Goal: Task Accomplishment & Management: Manage account settings

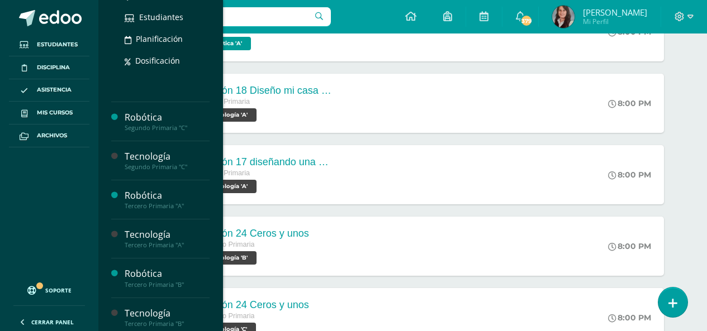
scroll to position [168, 0]
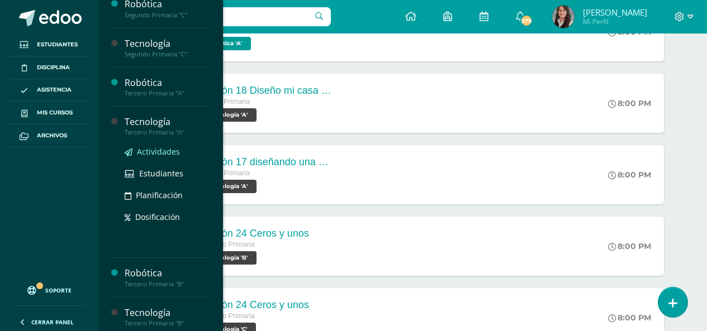
click at [161, 153] on span "Actividades" at bounding box center [158, 151] width 43 height 11
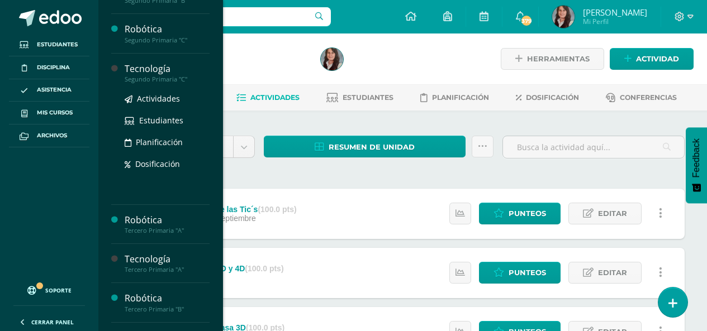
scroll to position [279, 0]
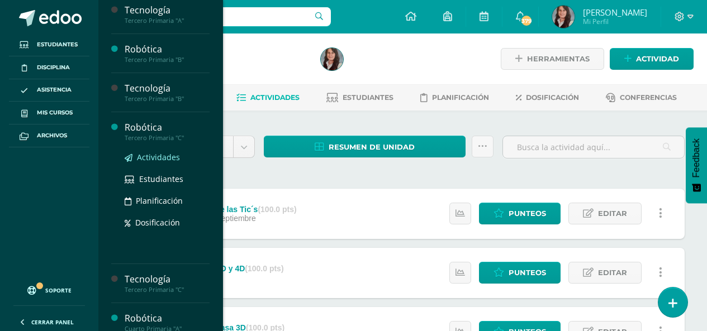
click at [172, 161] on span "Actividades" at bounding box center [158, 157] width 43 height 11
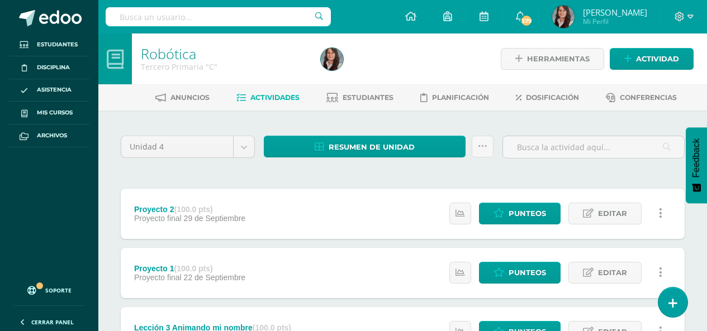
click at [247, 69] on div "Tercero Primaria "C"" at bounding box center [224, 66] width 167 height 11
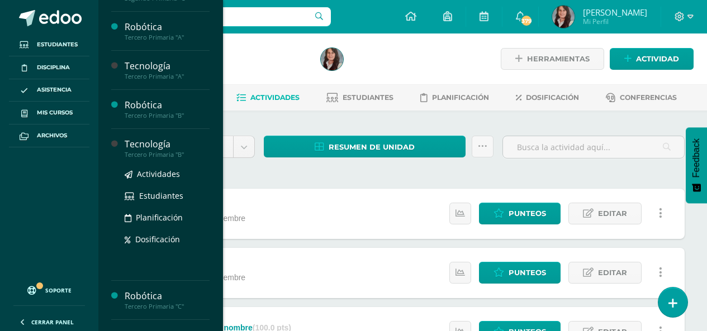
scroll to position [279, 0]
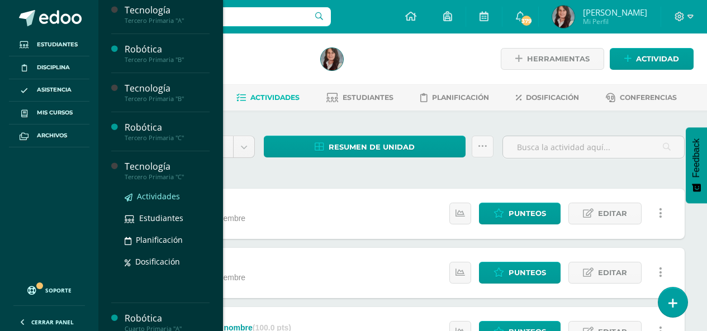
click at [167, 194] on span "Actividades" at bounding box center [158, 196] width 43 height 11
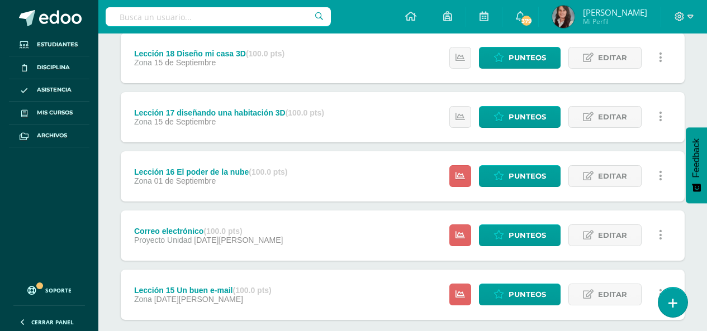
scroll to position [338, 0]
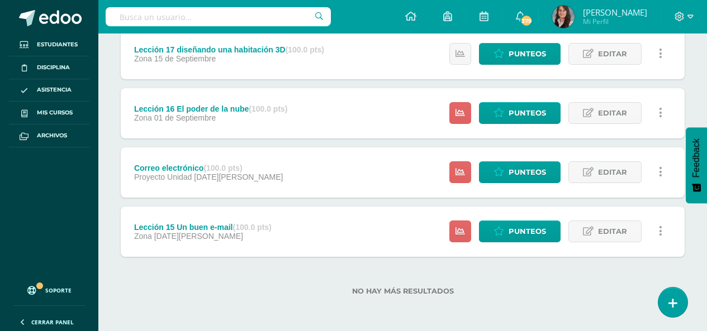
click at [72, 256] on ul "Estudiantes Disciplina Asistencia Mis cursos Archivos" at bounding box center [49, 155] width 98 height 242
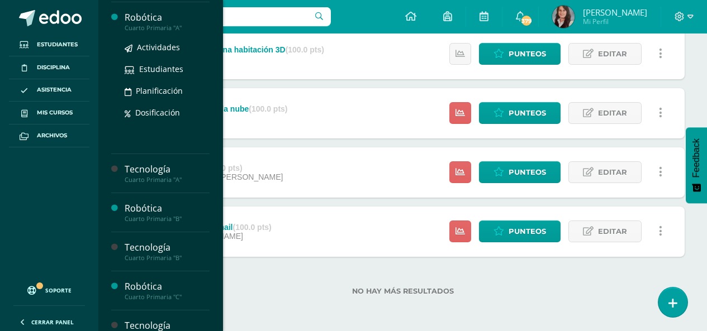
scroll to position [473, 0]
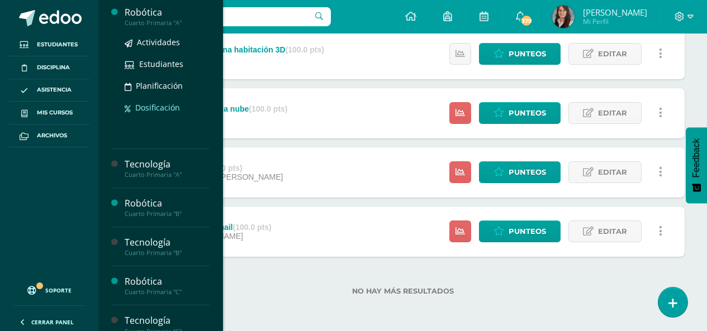
click at [147, 104] on span "Dosificación" at bounding box center [157, 107] width 45 height 11
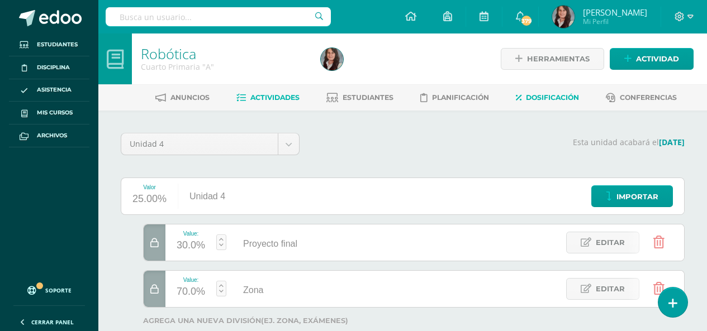
click at [265, 94] on span "Actividades" at bounding box center [274, 97] width 49 height 8
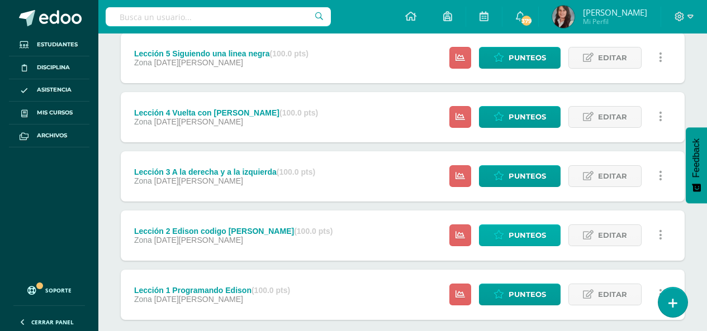
scroll to position [338, 0]
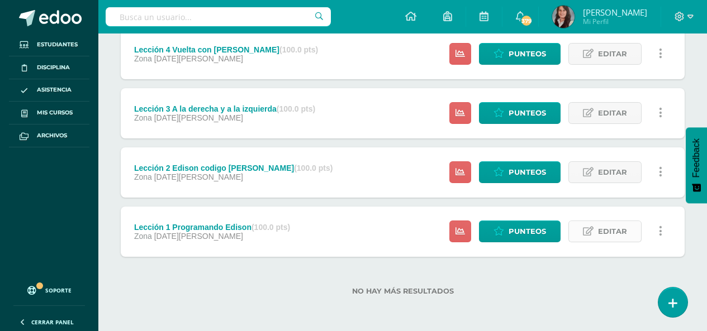
click at [609, 232] on span "Editar" at bounding box center [612, 231] width 29 height 21
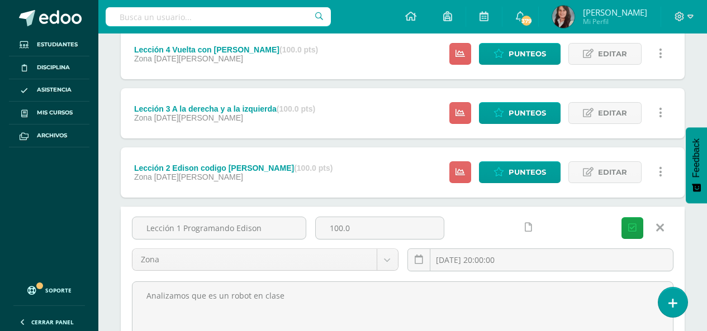
drag, startPoint x: 184, startPoint y: 228, endPoint x: 525, endPoint y: 232, distance: 340.9
click at [528, 251] on div "Lección 1 Programando Edison 100.0 Zona Zona Proyecto final 2025-03-17 20:00:00…" at bounding box center [402, 249] width 550 height 64
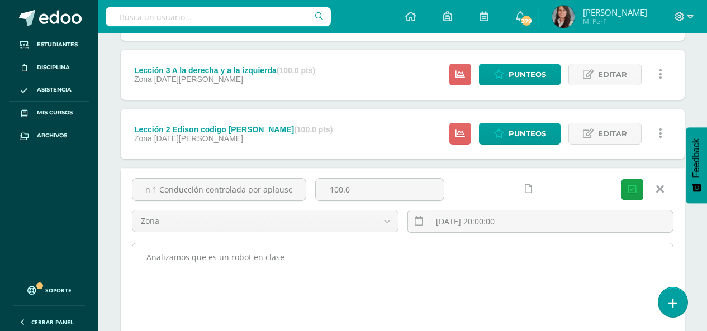
scroll to position [393, 0]
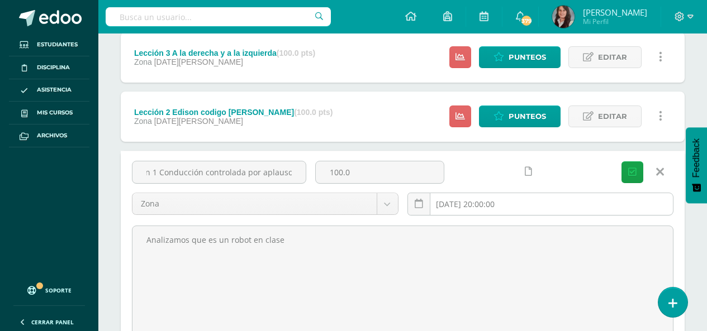
type input "Lección 1 Conducción controlada por aplausos"
click at [534, 206] on input "2025-03-17 20:00:00" at bounding box center [540, 204] width 265 height 22
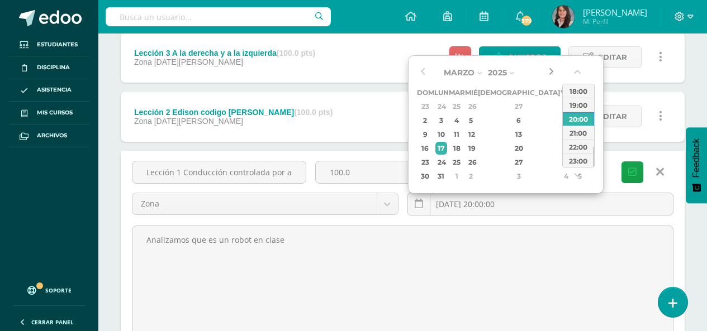
click at [553, 73] on button "button" at bounding box center [550, 72] width 11 height 17
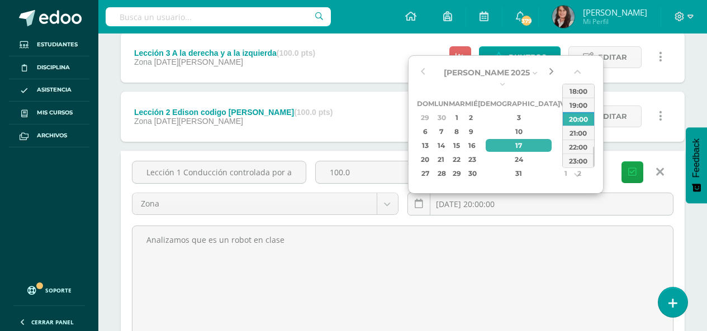
click at [553, 73] on button "button" at bounding box center [550, 72] width 11 height 17
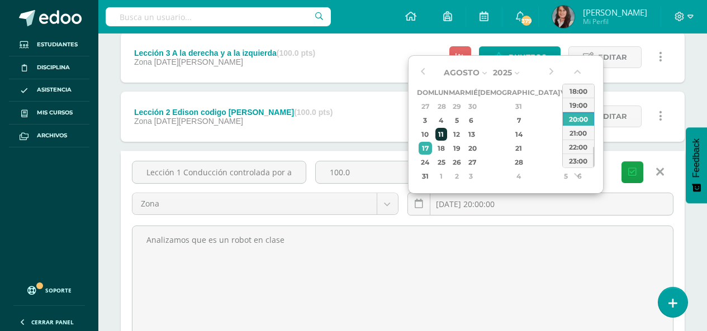
click at [447, 139] on div "11" at bounding box center [441, 134] width 12 height 13
click at [441, 148] on div "18" at bounding box center [441, 148] width 12 height 13
type input "2025-08-18 20:00"
click at [689, 226] on div "Unidad 4 Unidad 1 Unidad 2 Unidad 3 Unidad 4 Resumen de unidad Descargar como H…" at bounding box center [402, 76] width 609 height 718
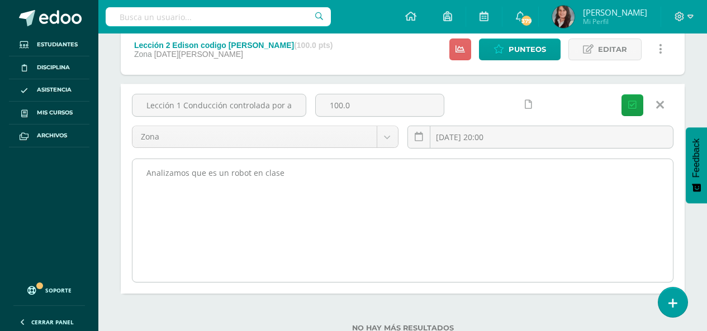
scroll to position [441, 0]
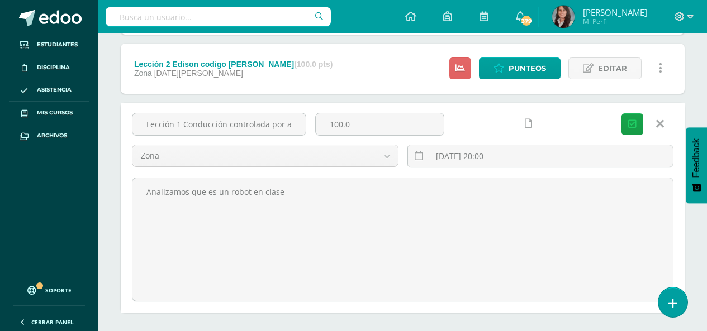
drag, startPoint x: 307, startPoint y: 197, endPoint x: 315, endPoint y: 168, distance: 29.6
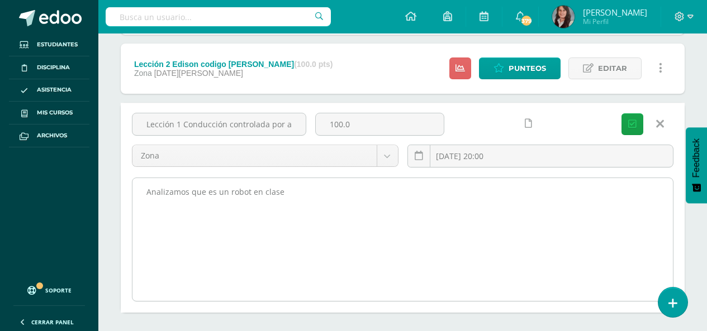
paste textarea "STEAM Robotics primaria "D" 4 unidad"
drag, startPoint x: 194, startPoint y: 194, endPoint x: 473, endPoint y: 206, distance: 279.7
click at [473, 206] on textarea "Analizamos que es un robot en clase" at bounding box center [402, 239] width 540 height 123
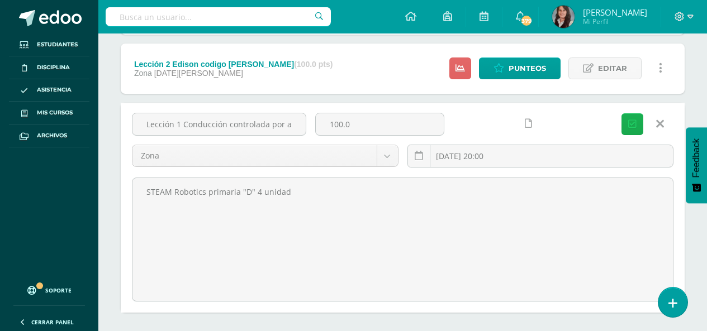
type textarea "STEAM Robotics primaria "D" 4 unidad"
click at [633, 125] on icon "submit" at bounding box center [632, 124] width 8 height 9
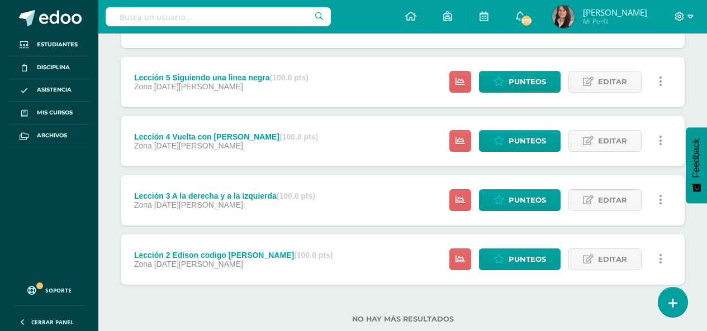
scroll to position [338, 0]
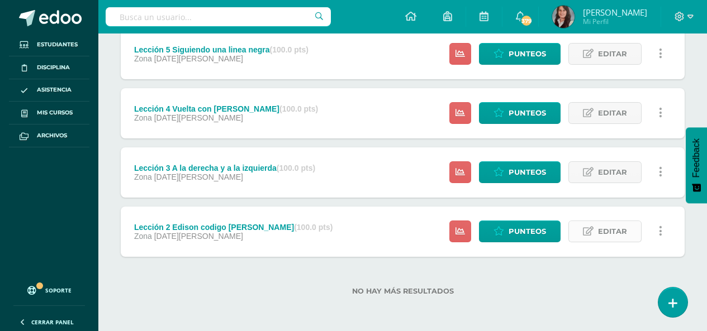
click at [613, 232] on span "Editar" at bounding box center [612, 231] width 29 height 21
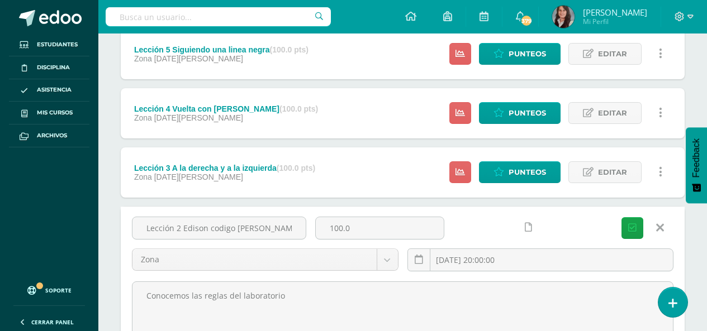
drag, startPoint x: 183, startPoint y: 229, endPoint x: 455, endPoint y: 220, distance: 272.3
click at [454, 221] on div "Lección 2 Edison codigo de barras 100.0 Zona Zona Proyecto final 2025-03-31 20:…" at bounding box center [402, 249] width 550 height 64
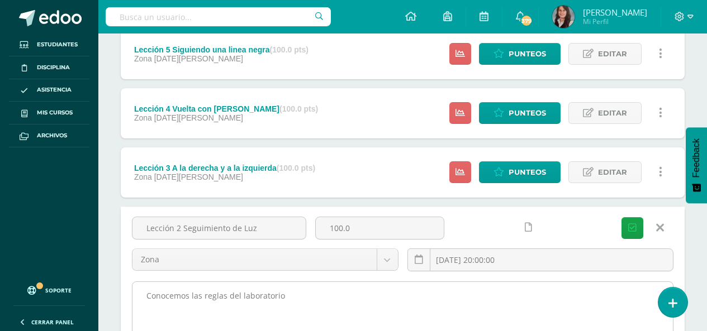
type input "Lección 2 Seguimiento de Luz"
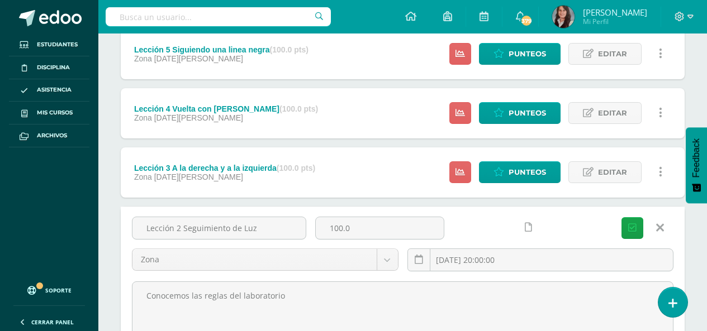
drag, startPoint x: 361, startPoint y: 301, endPoint x: 13, endPoint y: 316, distance: 347.9
click at [13, 316] on body "La tarea Lección 1 Conducción controlada por aplausos fue editada exitosamente.…" at bounding box center [353, 76] width 707 height 829
paste textarea "STEAM Robotics primaria "D" 4 unidad"
type textarea "STEAM Robotics primaria "D" 4 unidad"
click at [536, 263] on input "2025-03-31 20:00:00" at bounding box center [540, 260] width 265 height 22
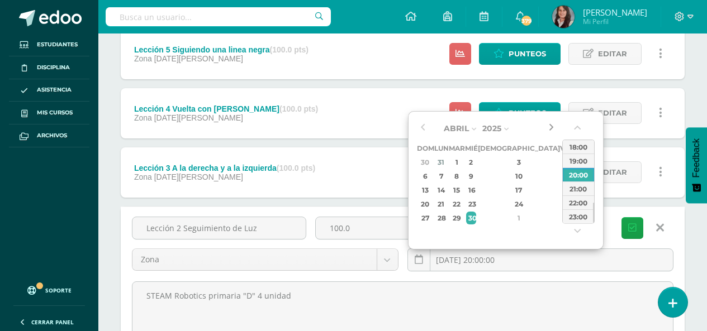
click at [550, 129] on button "button" at bounding box center [550, 128] width 11 height 17
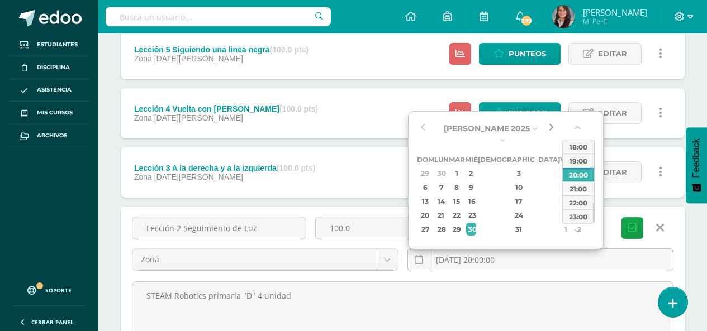
click at [550, 129] on button "button" at bounding box center [550, 128] width 11 height 17
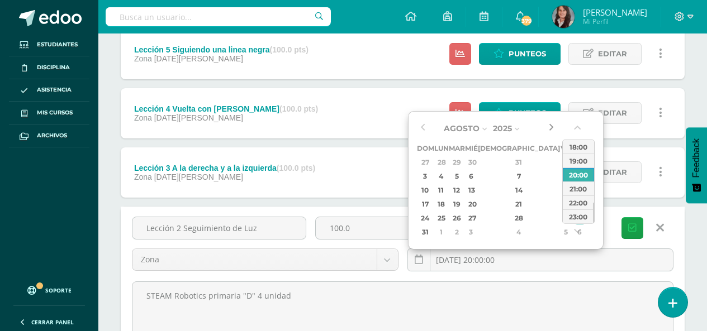
click at [550, 129] on button "button" at bounding box center [550, 128] width 11 height 17
click at [447, 219] on div "25" at bounding box center [441, 218] width 12 height 13
type input "2025-08-25 20:00"
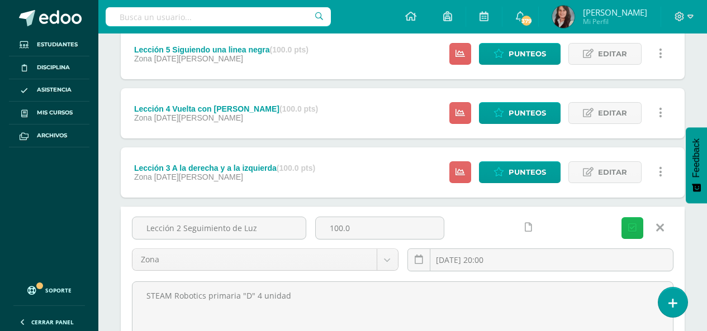
click at [632, 225] on icon "submit" at bounding box center [632, 228] width 8 height 9
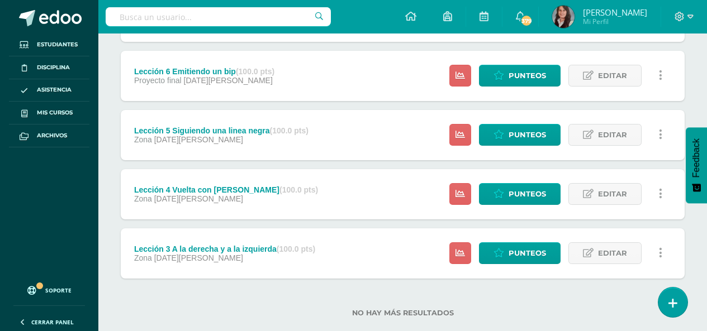
scroll to position [338, 0]
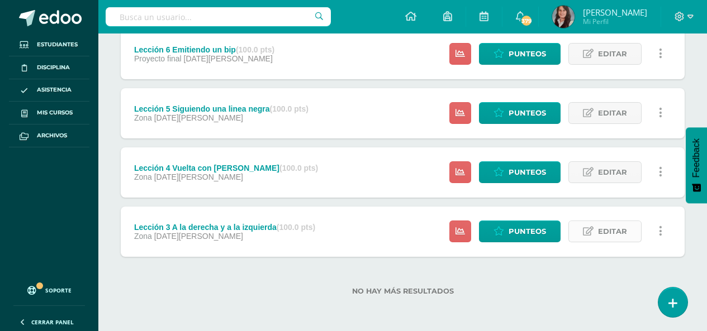
click at [605, 234] on span "Editar" at bounding box center [612, 231] width 29 height 21
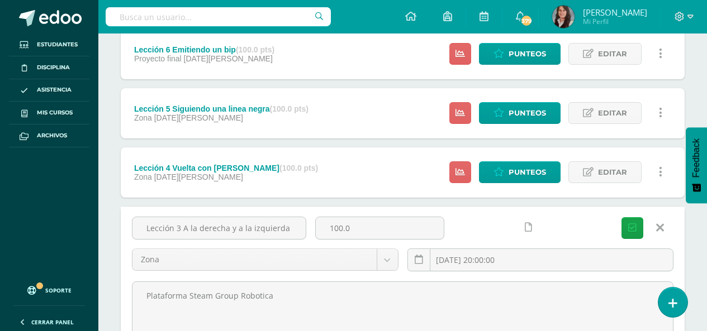
drag, startPoint x: 284, startPoint y: 296, endPoint x: 114, endPoint y: 302, distance: 170.5
click at [114, 302] on div "Unidad 4 Unidad 1 Unidad 2 Unidad 3 Unidad 4 Resumen de unidad Descargar como H…" at bounding box center [402, 132] width 609 height 718
paste textarea "STEAM Robotics primaria "D" 4 unidad"
type textarea "STEAM Robotics primaria "D" 4 unidad"
drag, startPoint x: 291, startPoint y: 227, endPoint x: 184, endPoint y: 231, distance: 106.8
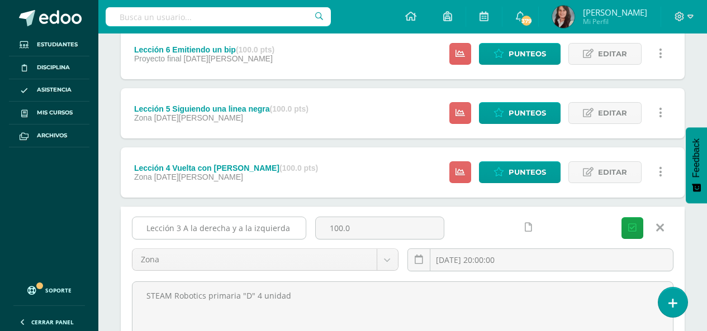
click at [184, 231] on input "Lección 3 A la derecha y a la izquierda" at bounding box center [218, 228] width 173 height 22
type input "Lección 3 Lucha de Zumo"
click at [514, 259] on input "2025-04-07 20:00:00" at bounding box center [540, 260] width 265 height 22
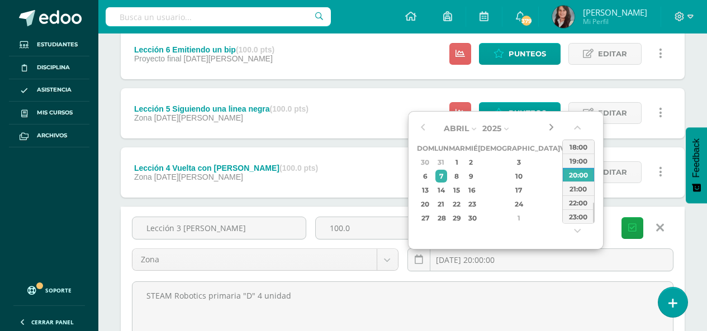
click at [550, 127] on button "button" at bounding box center [550, 128] width 11 height 17
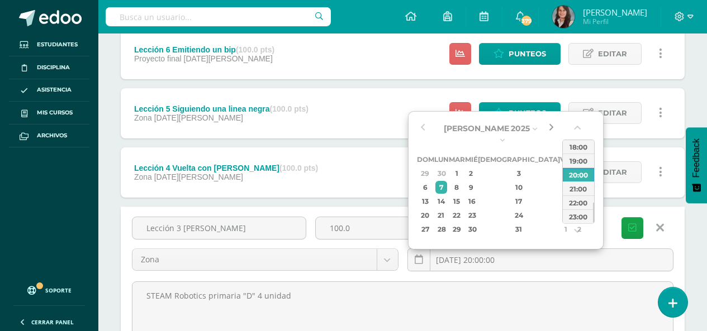
click at [550, 127] on button "button" at bounding box center [550, 128] width 11 height 17
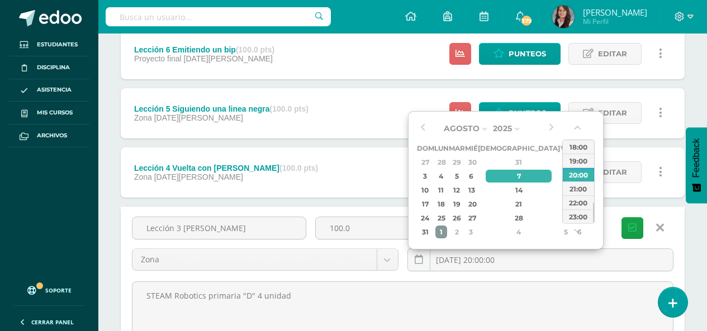
click at [447, 231] on div "1" at bounding box center [441, 232] width 12 height 13
type input "2025-09-01 20:00"
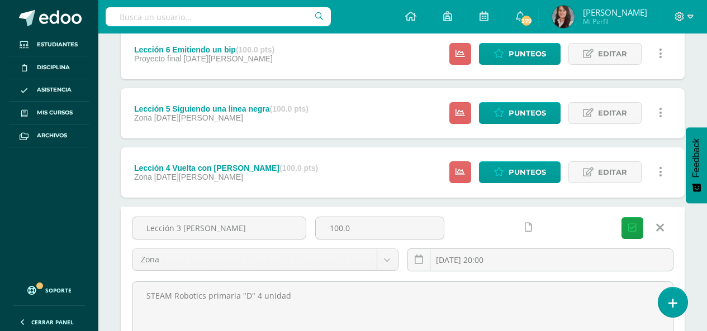
click at [690, 248] on div "Unidad 4 Unidad 1 Unidad 2 Unidad 3 Unidad 4 Resumen de unidad Descargar como H…" at bounding box center [402, 132] width 609 height 718
click at [634, 224] on icon "submit" at bounding box center [632, 228] width 8 height 9
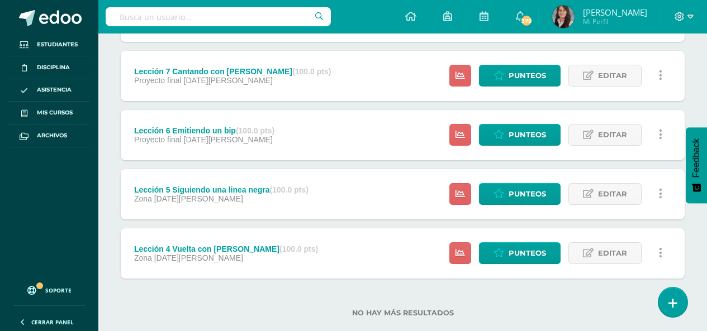
scroll to position [335, 0]
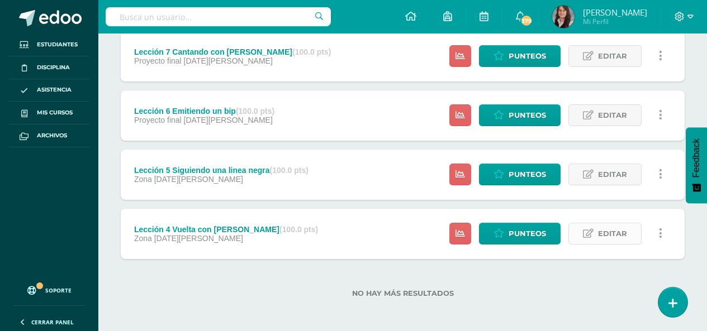
click at [619, 234] on span "Editar" at bounding box center [612, 234] width 29 height 21
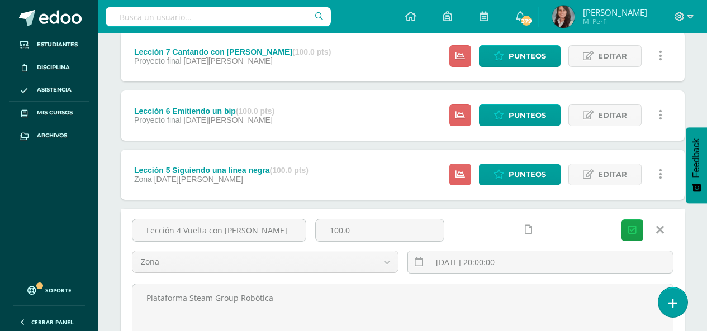
drag, startPoint x: 268, startPoint y: 312, endPoint x: 76, endPoint y: 317, distance: 192.3
click at [77, 317] on body "La tarea Lección 3 [PERSON_NAME] fue editada exitosamente. Estudiantes Discipli…" at bounding box center [353, 79] width 707 height 829
paste textarea "STEAM Robotics primaria "D" 4 unidad"
type textarea "STEAM Robotics primaria "D" 4 unidad"
drag, startPoint x: 261, startPoint y: 232, endPoint x: 183, endPoint y: 235, distance: 77.7
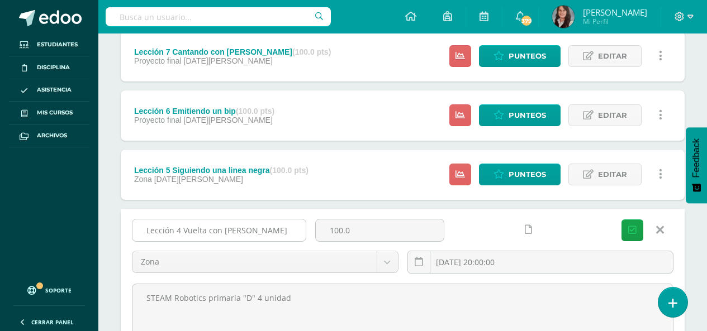
click at [183, 235] on input "Lección 4 Vuelta con [PERSON_NAME]" at bounding box center [218, 231] width 173 height 22
type input "Lección 4 Proyecto cierre Edison"
click at [574, 270] on input "2025-04-28 20:00:00" at bounding box center [540, 262] width 265 height 22
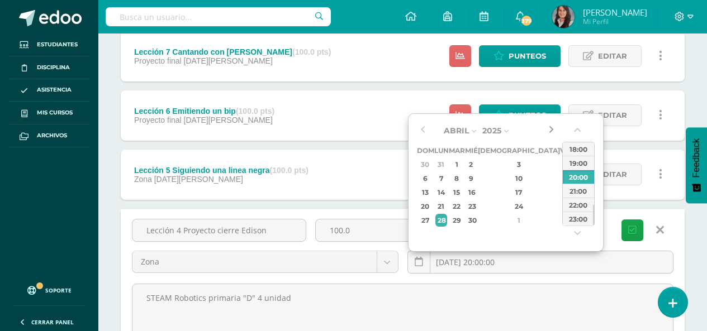
click at [549, 130] on button "button" at bounding box center [550, 130] width 11 height 17
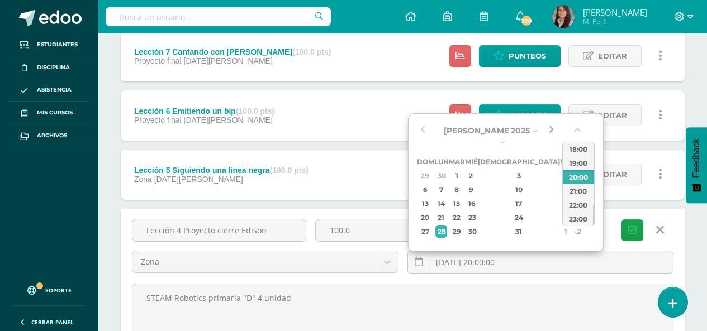
click at [549, 130] on button "button" at bounding box center [550, 130] width 11 height 17
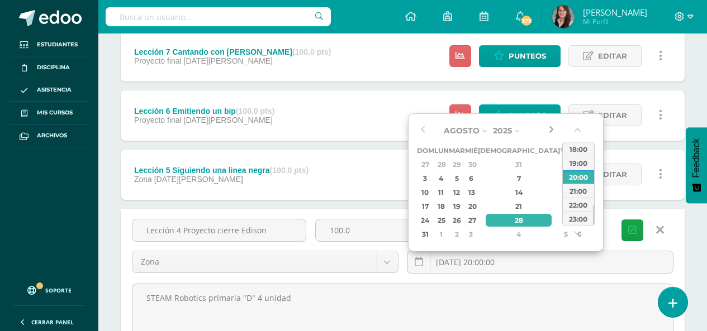
click at [549, 130] on button "button" at bounding box center [550, 130] width 11 height 17
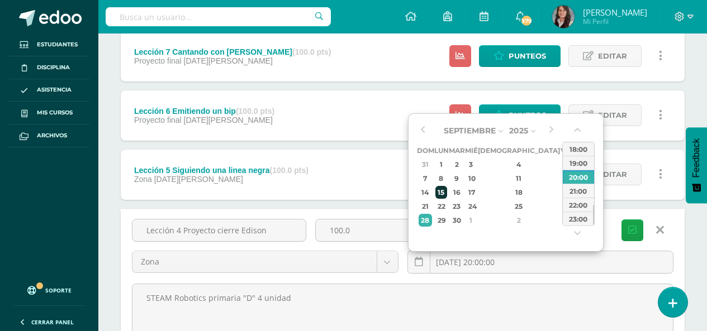
click at [447, 193] on div "15" at bounding box center [441, 192] width 12 height 13
type input "2025-09-15 20:00"
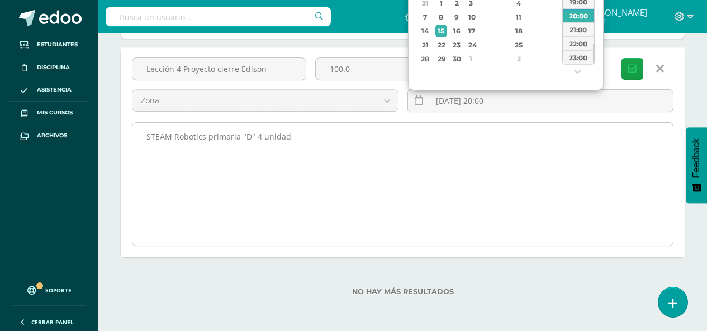
scroll to position [497, 0]
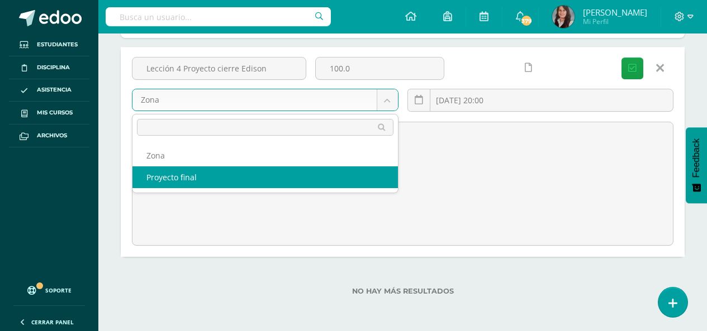
select select "203871"
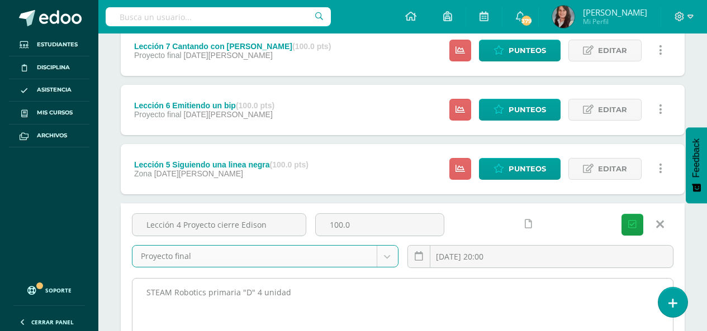
scroll to position [330, 0]
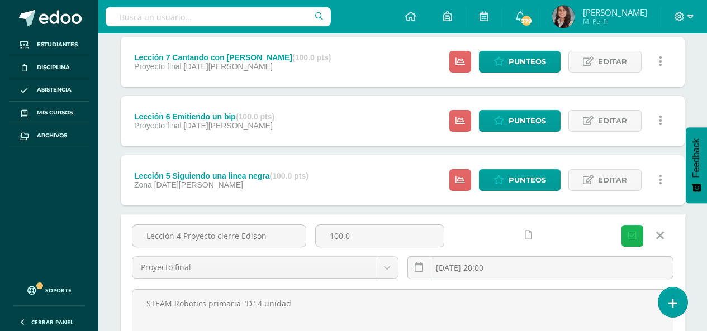
click at [632, 236] on icon "submit" at bounding box center [632, 235] width 8 height 9
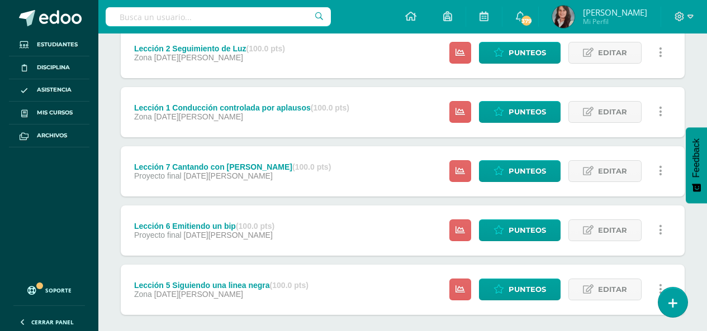
scroll to position [335, 0]
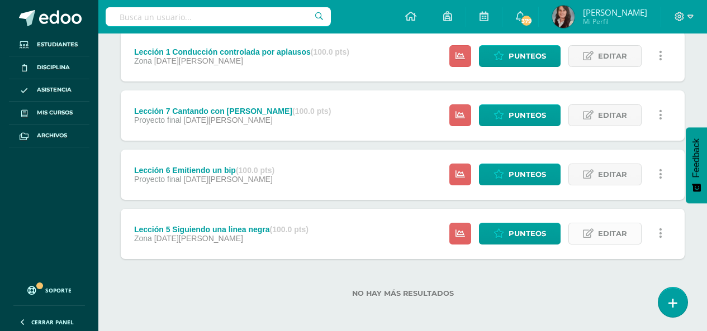
click at [624, 237] on span "Editar" at bounding box center [612, 234] width 29 height 21
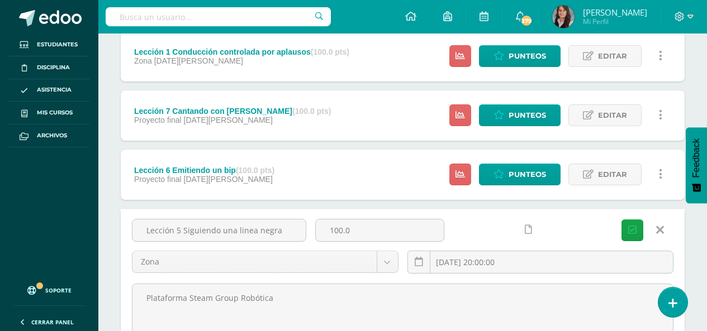
drag, startPoint x: 336, startPoint y: 296, endPoint x: 55, endPoint y: 306, distance: 280.7
click at [56, 307] on body "La tarea Lección 4 Proyecto cierre Edison fue editada exitosamente. Estudiantes…" at bounding box center [353, 79] width 707 height 829
type textarea "Nuestro mundo Edison (Trabajo Colaborativo)"
drag, startPoint x: 293, startPoint y: 227, endPoint x: 131, endPoint y: 236, distance: 161.8
click at [131, 236] on div "Lección 5 Siguiendo una linea negra" at bounding box center [218, 235] width 183 height 32
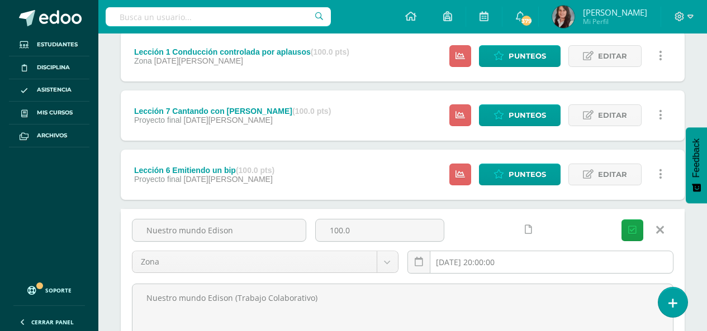
type input "Nuestro mundo Edison"
click at [520, 262] on input "[DATE] 20:00:00" at bounding box center [540, 262] width 265 height 22
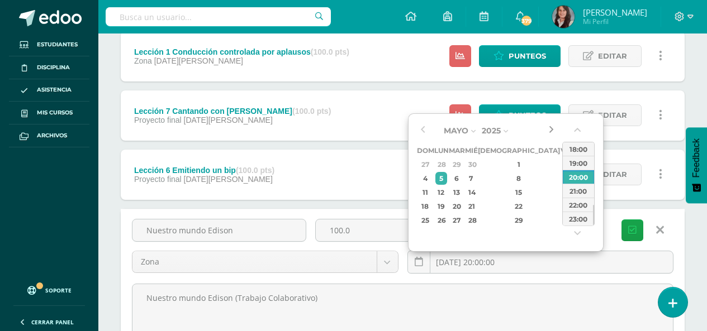
click at [554, 128] on button "button" at bounding box center [550, 130] width 11 height 17
click at [553, 128] on button "button" at bounding box center [550, 130] width 11 height 17
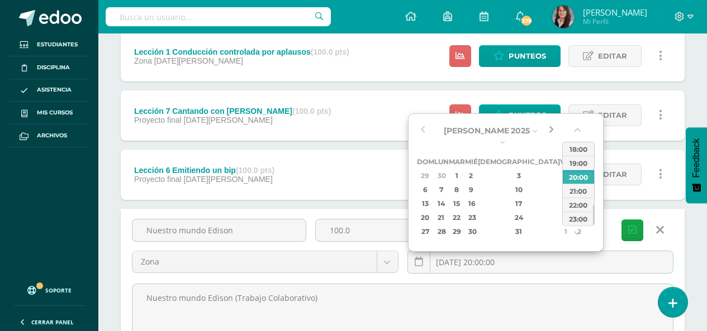
click at [553, 128] on button "button" at bounding box center [550, 130] width 11 height 17
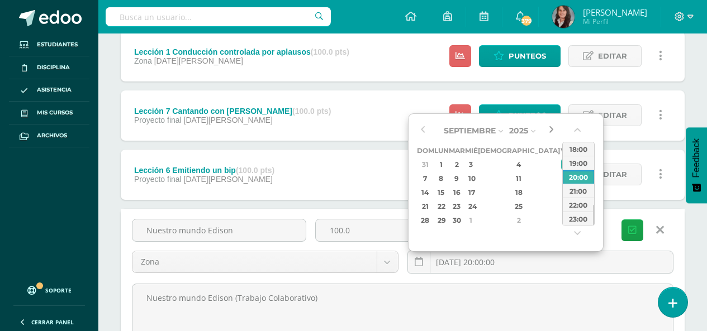
click at [553, 128] on button "button" at bounding box center [550, 130] width 11 height 17
click at [447, 210] on div "22" at bounding box center [441, 206] width 12 height 13
type input "2025-09-22 20:00"
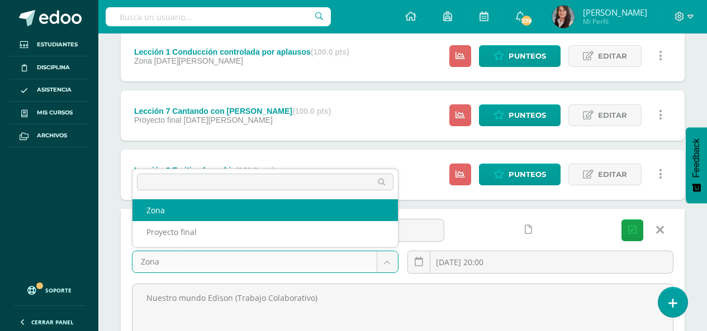
click at [389, 264] on body "La tarea Lección 4 Proyecto cierre Edison fue editada exitosamente. Estudiantes…" at bounding box center [353, 79] width 707 height 829
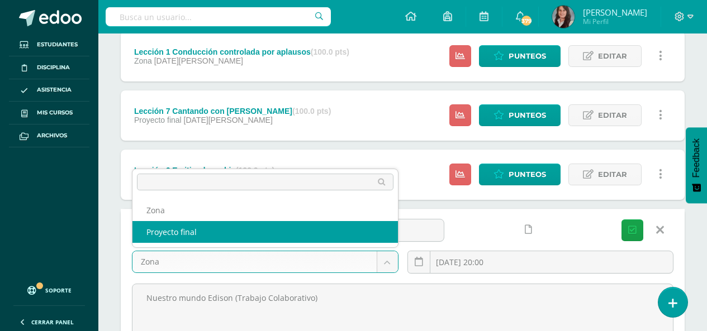
select select "203871"
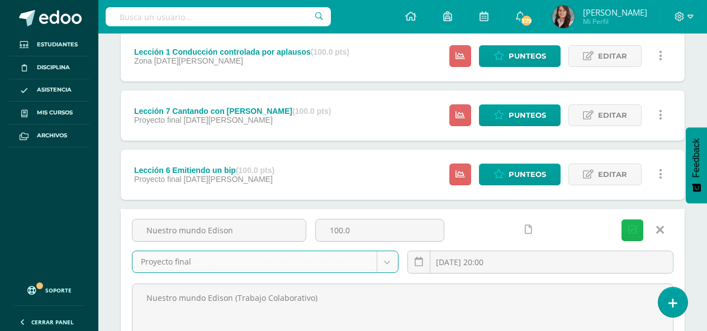
click at [631, 232] on icon "submit" at bounding box center [632, 230] width 8 height 9
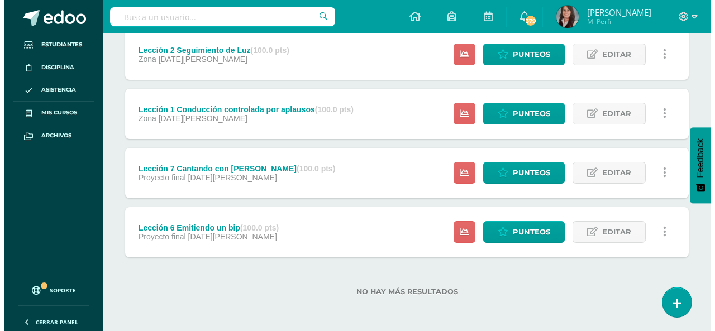
scroll to position [338, 0]
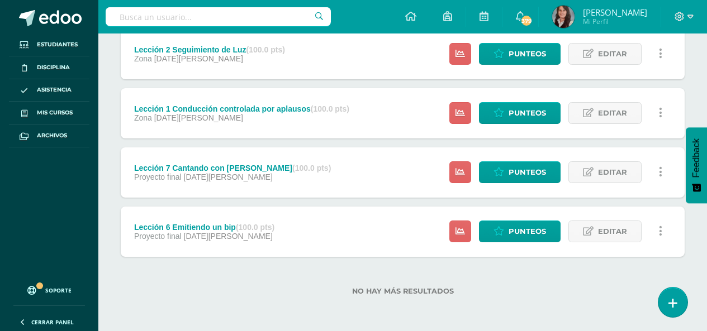
click at [663, 231] on link at bounding box center [660, 232] width 22 height 22
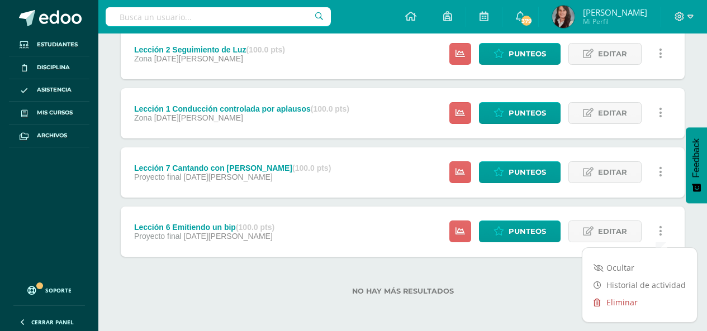
click at [623, 298] on link "Eliminar" at bounding box center [639, 302] width 115 height 17
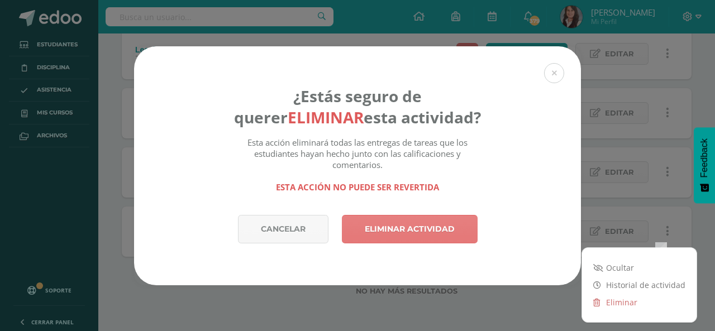
click at [441, 235] on link "Eliminar actividad" at bounding box center [410, 229] width 136 height 28
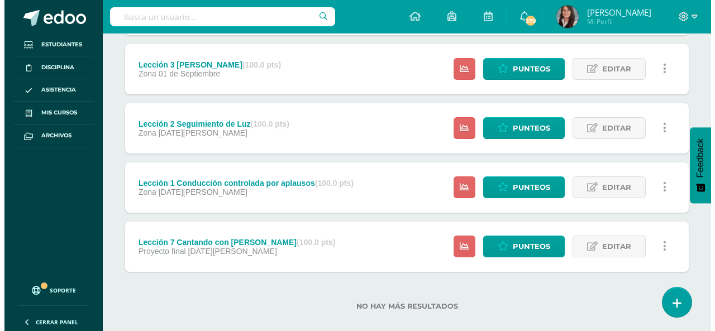
scroll to position [278, 0]
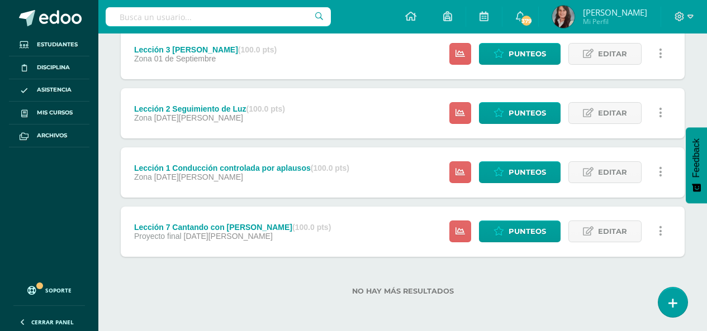
click at [662, 234] on link at bounding box center [660, 232] width 22 height 22
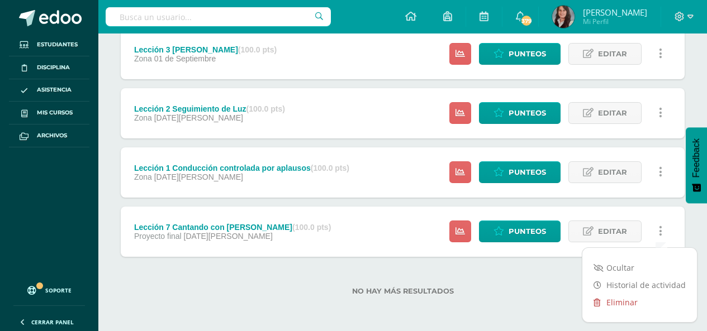
click at [629, 300] on link "Eliminar" at bounding box center [639, 302] width 115 height 17
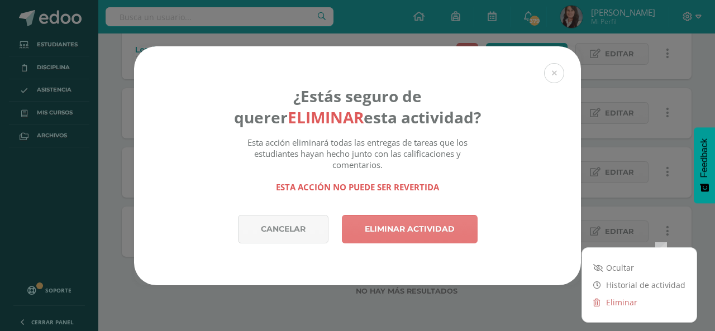
click at [412, 235] on link "Eliminar actividad" at bounding box center [410, 229] width 136 height 28
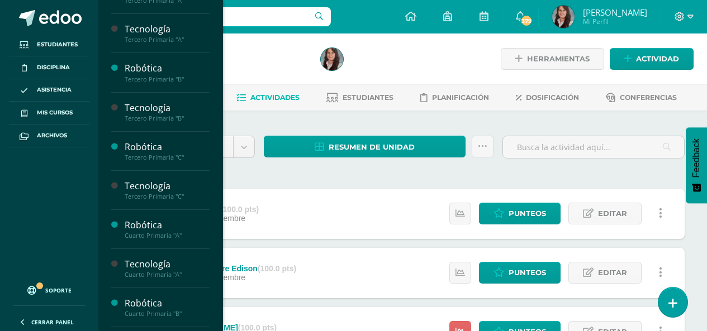
scroll to position [373, 0]
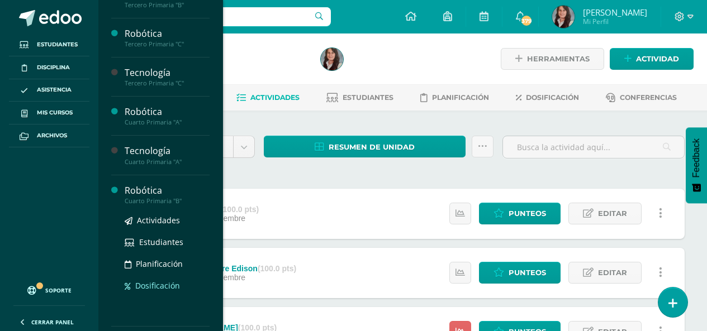
click at [150, 282] on span "Dosificación" at bounding box center [157, 286] width 45 height 11
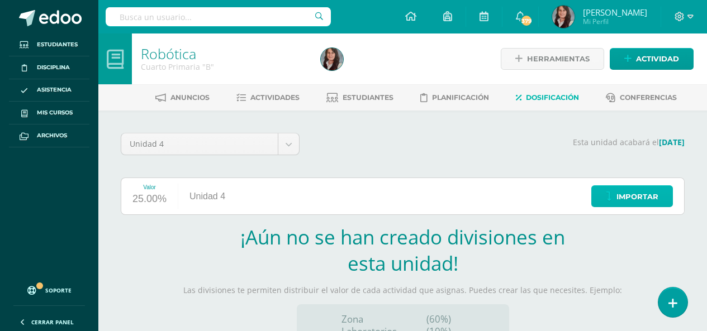
click at [644, 199] on span "Importar" at bounding box center [637, 197] width 42 height 21
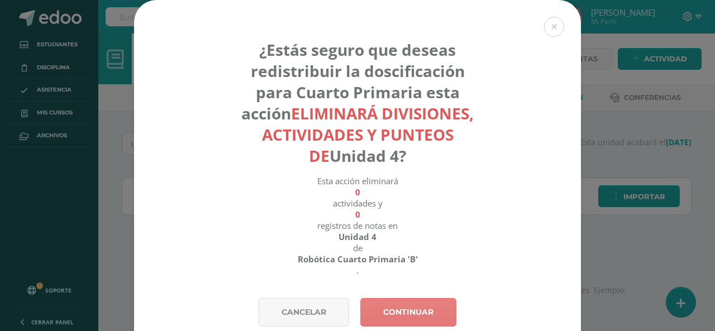
click at [414, 315] on link "Continuar" at bounding box center [408, 312] width 96 height 28
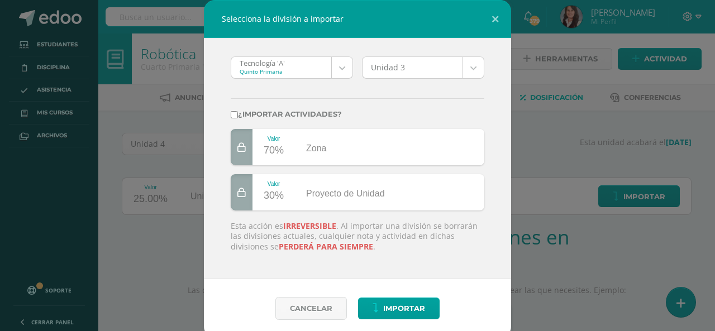
click at [337, 66] on body "Selecciona la división a importar Tecnología 'A' Quinto Primaria Tecnología 'A'…" at bounding box center [357, 236] width 715 height 473
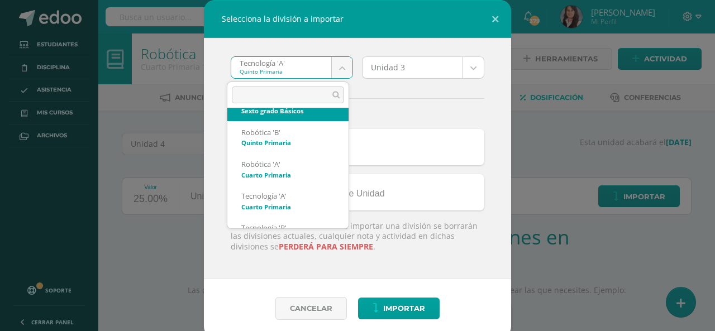
scroll to position [168, 0]
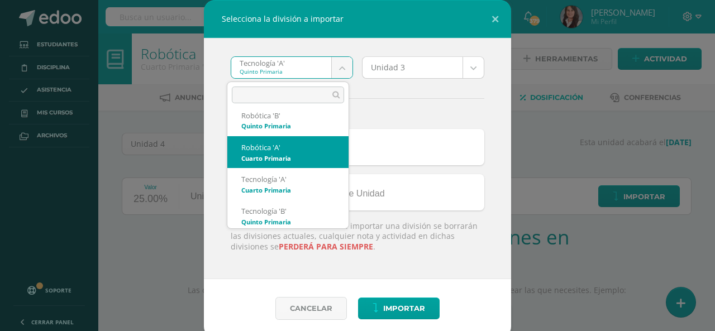
select select "3159"
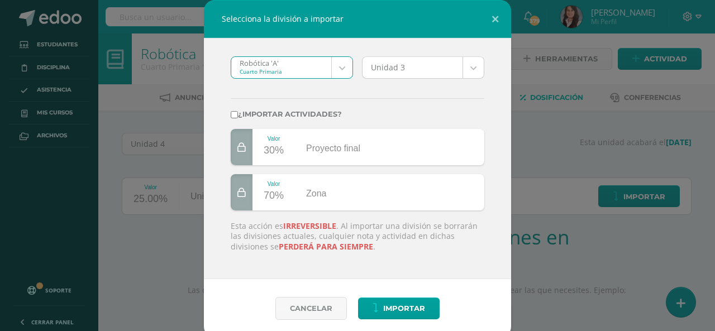
click at [470, 69] on body "Selecciona la división a importar Robótica 'A' Cuarto Primaria Tecnología 'A' T…" at bounding box center [357, 236] width 715 height 473
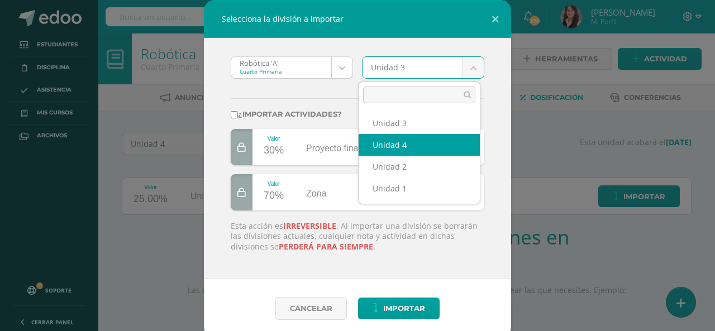
select select "177666"
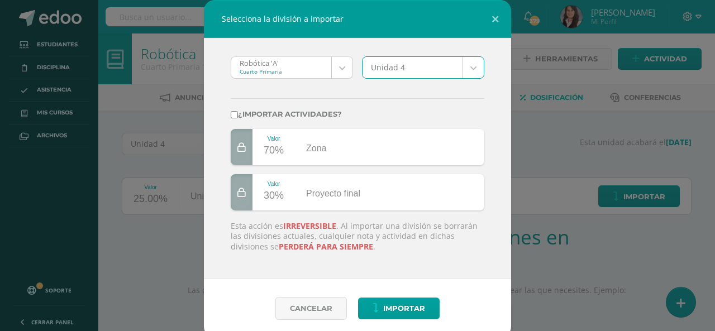
click at [231, 116] on input "¿Importar actividades?" at bounding box center [234, 114] width 7 height 7
checkbox input "true"
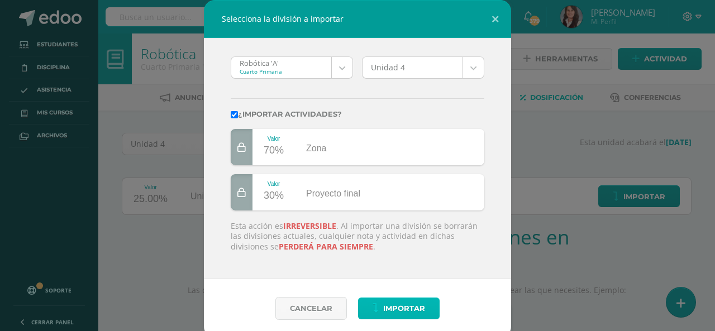
click at [398, 312] on span "Importar" at bounding box center [404, 308] width 42 height 21
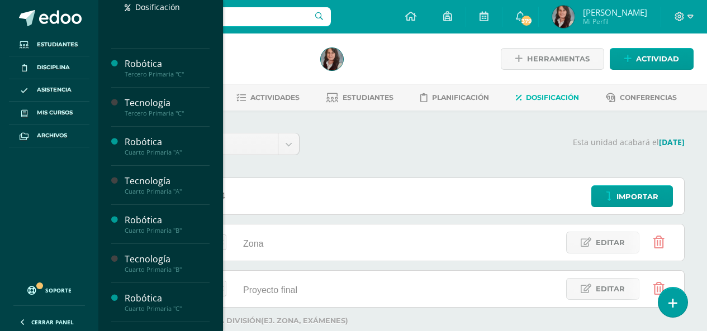
scroll to position [468, 0]
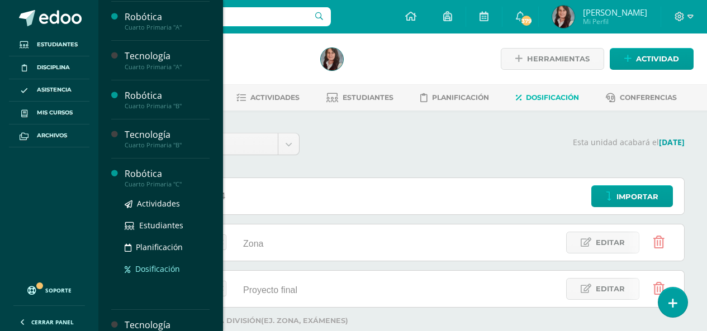
click at [153, 269] on span "Dosificación" at bounding box center [157, 269] width 45 height 11
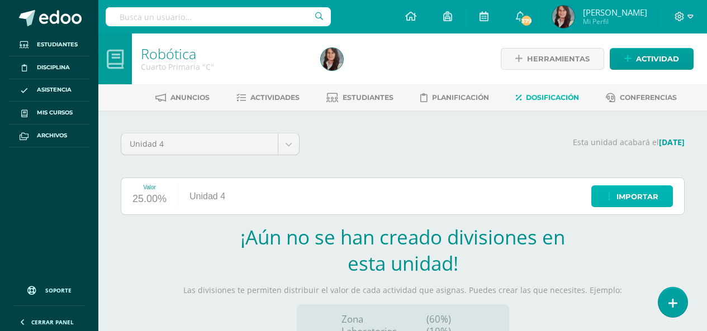
click at [638, 201] on span "Importar" at bounding box center [637, 197] width 42 height 21
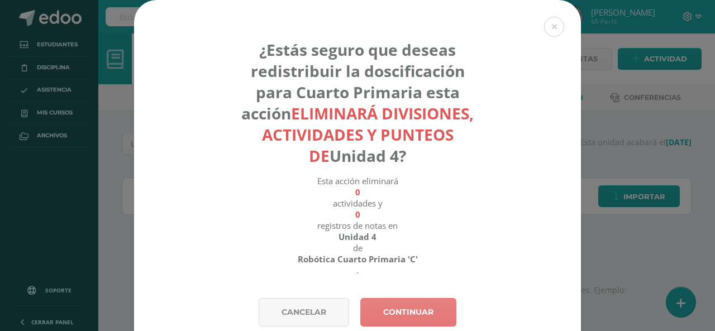
click at [434, 310] on link "Continuar" at bounding box center [408, 312] width 96 height 28
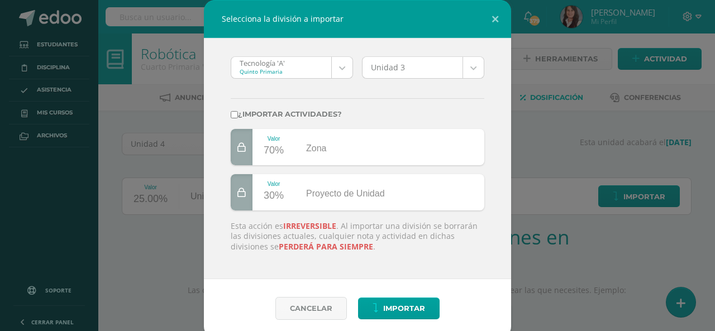
click at [338, 70] on body "Selecciona la división a importar Tecnología 'A' Quinto Primaria Tecnología 'A'…" at bounding box center [357, 236] width 715 height 473
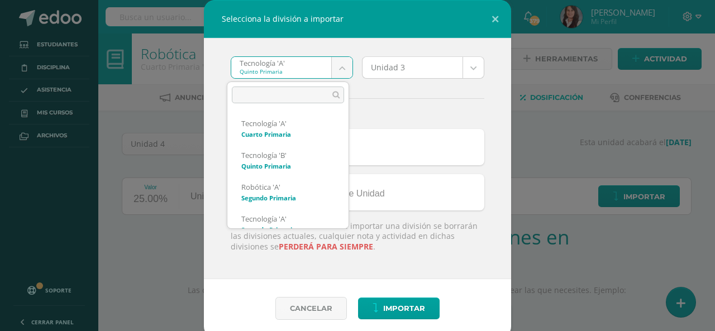
scroll to position [168, 0]
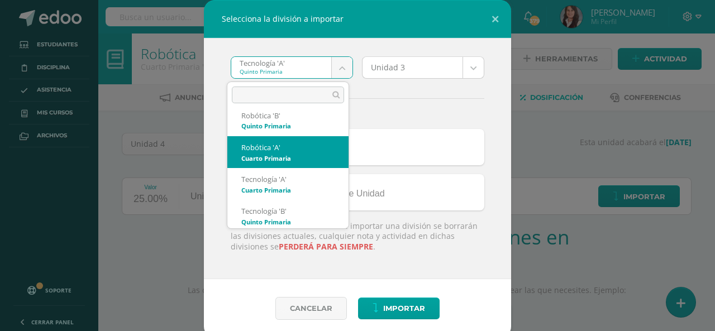
select select "3159"
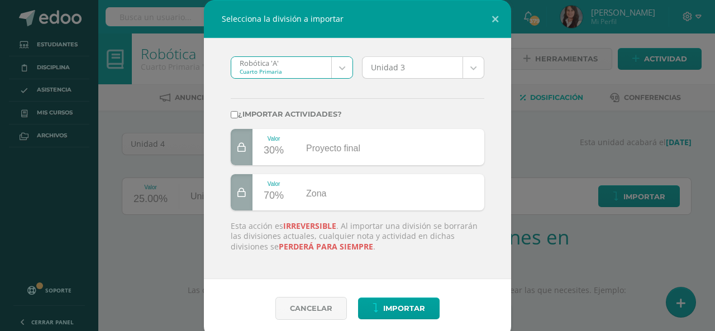
click at [468, 66] on body "Selecciona la división a importar Robótica 'A' Cuarto Primaria Tecnología 'A' T…" at bounding box center [357, 236] width 715 height 473
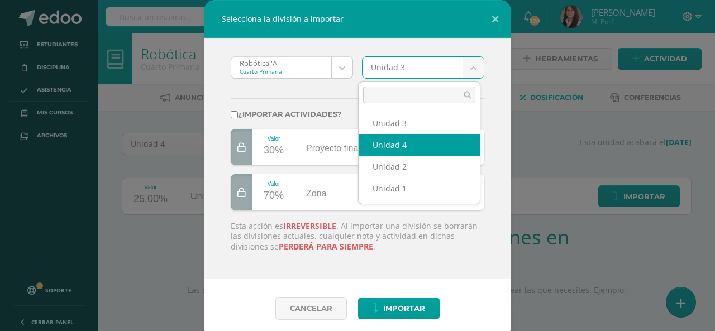
select select "177666"
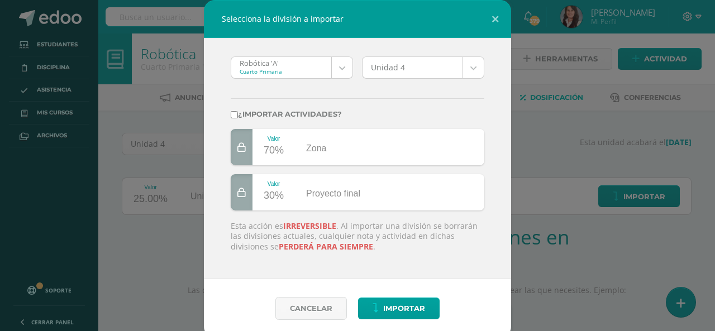
click at [231, 117] on input "¿Importar actividades?" at bounding box center [234, 114] width 7 height 7
checkbox input "true"
click at [396, 302] on span "Importar" at bounding box center [404, 308] width 42 height 21
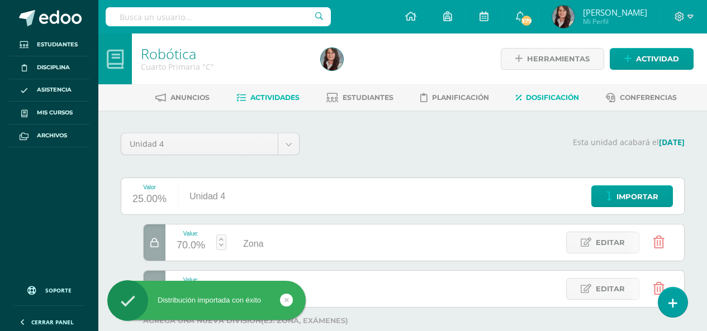
click at [272, 97] on span "Actividades" at bounding box center [274, 97] width 49 height 8
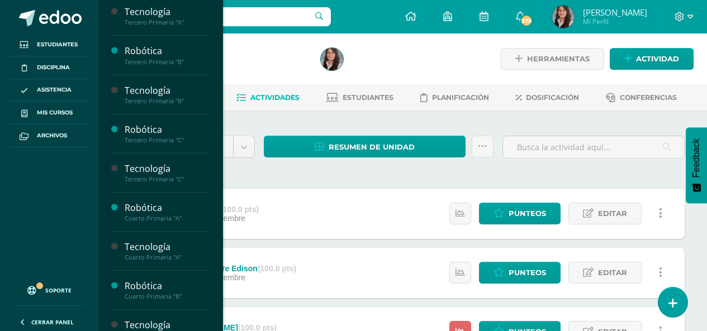
scroll to position [391, 0]
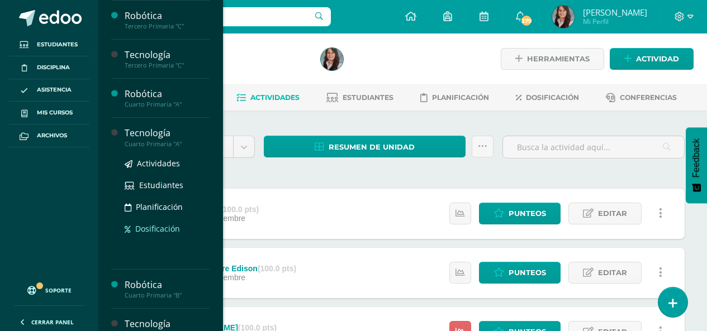
click at [154, 227] on span "Dosificación" at bounding box center [157, 229] width 45 height 11
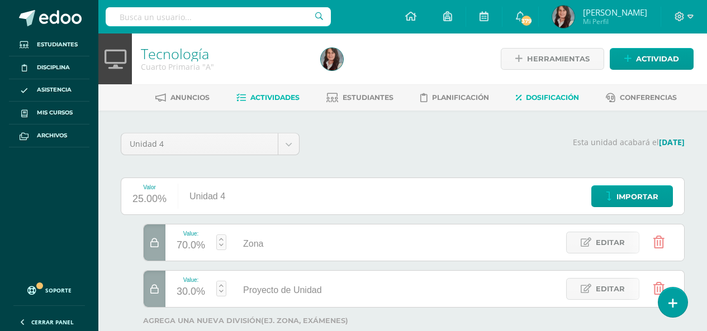
click at [274, 96] on span "Actividades" at bounding box center [274, 97] width 49 height 8
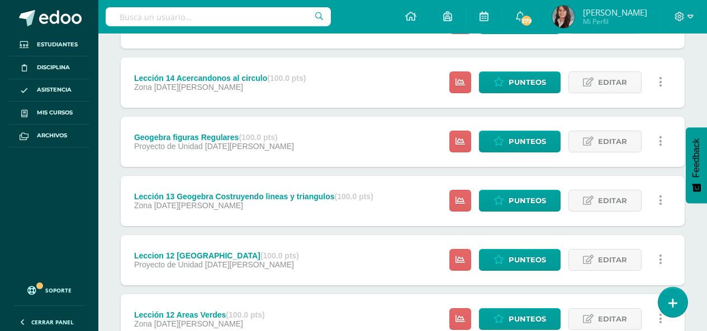
scroll to position [397, 0]
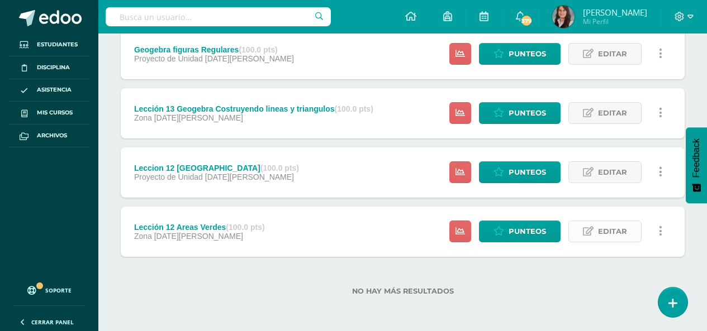
click at [623, 234] on span "Editar" at bounding box center [612, 231] width 29 height 21
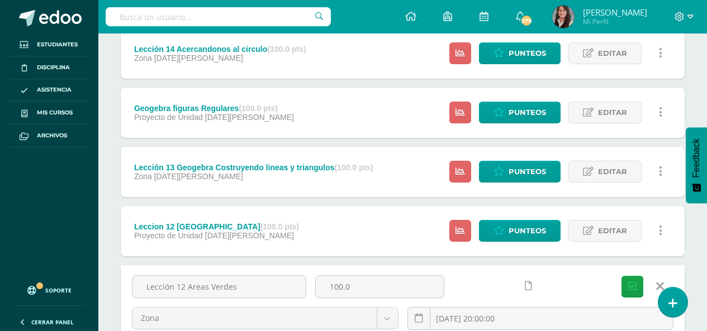
scroll to position [447, 0]
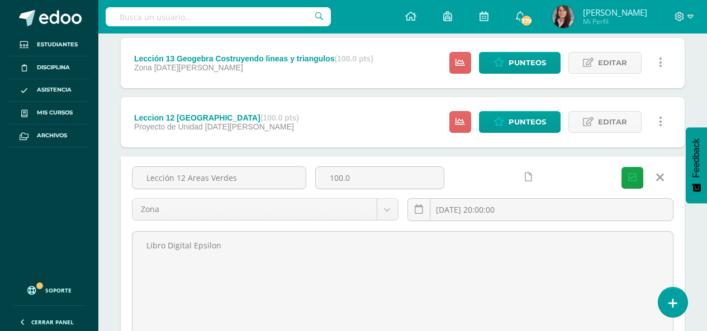
drag, startPoint x: 175, startPoint y: 179, endPoint x: 497, endPoint y: 182, distance: 321.3
click at [502, 185] on div "Lección 12 Areas Verdes 100.0 Zona Proyecto de Unidad Zona 2025-05-19 20:00:00 …" at bounding box center [402, 199] width 550 height 64
drag, startPoint x: 184, startPoint y: 179, endPoint x: 177, endPoint y: 180, distance: 7.8
click at [177, 180] on input "Lección 20" at bounding box center [218, 178] width 173 height 22
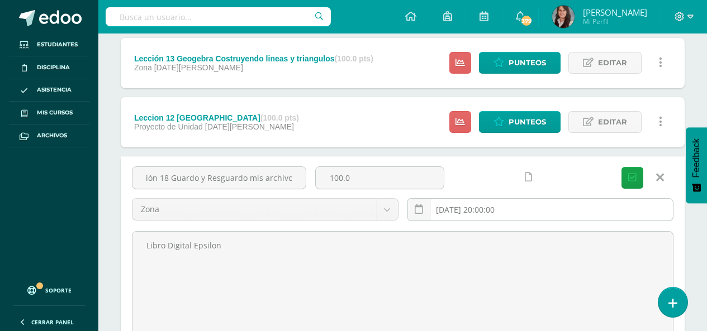
type input "Lección 18 Guardo y Resguardo mis archivos"
click at [523, 208] on input "2025-05-19 20:00:00" at bounding box center [540, 210] width 265 height 22
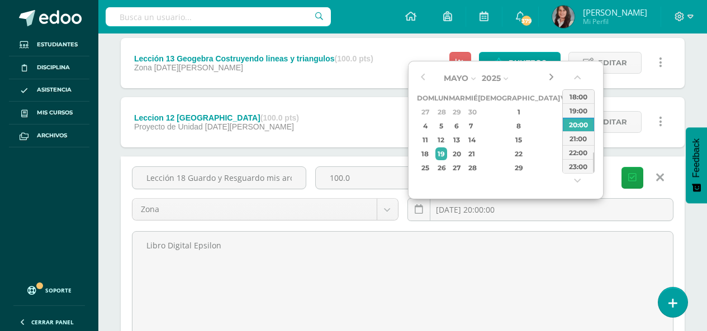
click at [550, 76] on button "button" at bounding box center [550, 78] width 11 height 17
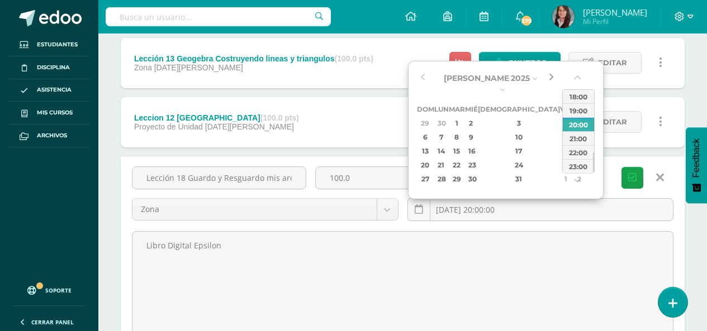
click at [551, 76] on button "button" at bounding box center [550, 78] width 11 height 17
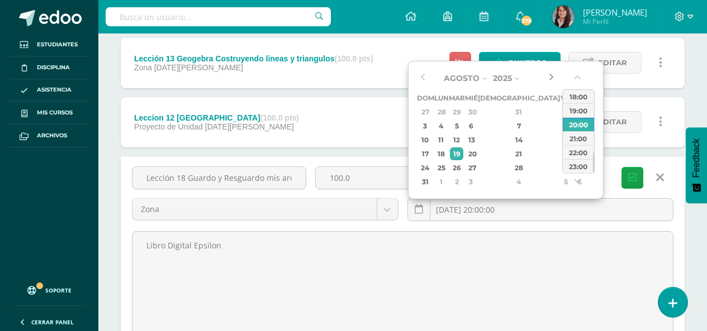
click at [551, 76] on button "button" at bounding box center [550, 78] width 11 height 17
click at [420, 77] on button "button" at bounding box center [422, 78] width 11 height 17
click at [447, 140] on div "11" at bounding box center [441, 140] width 12 height 13
type input "2025-08-11 20:00"
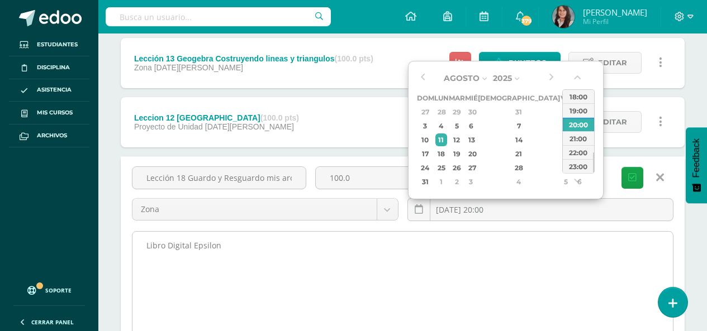
click at [529, 264] on textarea "Libro Digital Epsilon" at bounding box center [402, 293] width 540 height 123
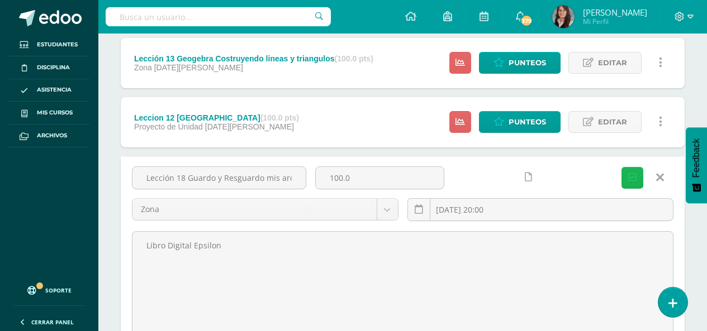
click at [632, 178] on icon "submit" at bounding box center [632, 177] width 8 height 9
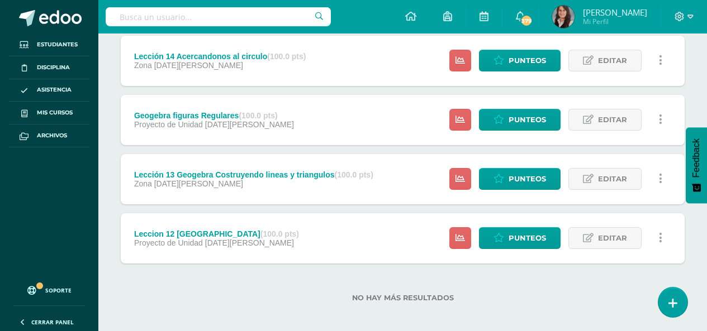
scroll to position [391, 0]
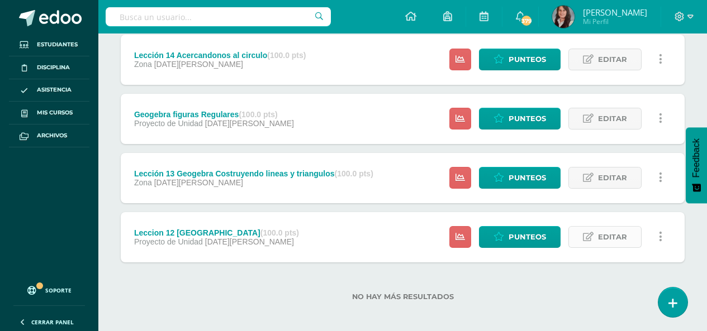
click at [605, 235] on span "Editar" at bounding box center [612, 237] width 29 height 21
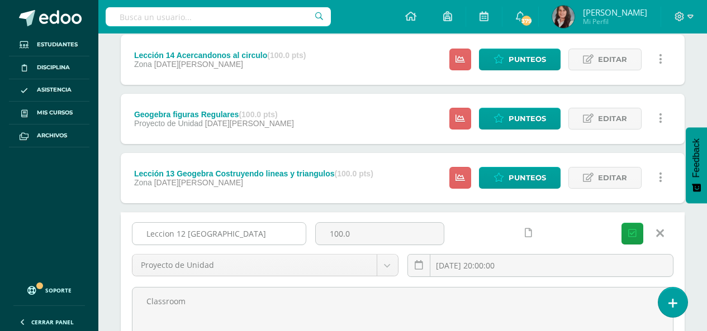
drag, startPoint x: 184, startPoint y: 235, endPoint x: 294, endPoint y: 234, distance: 110.7
click at [294, 234] on input "Leccion 12 Ciudad Verde" at bounding box center [218, 234] width 173 height 22
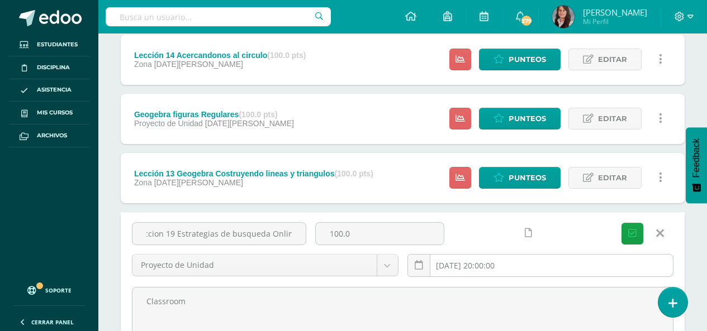
type input "Leccion 19 Estrategias de busqueda Online"
click at [529, 262] on input "2025-05-26 20:00:00" at bounding box center [540, 266] width 265 height 22
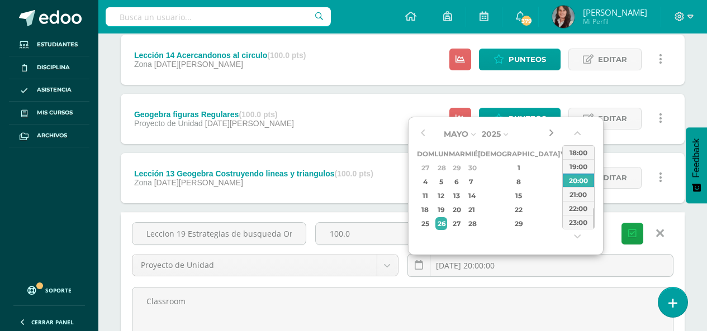
click at [549, 132] on button "button" at bounding box center [550, 134] width 11 height 17
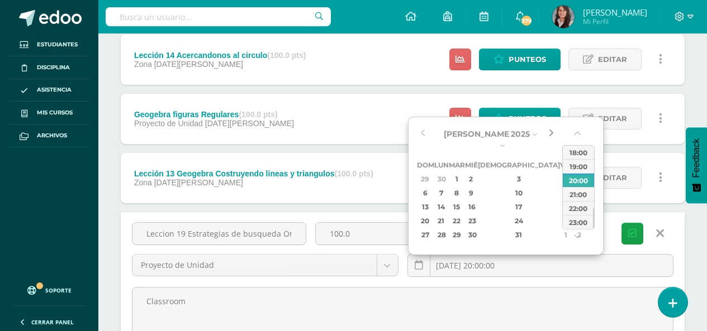
click at [549, 132] on button "button" at bounding box center [550, 134] width 11 height 17
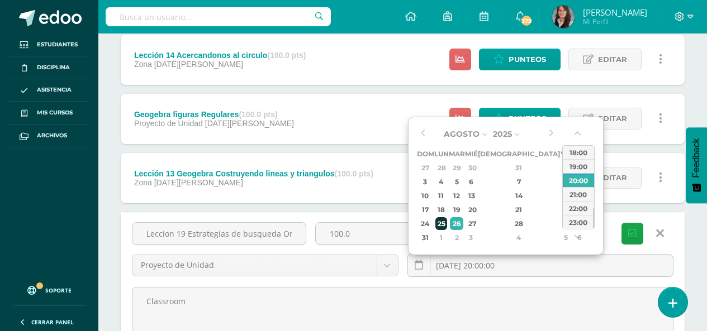
click at [444, 223] on div "25" at bounding box center [441, 223] width 12 height 13
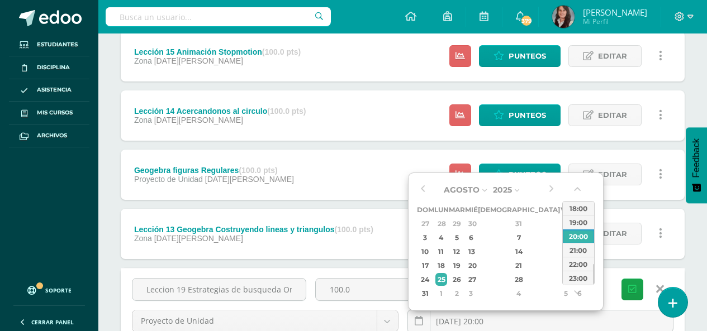
scroll to position [391, 0]
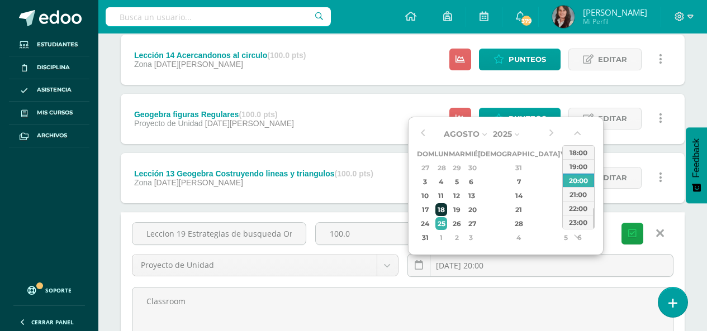
click at [445, 212] on div "18" at bounding box center [441, 209] width 12 height 13
type input "2025-08-18 20:00"
click at [386, 263] on body "La tarea Lección 18 Guardo y Resguardo mis archivos fue editada exitosamente. E…" at bounding box center [353, 53] width 707 height 888
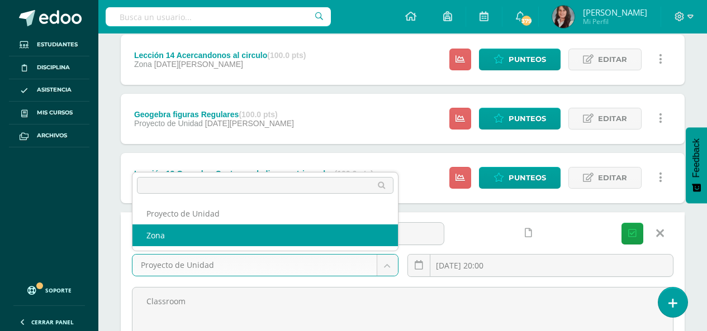
select select "203880"
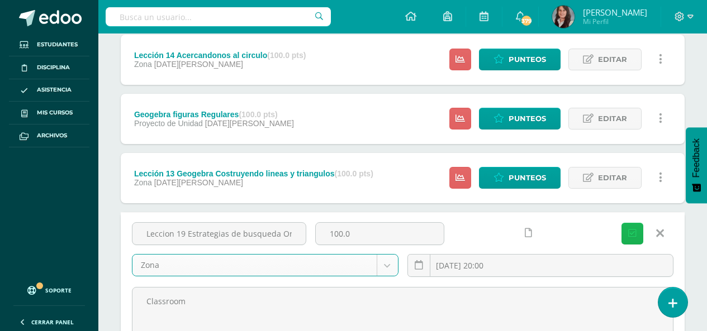
click at [635, 237] on icon "submit" at bounding box center [632, 233] width 8 height 9
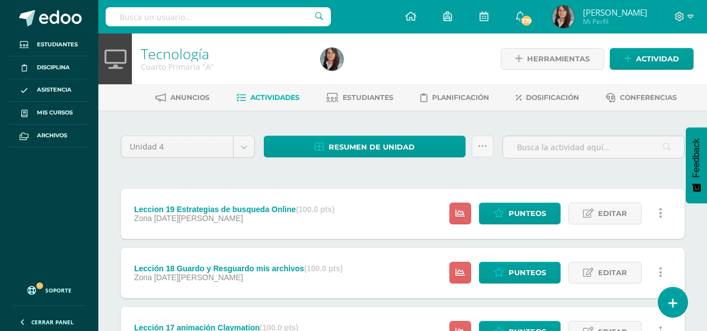
scroll to position [56, 0]
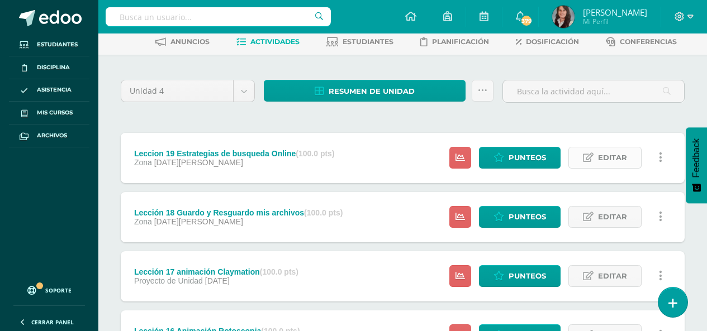
click at [622, 154] on span "Editar" at bounding box center [612, 158] width 29 height 21
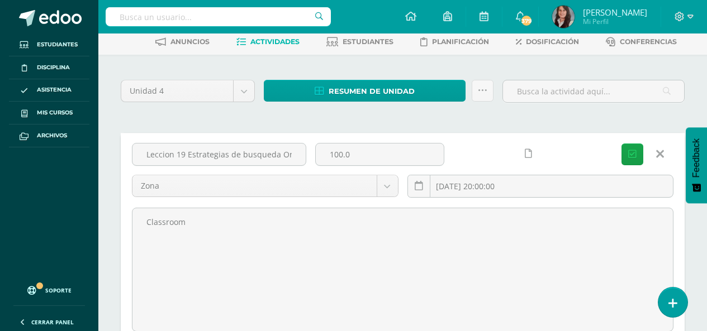
drag, startPoint x: 255, startPoint y: 227, endPoint x: 3, endPoint y: 216, distance: 252.3
type textarea "libro Epsylon"
drag, startPoint x: 633, startPoint y: 154, endPoint x: 602, endPoint y: 191, distance: 47.7
click at [633, 154] on icon "submit" at bounding box center [632, 154] width 8 height 9
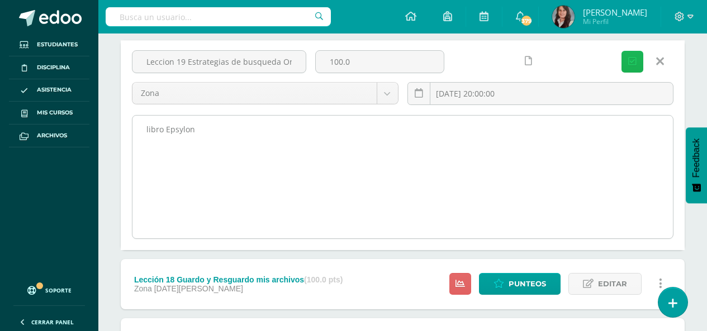
scroll to position [168, 0]
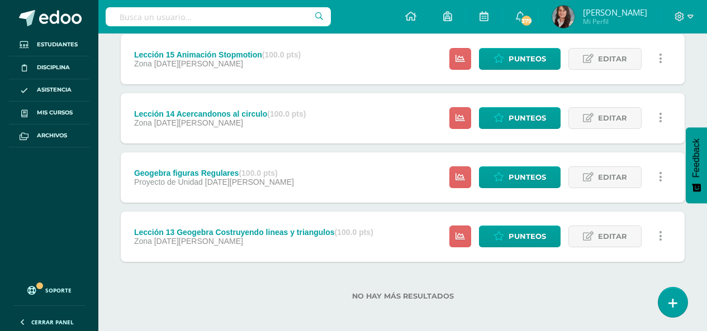
scroll to position [397, 0]
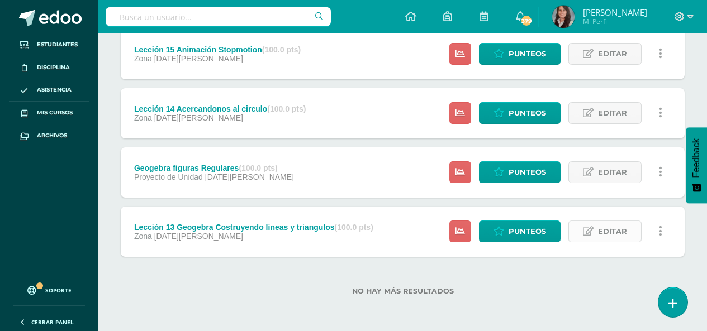
click at [613, 232] on span "Editar" at bounding box center [612, 231] width 29 height 21
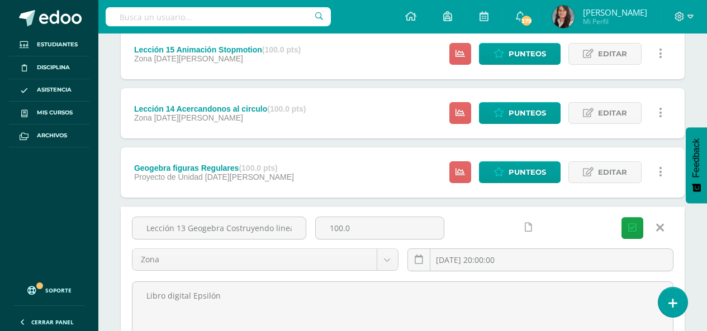
scroll to position [0, 47]
drag, startPoint x: 176, startPoint y: 229, endPoint x: 588, endPoint y: 217, distance: 412.0
click at [571, 224] on div "Lección 13 Geogebra Costruyendo lineas y triangulos 100.0 Zona Proyecto de Unid…" at bounding box center [402, 249] width 550 height 64
type input "Lección 20 El Internet confiable"
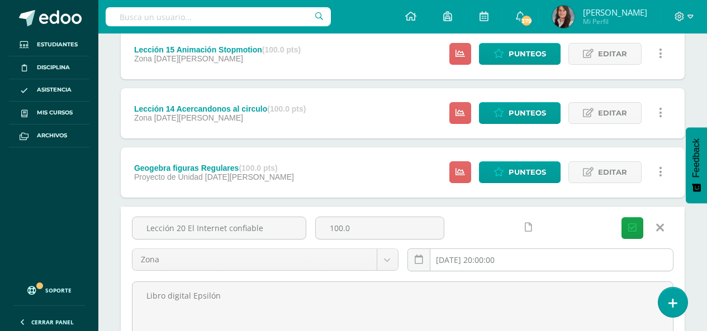
click at [530, 253] on input "[DATE] 20:00:00" at bounding box center [540, 260] width 265 height 22
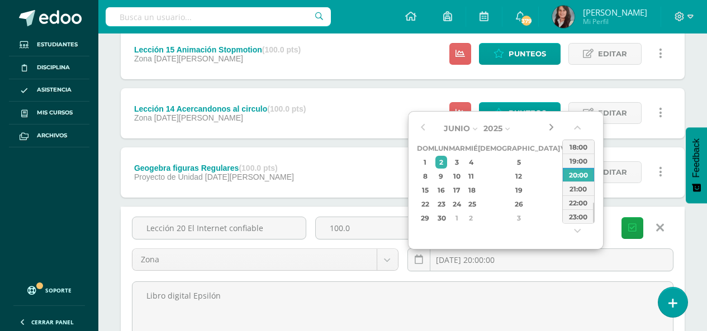
click at [549, 130] on button "button" at bounding box center [550, 128] width 11 height 17
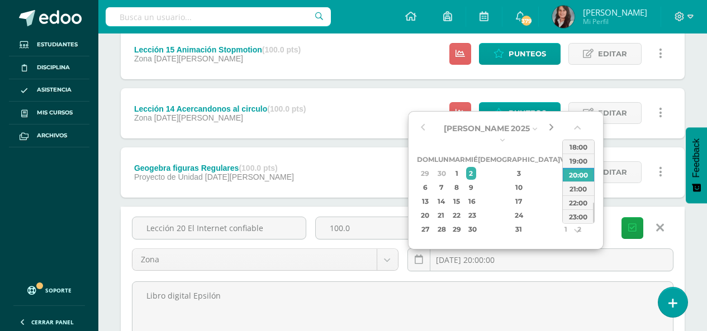
click at [549, 130] on button "button" at bounding box center [550, 128] width 11 height 17
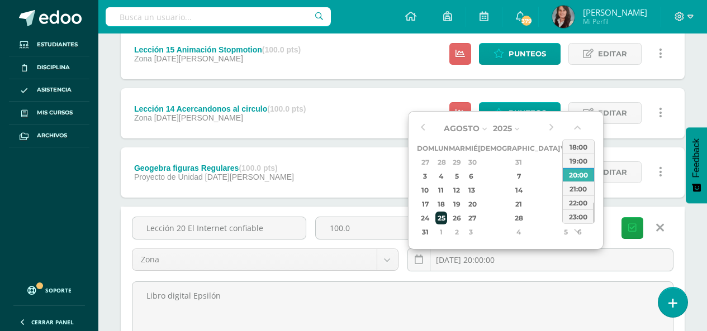
click at [446, 219] on div "25" at bounding box center [441, 218] width 12 height 13
type input "2025-08-25 20:00"
click at [634, 229] on icon "submit" at bounding box center [632, 228] width 8 height 9
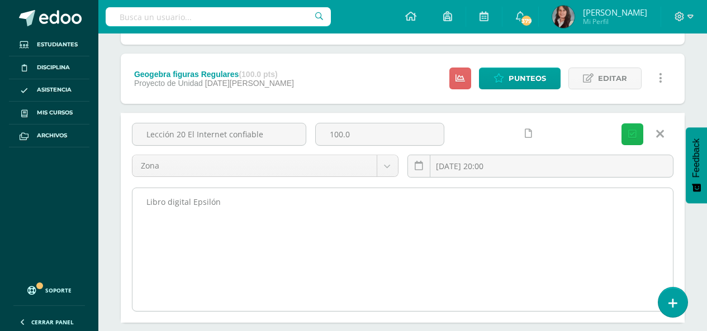
scroll to position [445, 0]
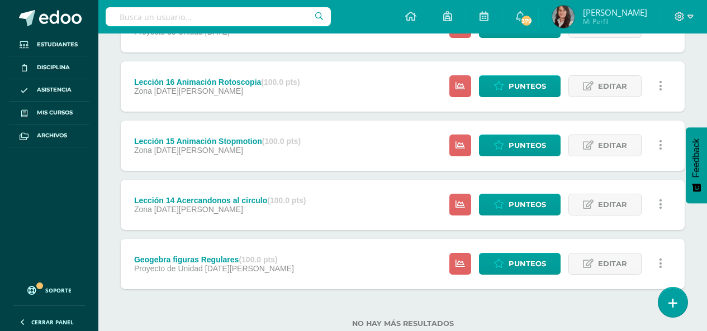
scroll to position [397, 0]
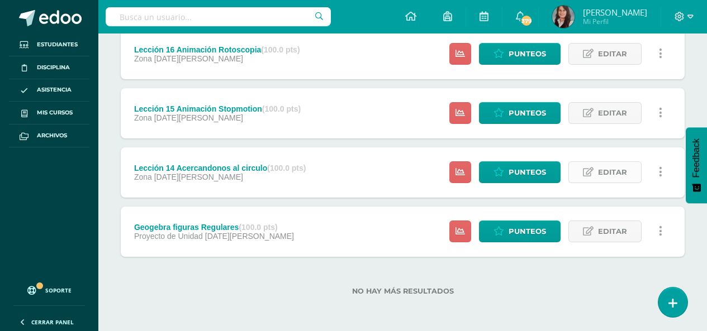
click at [613, 174] on span "Editar" at bounding box center [612, 172] width 29 height 21
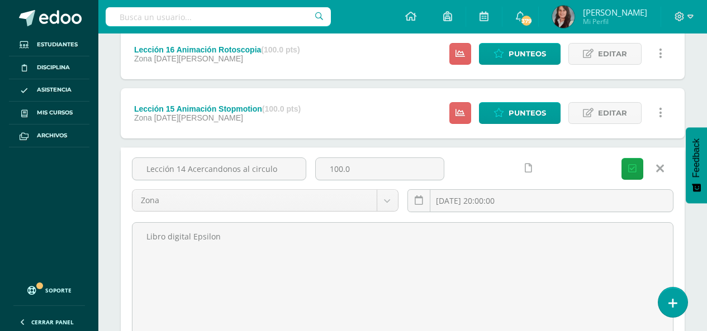
drag, startPoint x: 176, startPoint y: 170, endPoint x: 456, endPoint y: 182, distance: 280.2
click at [452, 182] on div "Lección 14 Acercandonos al circulo 100.0 Zona Proyecto de Unidad Zona 2025-06-1…" at bounding box center [402, 190] width 550 height 64
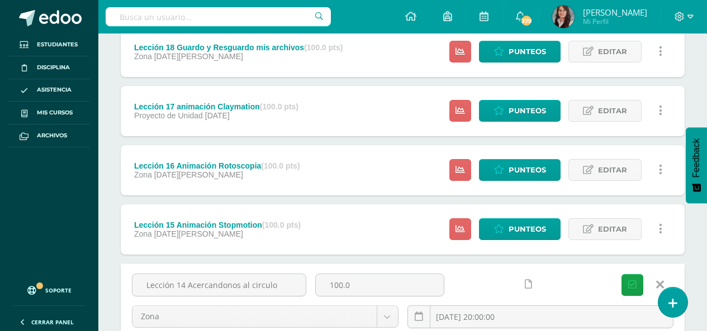
scroll to position [341, 0]
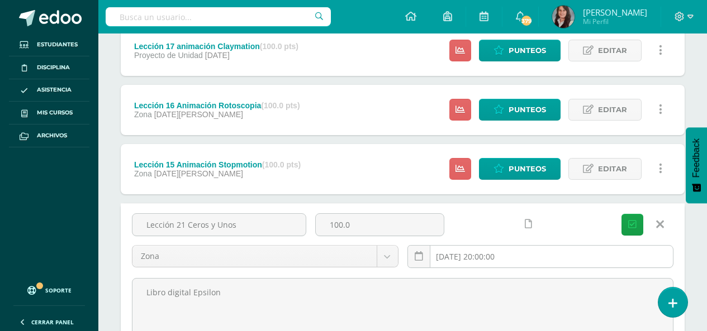
type input "Lección 21 Ceros y Unos"
click at [545, 264] on input "2025-06-16 20:00:00" at bounding box center [540, 257] width 265 height 22
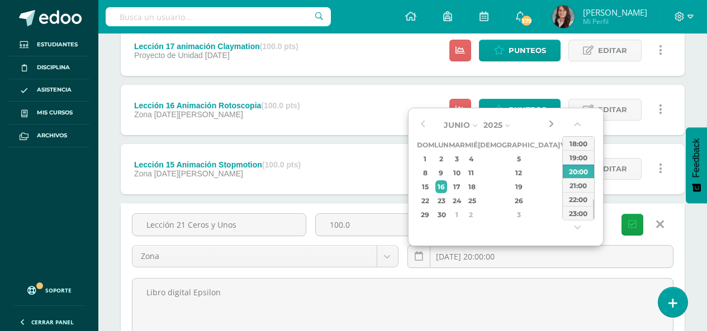
click at [552, 124] on button "button" at bounding box center [550, 125] width 11 height 17
click at [426, 125] on button "button" at bounding box center [422, 125] width 11 height 17
click at [447, 232] on div "1" at bounding box center [441, 228] width 12 height 13
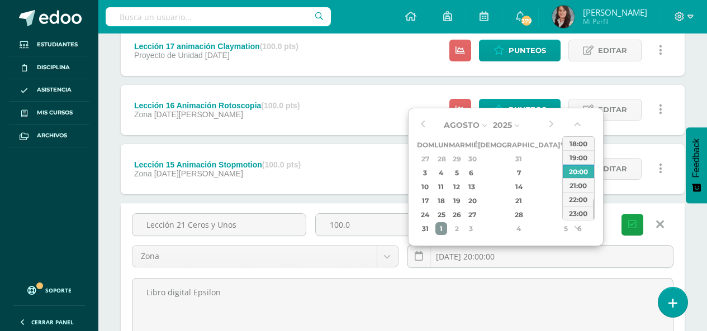
type input "2025-09-01 20:00"
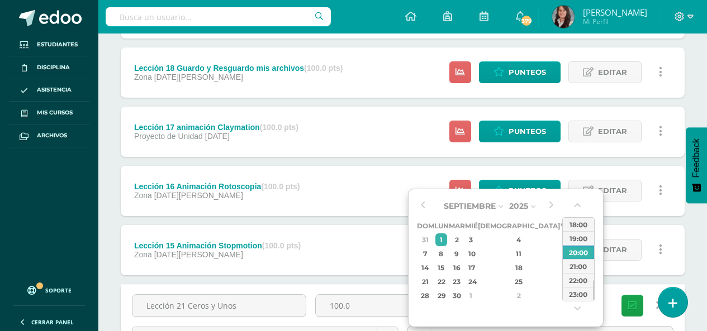
scroll to position [285, 0]
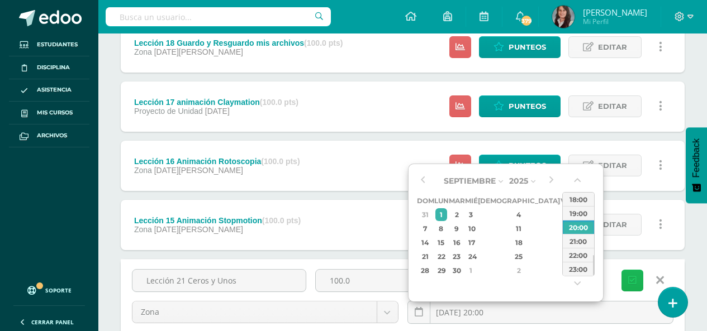
click at [635, 278] on icon "submit" at bounding box center [632, 280] width 8 height 9
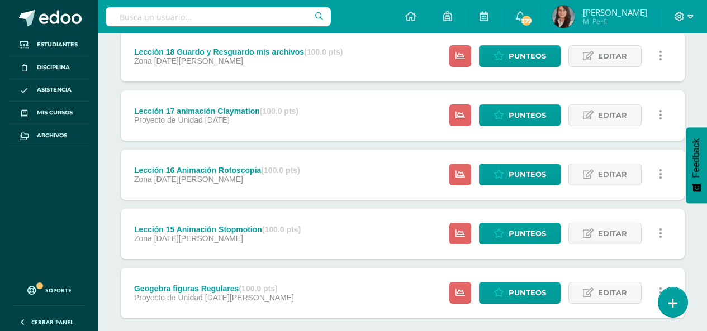
scroll to position [397, 0]
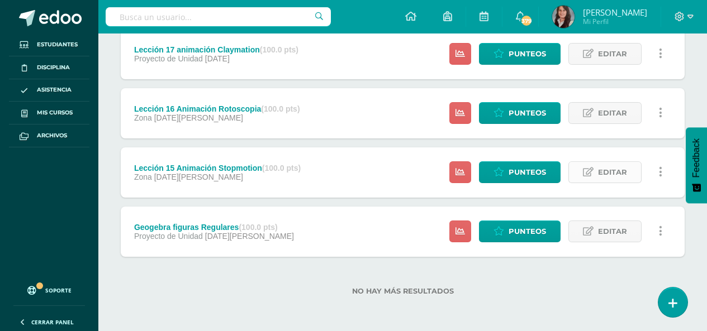
click at [608, 174] on span "Editar" at bounding box center [612, 172] width 29 height 21
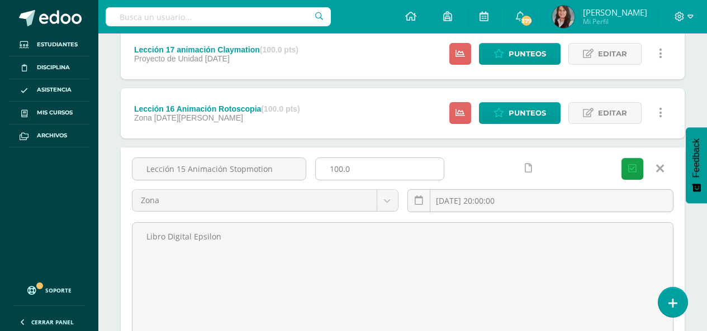
drag, startPoint x: 177, startPoint y: 169, endPoint x: 349, endPoint y: 174, distance: 171.6
click at [349, 171] on div "Lección 15 Animación Stopmotion 100.0 Zona Proyecto de Unidad Zona [DATE] 20:00…" at bounding box center [402, 190] width 550 height 64
type input "Lección 22 Mensajes en Código"
click at [519, 202] on input "[DATE] 20:00:00" at bounding box center [540, 201] width 265 height 22
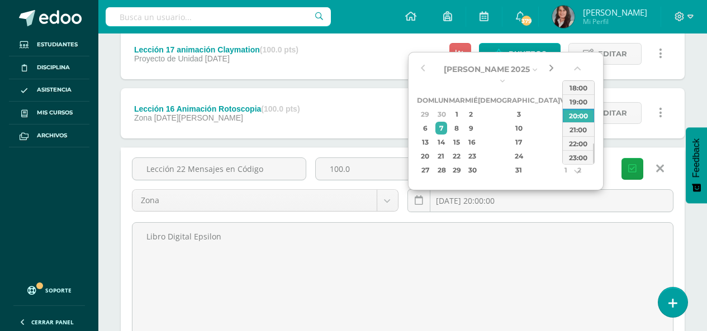
click at [549, 72] on button "button" at bounding box center [550, 69] width 11 height 17
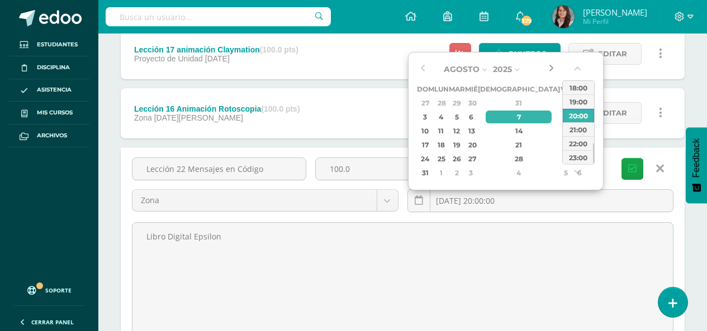
click at [549, 72] on button "button" at bounding box center [550, 69] width 11 height 17
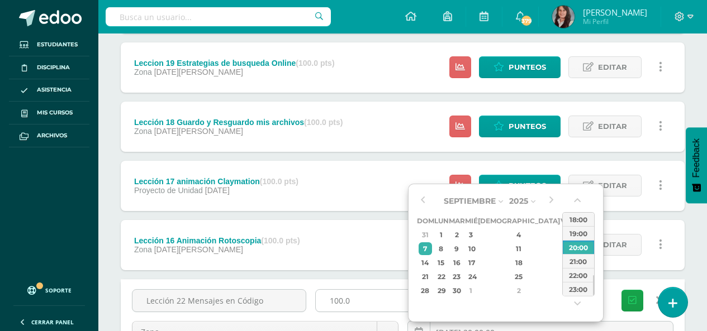
scroll to position [341, 0]
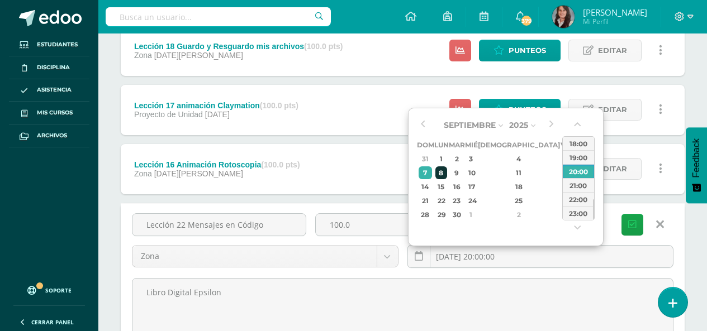
click at [445, 176] on div "8" at bounding box center [441, 173] width 12 height 13
type input "[DATE] 20:00"
click at [633, 226] on icon "submit" at bounding box center [632, 224] width 8 height 9
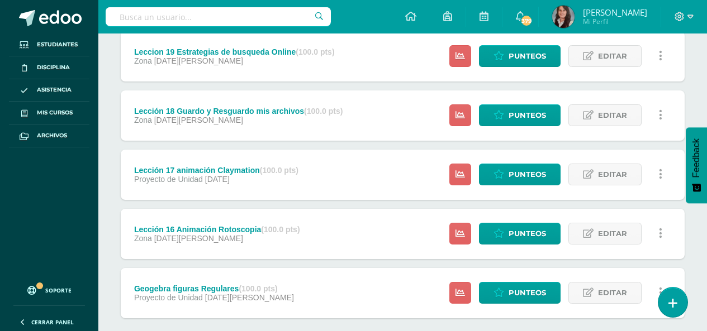
scroll to position [391, 0]
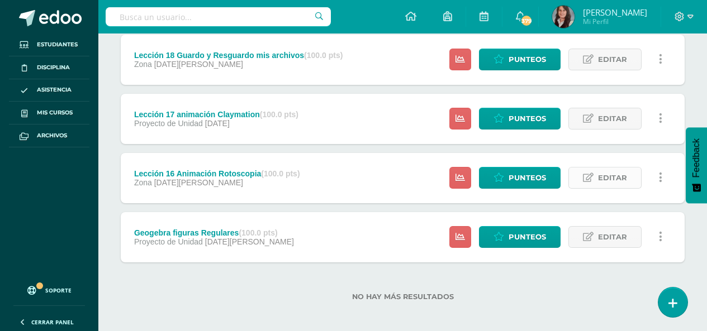
click at [605, 177] on span "Editar" at bounding box center [612, 178] width 29 height 21
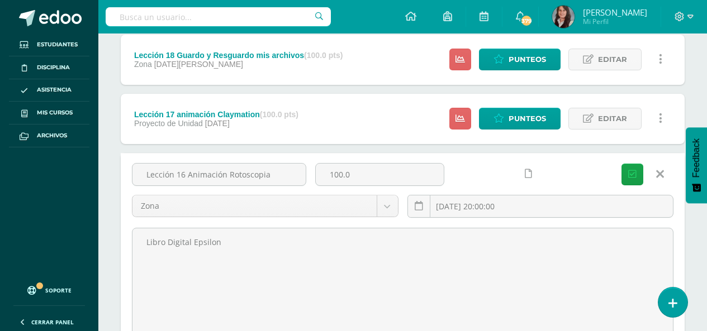
drag, startPoint x: 175, startPoint y: 175, endPoint x: 455, endPoint y: 178, distance: 280.0
click at [455, 178] on div "Lección 16 Animación Rotoscopia 100.0 Zona Proyecto de Unidad Zona [DATE] 20:00…" at bounding box center [402, 195] width 550 height 64
type input "Lección 23 La medida de la información"
click at [530, 202] on input "[DATE] 20:00:00" at bounding box center [540, 207] width 265 height 22
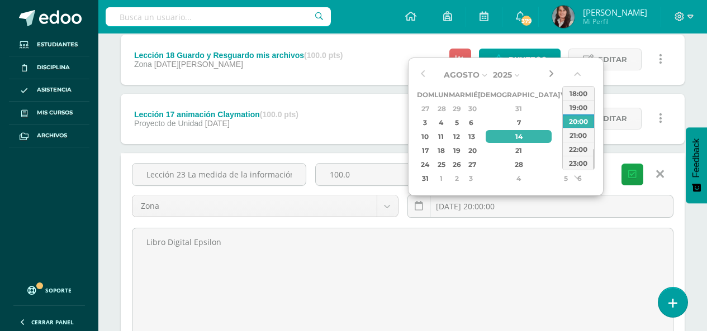
click at [553, 74] on button "button" at bounding box center [550, 74] width 11 height 17
click at [447, 137] on div "15" at bounding box center [441, 136] width 12 height 13
type input "[DATE] 20:00"
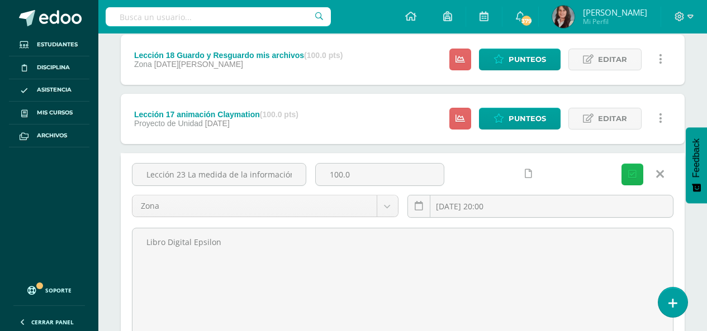
click at [633, 174] on icon "submit" at bounding box center [632, 174] width 8 height 9
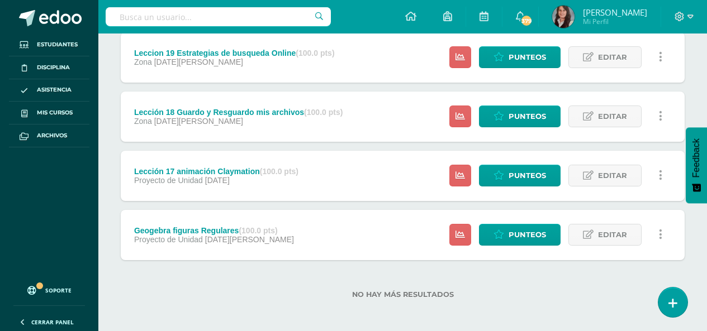
scroll to position [397, 0]
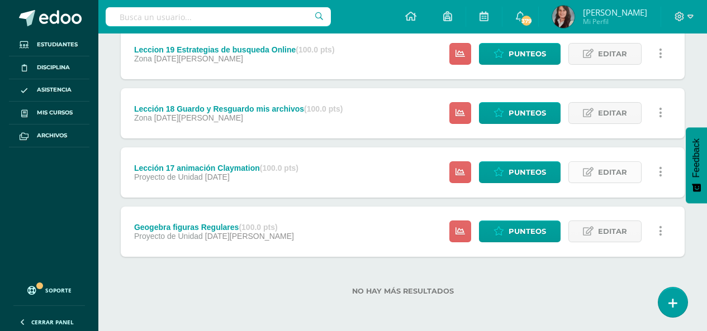
click at [616, 173] on span "Editar" at bounding box center [612, 172] width 29 height 21
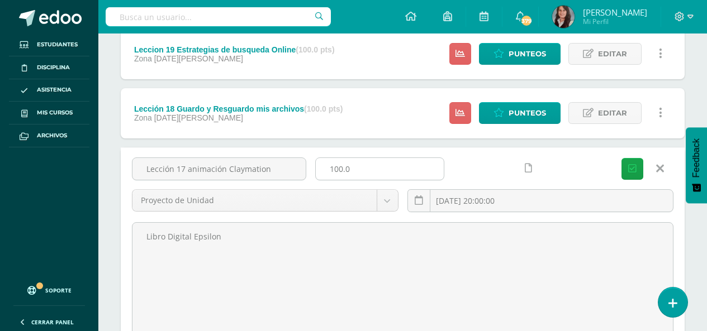
drag, startPoint x: 178, startPoint y: 170, endPoint x: 406, endPoint y: 172, distance: 228.6
click at [406, 172] on div "Lección 17 animación Claymation 100.0 Proyecto de Unidad Proyecto de Unidad Zon…" at bounding box center [402, 190] width 550 height 64
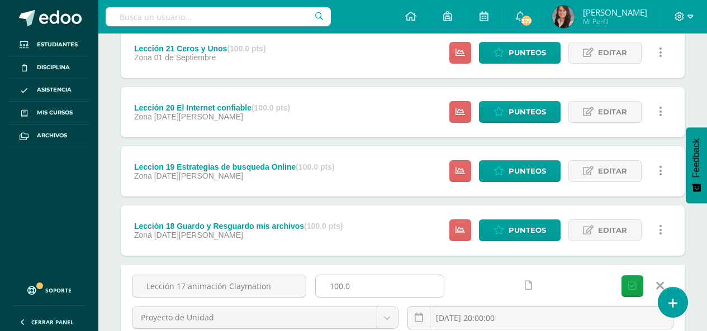
scroll to position [335, 0]
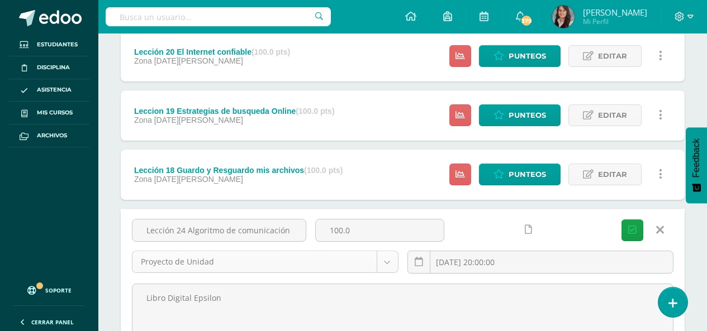
type input "Lección 24 Algoritmo de comunicación"
click at [389, 262] on body "La tarea Lección 23 La medida de la información fue editada exitosamente. Estud…" at bounding box center [353, 109] width 707 height 888
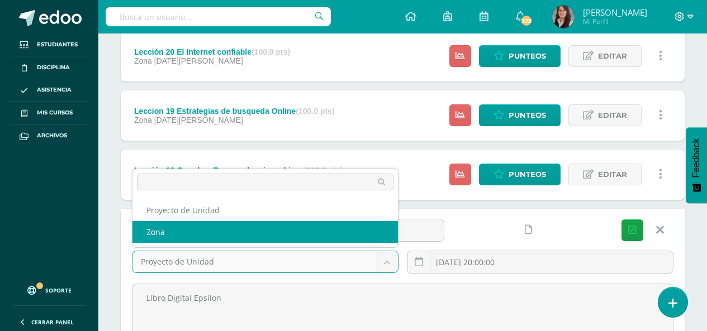
select select "203880"
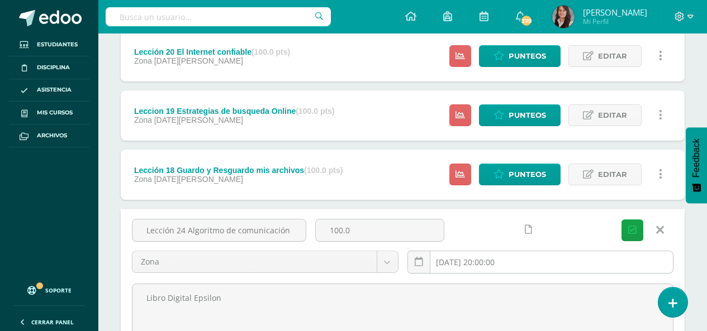
click at [566, 258] on input "2025-07-21 20:00:00" at bounding box center [540, 262] width 265 height 22
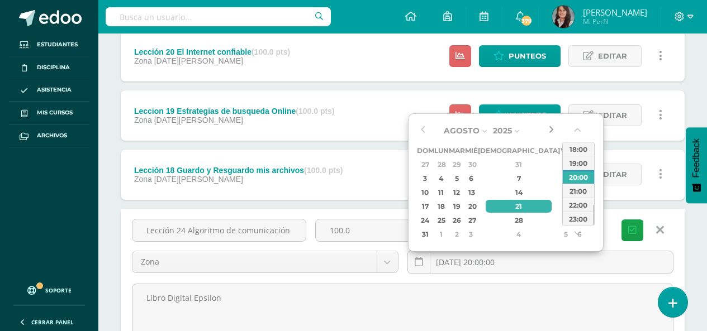
click at [552, 130] on button "button" at bounding box center [550, 130] width 11 height 17
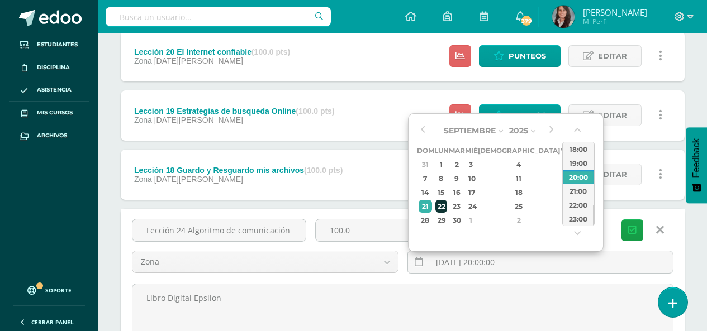
click at [447, 211] on div "22" at bounding box center [441, 206] width 12 height 13
type input "2025-09-22 20:00"
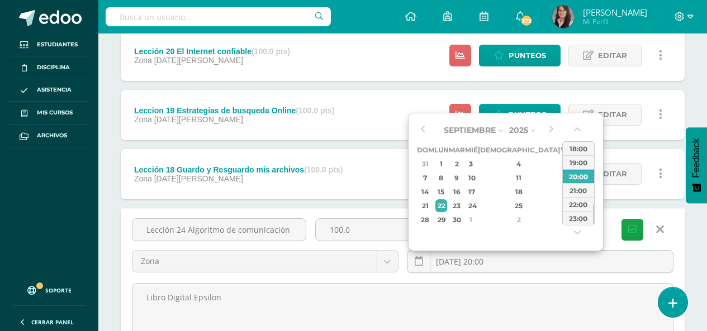
scroll to position [391, 0]
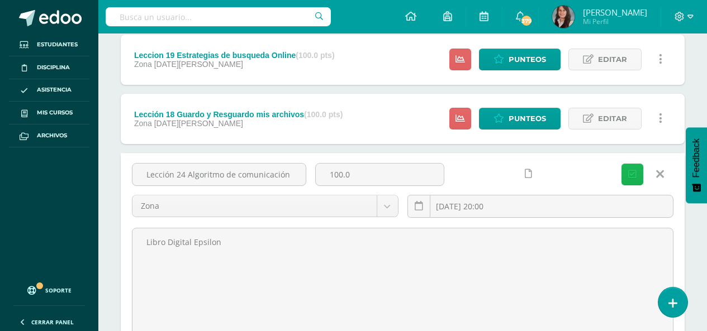
click at [635, 172] on icon "submit" at bounding box center [632, 174] width 8 height 9
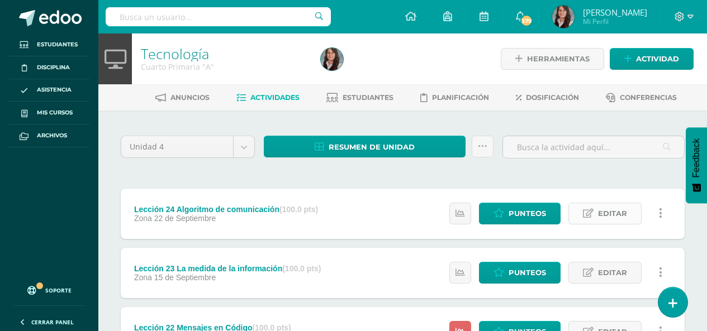
click at [612, 216] on span "Editar" at bounding box center [612, 213] width 29 height 21
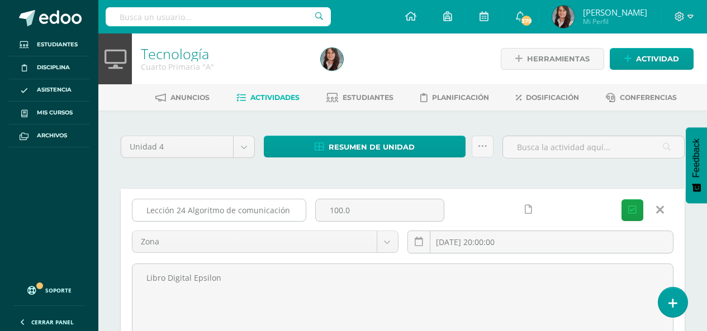
click at [188, 213] on input "Lección 24 Algoritmo de comunicación" at bounding box center [218, 210] width 173 height 22
type input "Lección 24 - 25 - 26 Algoritmo de comunicación"
click at [634, 212] on icon "submit" at bounding box center [632, 210] width 8 height 9
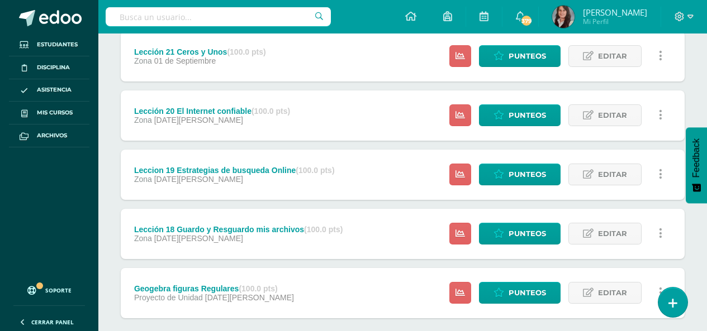
scroll to position [397, 0]
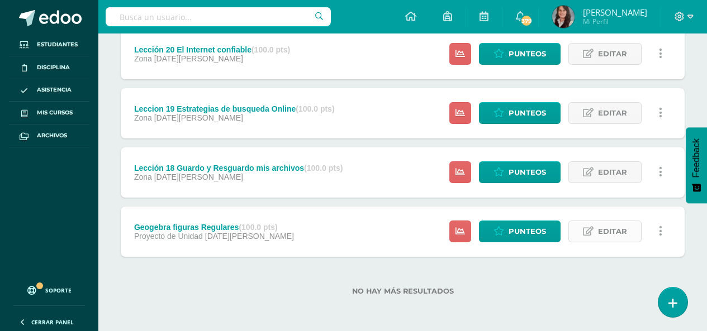
click at [616, 235] on span "Editar" at bounding box center [612, 231] width 29 height 21
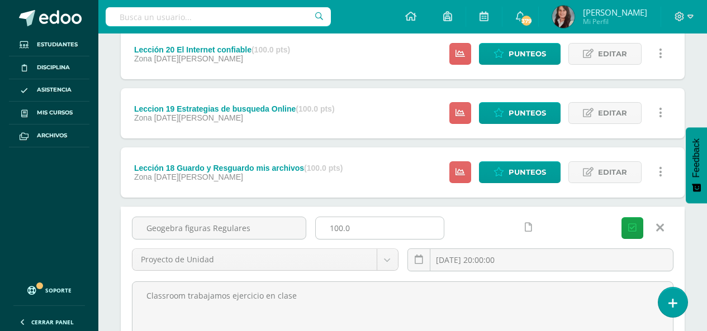
drag, startPoint x: 146, startPoint y: 229, endPoint x: 370, endPoint y: 233, distance: 224.7
click at [370, 233] on div "Geogebra figuras Regulares 100.0 Proyecto de Unidad Proyecto de Unidad Zona [DA…" at bounding box center [402, 249] width 550 height 64
drag, startPoint x: 232, startPoint y: 226, endPoint x: 187, endPoint y: 239, distance: 47.6
click at [187, 239] on div "Lección 27 Controlando Sensores" at bounding box center [219, 228] width 174 height 23
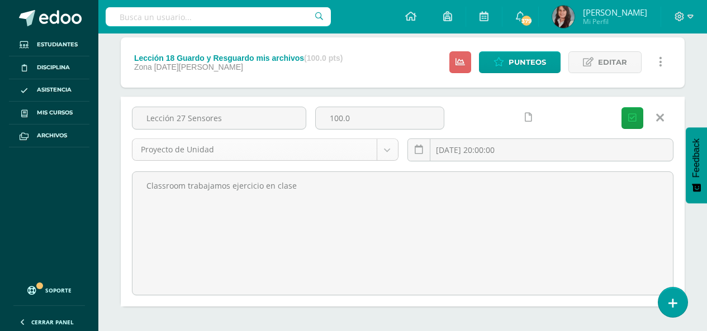
scroll to position [509, 0]
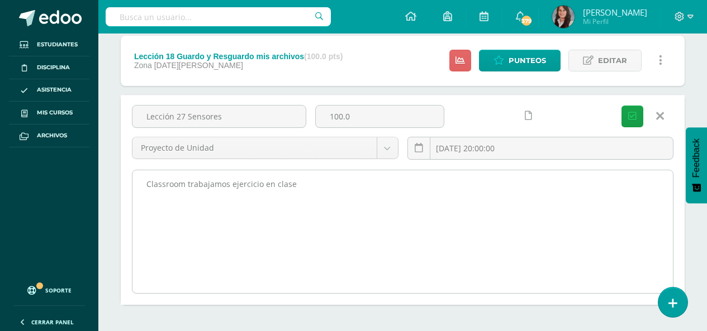
type input "Lección 27 Sensores"
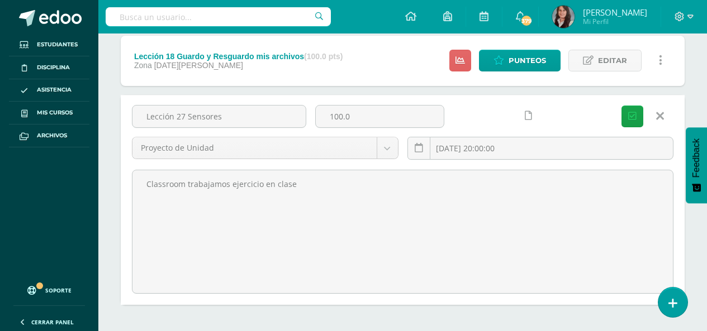
drag, startPoint x: 339, startPoint y: 186, endPoint x: 107, endPoint y: 206, distance: 232.8
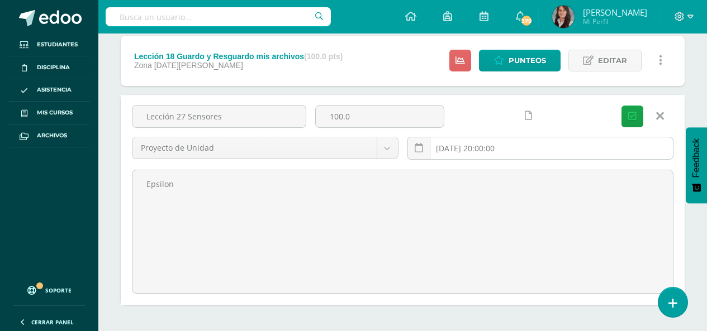
type textarea "Epsilon"
click at [516, 151] on input "[DATE] 20:00:00" at bounding box center [540, 148] width 265 height 22
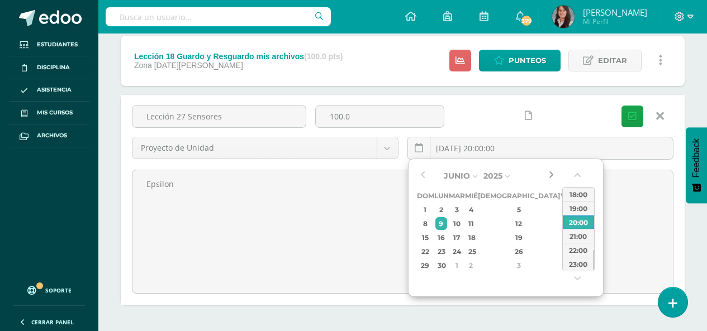
click at [548, 172] on button "button" at bounding box center [550, 176] width 11 height 17
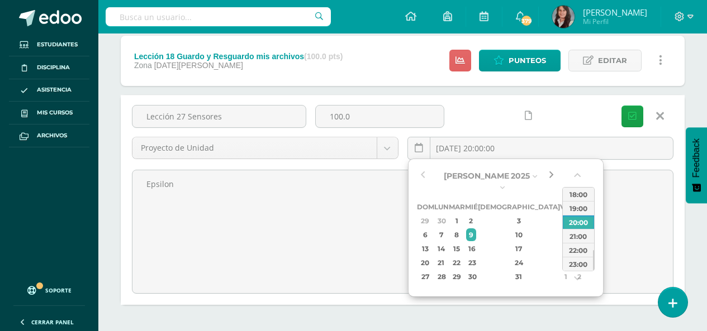
click at [548, 172] on button "button" at bounding box center [550, 176] width 11 height 17
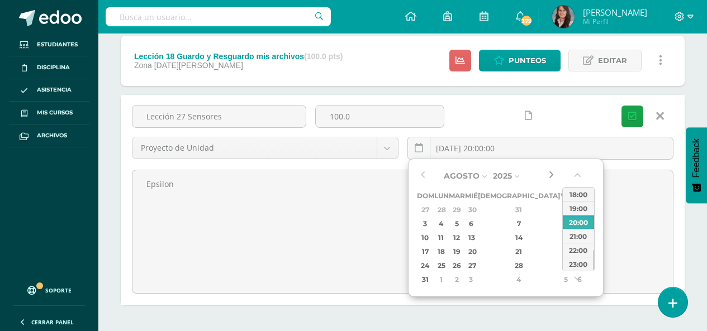
click at [548, 172] on button "button" at bounding box center [550, 176] width 11 height 17
click at [447, 270] on div "29" at bounding box center [441, 265] width 12 height 13
type input "[DATE] 20:00"
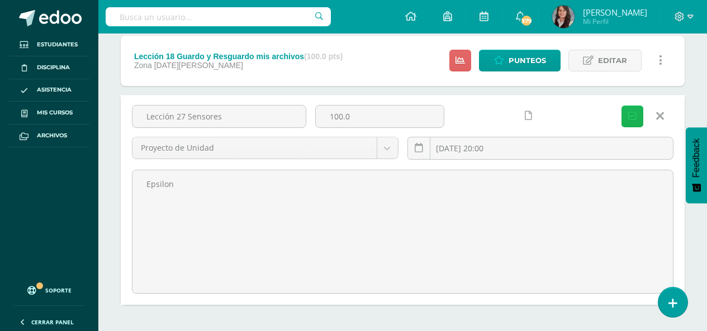
click at [631, 118] on icon "submit" at bounding box center [632, 116] width 8 height 9
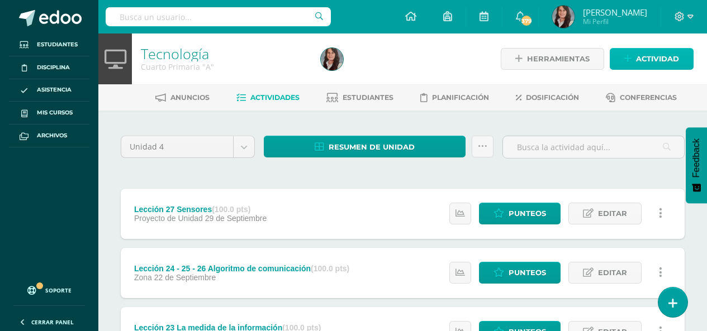
click at [663, 59] on span "Actividad" at bounding box center [657, 59] width 43 height 21
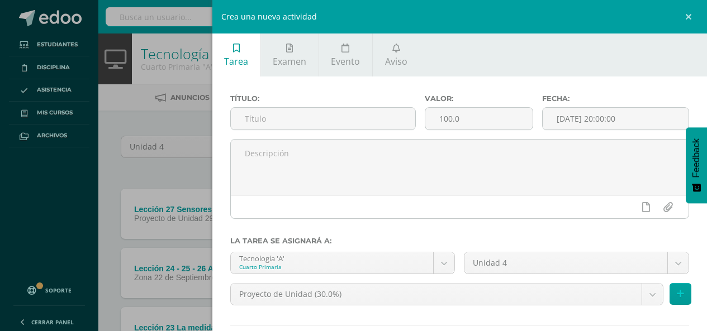
drag, startPoint x: 278, startPoint y: 123, endPoint x: 662, endPoint y: 132, distance: 384.0
click at [278, 122] on input "text" at bounding box center [323, 119] width 185 height 22
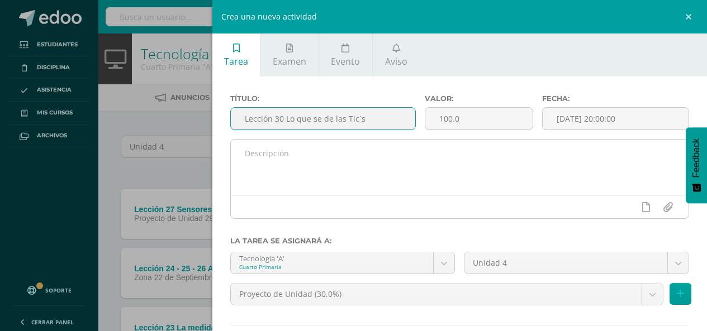
type input "Lección 30 Lo que se de las Tic´s"
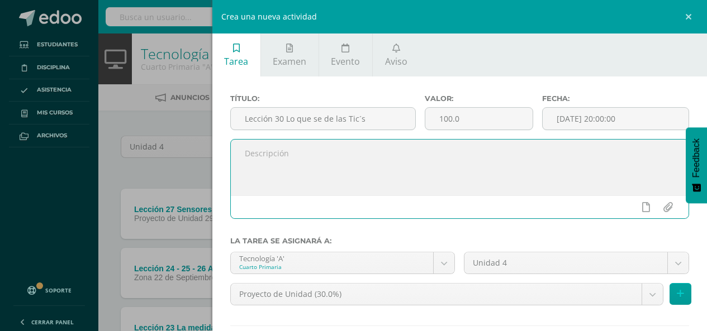
click at [310, 167] on textarea at bounding box center [460, 168] width 458 height 56
type textarea "Epsilón"
click at [654, 121] on input "[DATE] 20:00:00" at bounding box center [616, 119] width 146 height 22
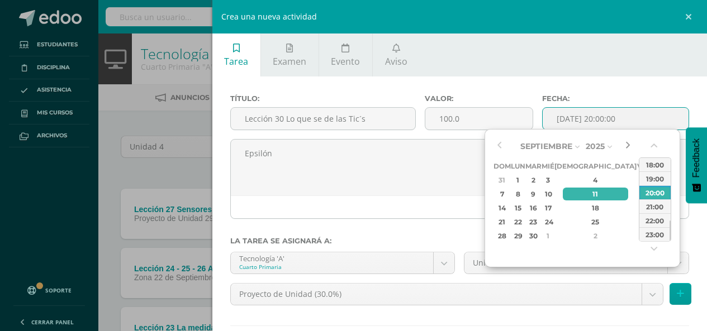
click at [627, 146] on button "button" at bounding box center [627, 146] width 11 height 17
click at [523, 196] on div "6" at bounding box center [518, 194] width 12 height 13
type input "2025-10-06 20:00"
click at [620, 88] on div "Título: Lección 30 Lo que se de las Tic´s Valor: 100.0 Fecha: 2025-10-06 20:00 …" at bounding box center [459, 237] width 495 height 320
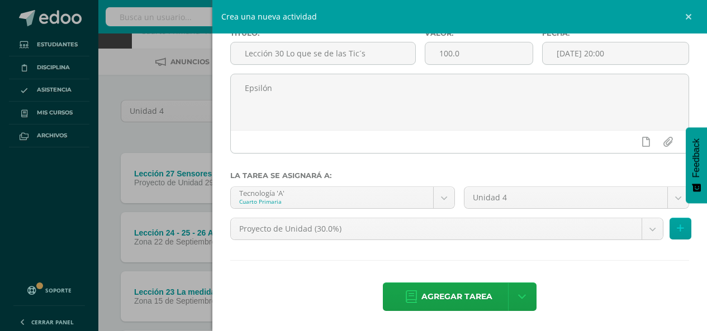
scroll to position [56, 0]
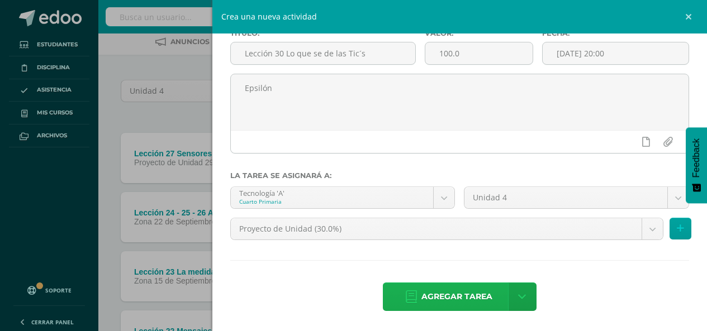
click at [484, 294] on span "Agregar tarea" at bounding box center [456, 296] width 71 height 27
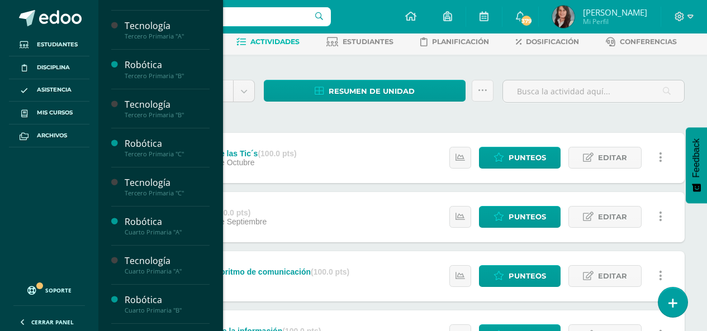
scroll to position [391, 0]
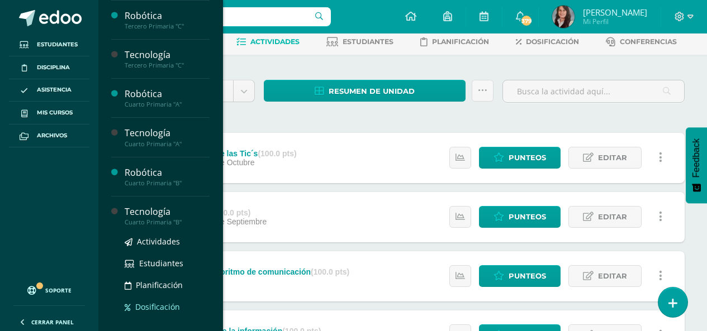
click at [167, 306] on span "Dosificación" at bounding box center [157, 307] width 45 height 11
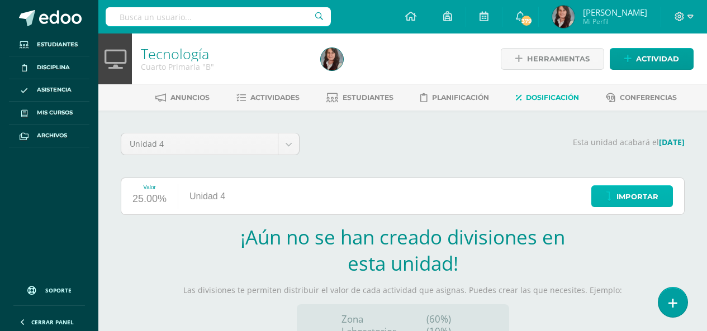
click at [633, 198] on span "Importar" at bounding box center [637, 197] width 42 height 21
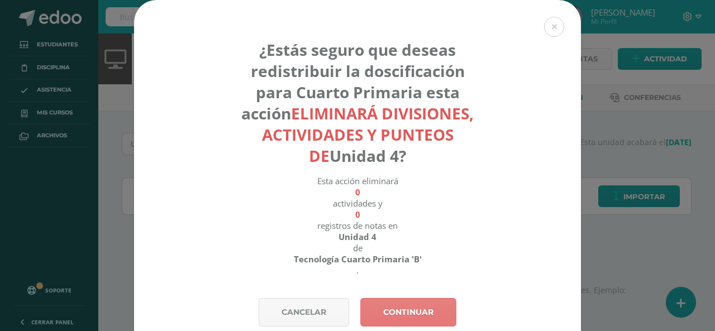
click at [400, 311] on link "Continuar" at bounding box center [408, 312] width 96 height 28
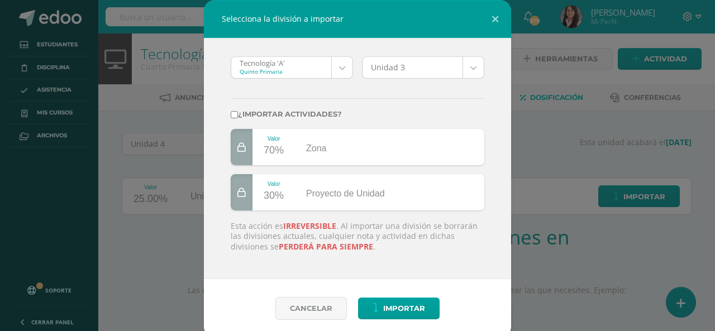
click at [341, 71] on body "Selecciona la división a importar Tecnología 'A' Quinto Primaria Tecnología 'A'…" at bounding box center [357, 236] width 715 height 473
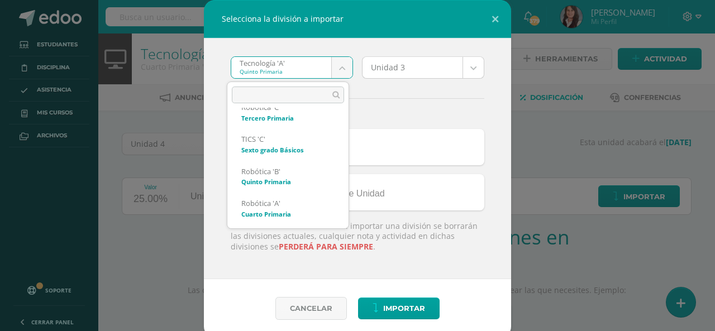
scroll to position [168, 0]
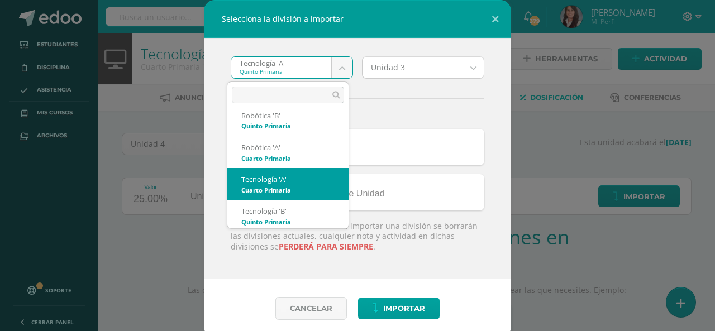
select select "3165"
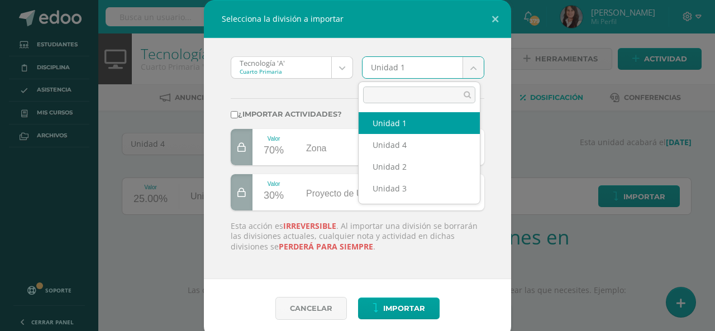
click at [469, 67] on body "Selecciona la división a importar Tecnología 'A' Cuarto Primaria Tecnología 'A'…" at bounding box center [357, 236] width 715 height 473
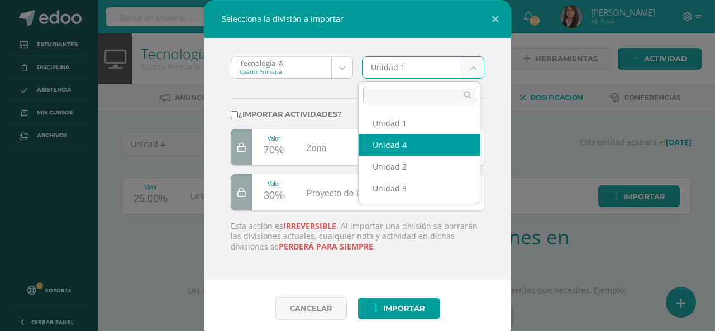
select select "177708"
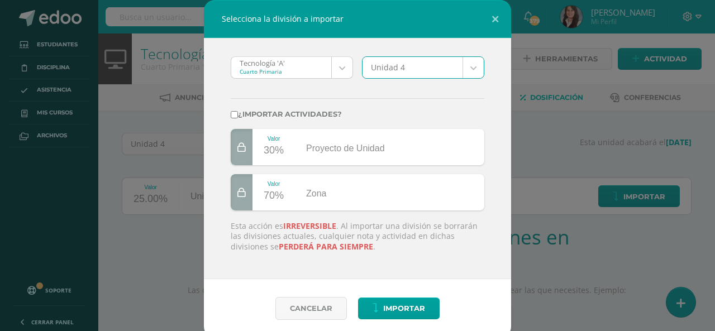
click at [231, 112] on input "¿Importar actividades?" at bounding box center [234, 114] width 7 height 7
checkbox input "true"
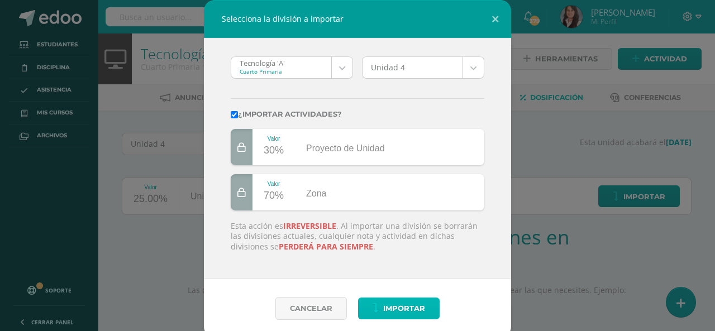
click at [392, 305] on span "Importar" at bounding box center [404, 308] width 42 height 21
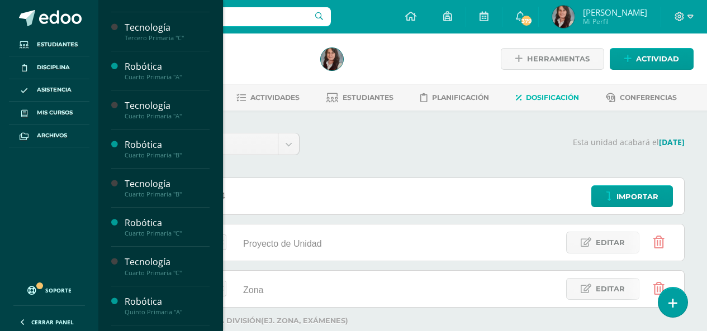
scroll to position [558, 0]
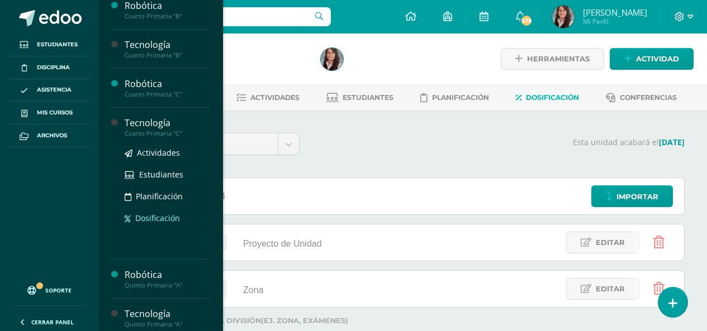
click at [156, 218] on span "Dosificación" at bounding box center [157, 218] width 45 height 11
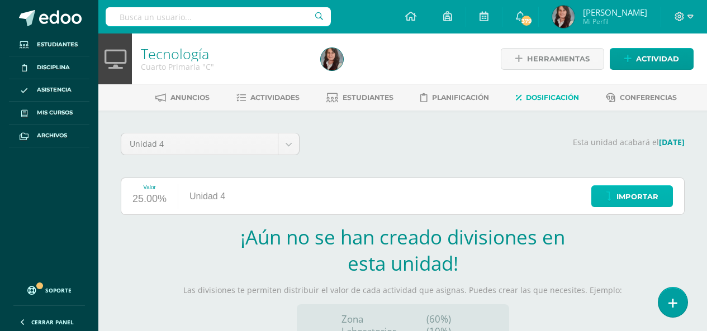
click at [645, 198] on span "Importar" at bounding box center [637, 197] width 42 height 21
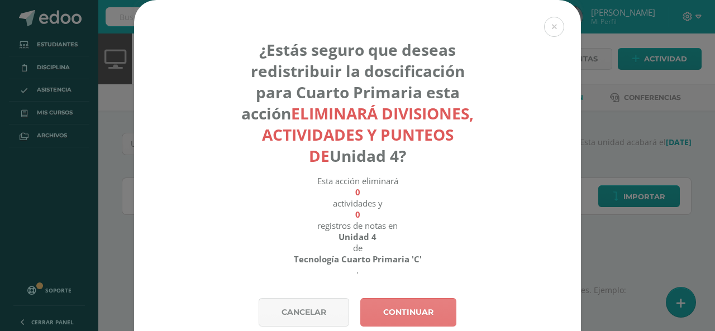
click at [403, 316] on link "Continuar" at bounding box center [408, 312] width 96 height 28
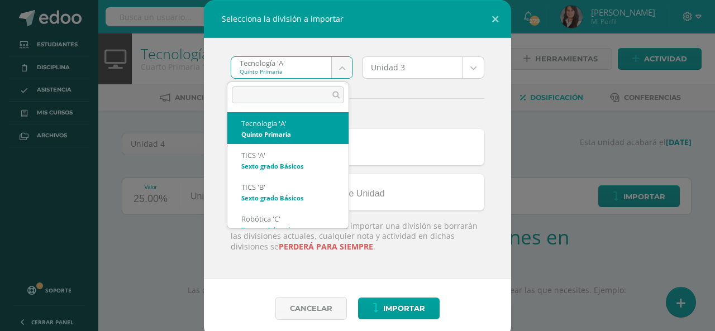
click at [336, 69] on body "Selecciona la división a importar Tecnología 'A' Quinto Primaria Tecnología 'A'…" at bounding box center [357, 236] width 715 height 473
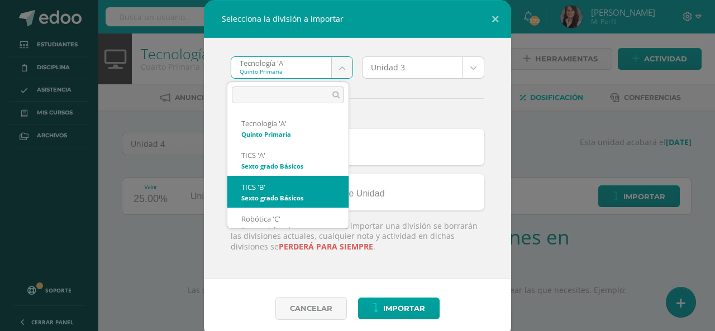
scroll to position [224, 0]
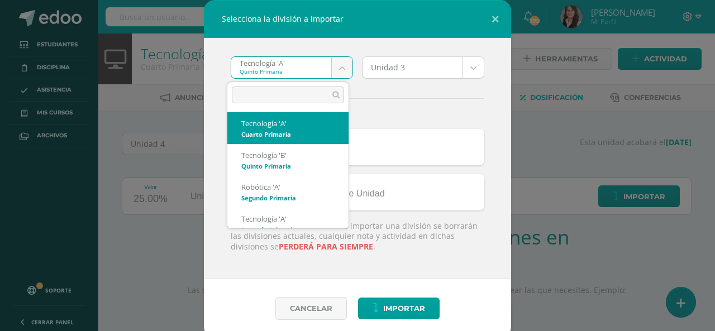
select select "3165"
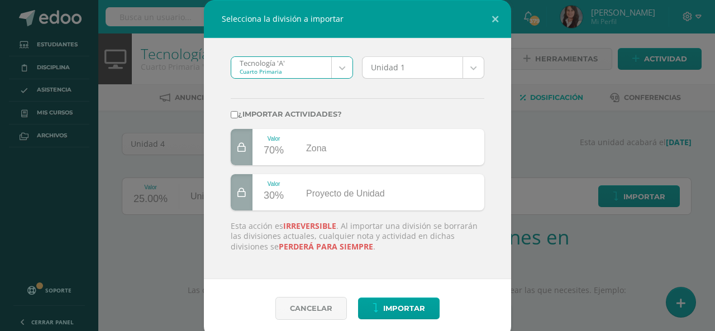
click at [464, 72] on body "Selecciona la división a importar Tecnología 'A' Cuarto Primaria Tecnología 'A'…" at bounding box center [357, 236] width 715 height 473
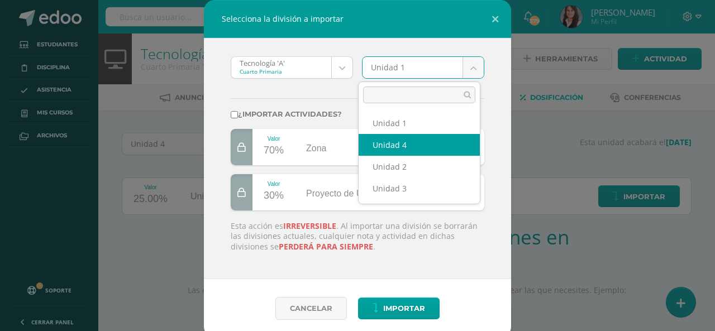
select select "177708"
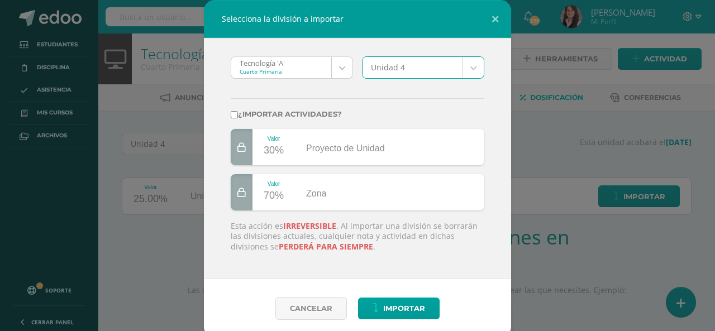
click at [231, 113] on input "¿Importar actividades?" at bounding box center [234, 114] width 7 height 7
checkbox input "true"
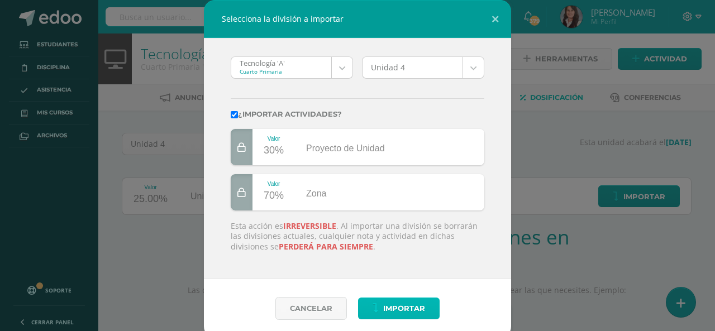
click at [397, 315] on span "Importar" at bounding box center [404, 308] width 42 height 21
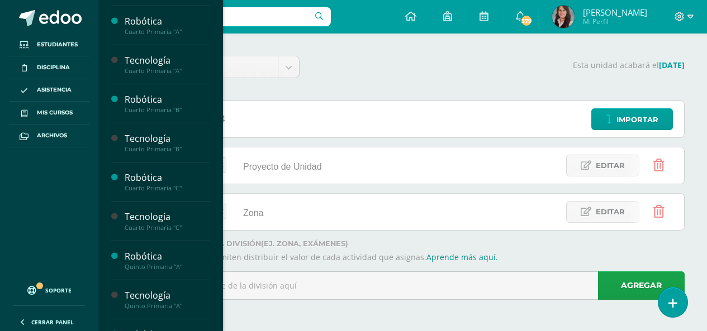
scroll to position [617, 0]
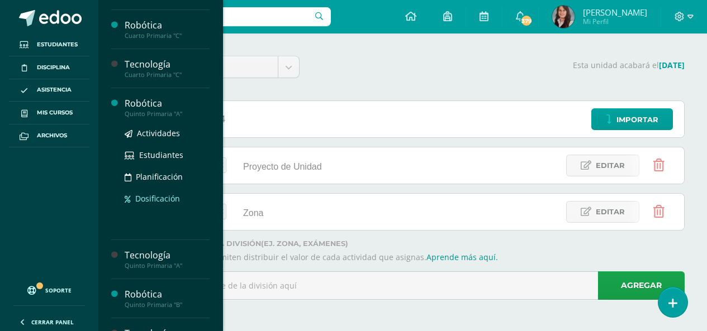
click at [163, 198] on span "Dosificación" at bounding box center [157, 198] width 45 height 11
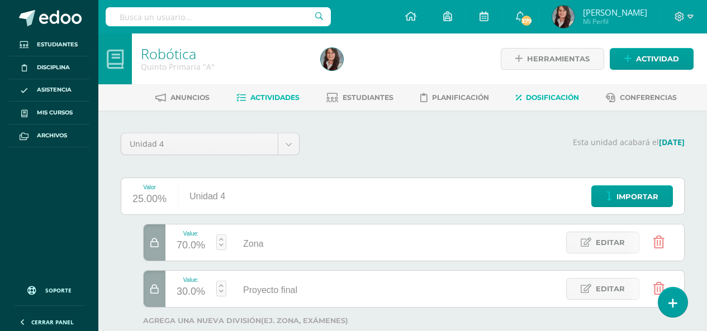
click at [277, 99] on span "Actividades" at bounding box center [274, 97] width 49 height 8
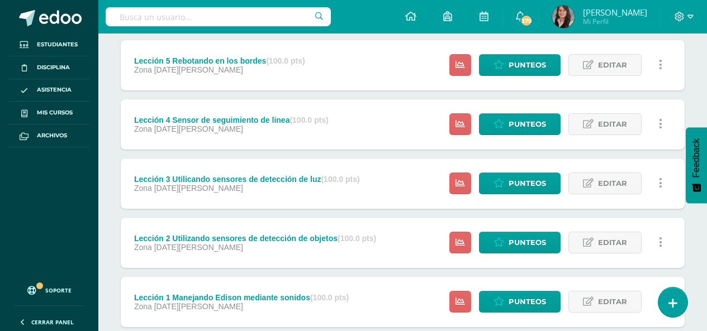
scroll to position [338, 0]
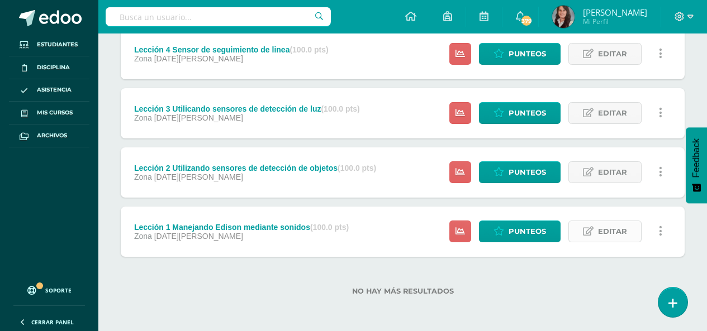
click at [611, 235] on span "Editar" at bounding box center [612, 231] width 29 height 21
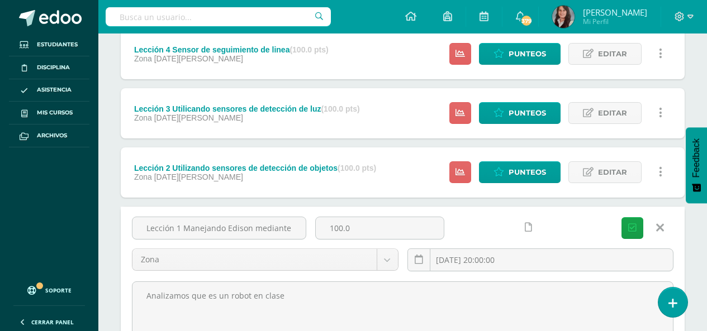
scroll to position [0, 26]
drag, startPoint x: 138, startPoint y: 229, endPoint x: 685, endPoint y: 235, distance: 546.6
click at [685, 235] on div "Unidad 4 Unidad 1 Unidad 2 Unidad 3 Unidad 4 Resumen de unidad Descargar como H…" at bounding box center [402, 131] width 573 height 673
type input "Proyecto 1"
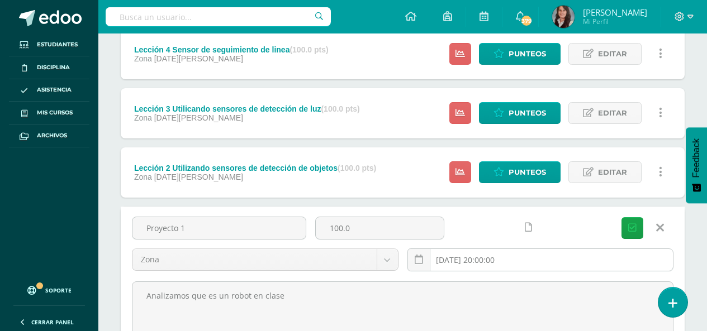
click at [552, 260] on input "2025-03-17 20:00:00" at bounding box center [540, 260] width 265 height 22
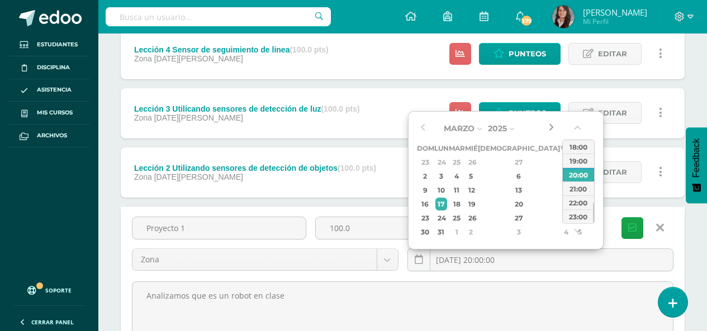
click at [550, 129] on button "button" at bounding box center [550, 128] width 11 height 17
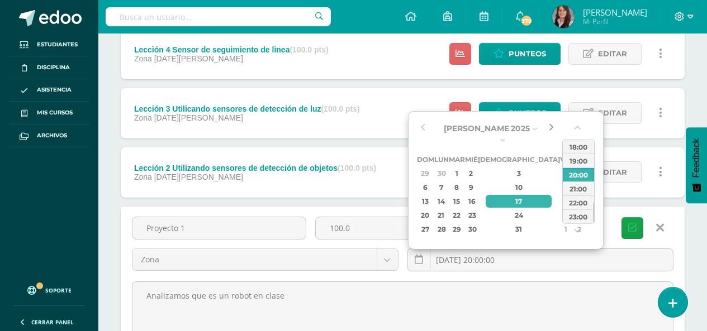
click at [550, 129] on button "button" at bounding box center [550, 128] width 11 height 17
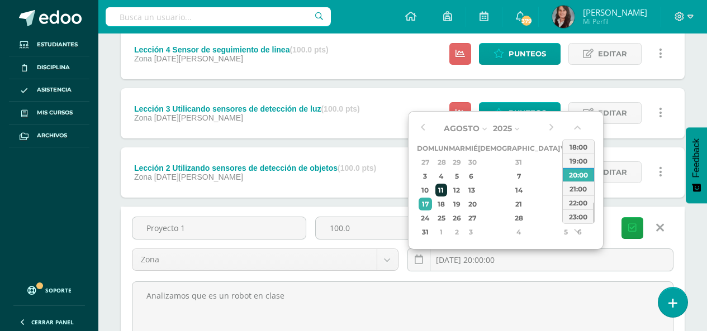
click at [446, 192] on div "11" at bounding box center [441, 190] width 12 height 13
type input "2025-08-11 20:00"
click at [629, 231] on icon "submit" at bounding box center [632, 228] width 8 height 9
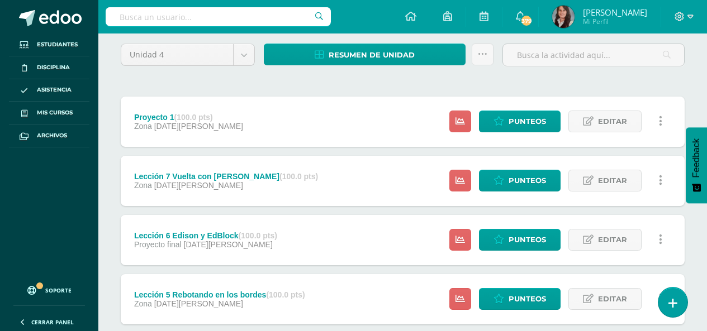
scroll to position [112, 0]
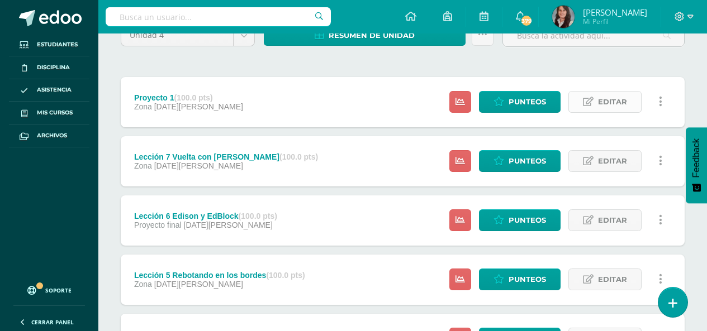
click at [624, 101] on span "Editar" at bounding box center [612, 102] width 29 height 21
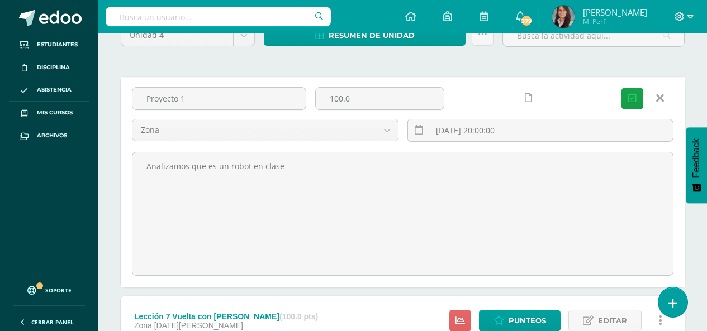
drag, startPoint x: 296, startPoint y: 167, endPoint x: 75, endPoint y: 164, distance: 221.3
click at [75, 164] on body "La tarea Proyecto 1 fue editada exitosamente. Estudiantes Disciplina Asistencia…" at bounding box center [353, 302] width 707 height 829
paste textarea "STEAM Robotics primaria "E" 4 unidad"
type textarea "STEAM Robotics primaria "E" 4 unidad"
click at [632, 101] on icon "submit" at bounding box center [632, 98] width 8 height 9
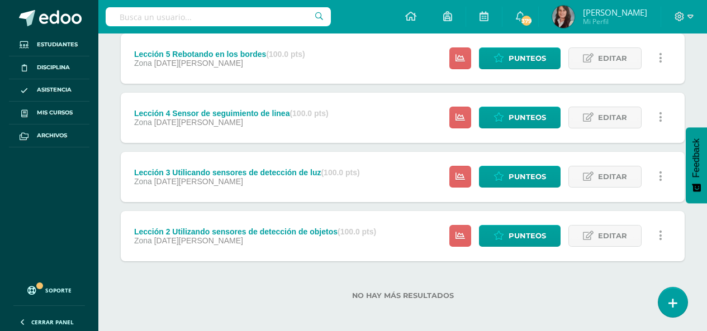
scroll to position [338, 0]
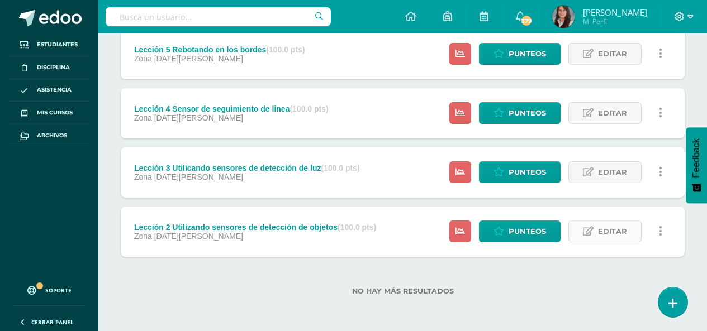
click at [611, 224] on span "Editar" at bounding box center [612, 231] width 29 height 21
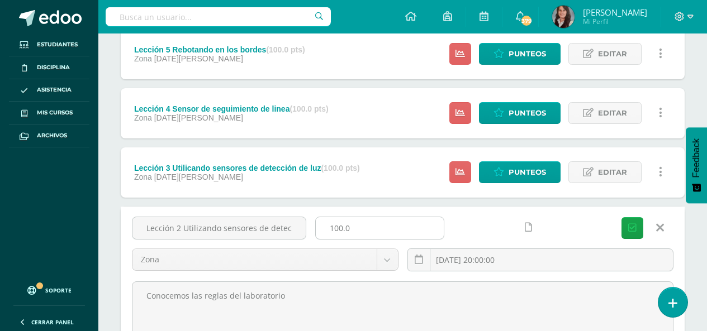
scroll to position [0, 51]
drag, startPoint x: 143, startPoint y: 229, endPoint x: 419, endPoint y: 217, distance: 276.3
click at [419, 217] on div "Lección 2 Utilizando sensores de detección de objetos 100.0 Zona Proyecto final…" at bounding box center [402, 249] width 550 height 64
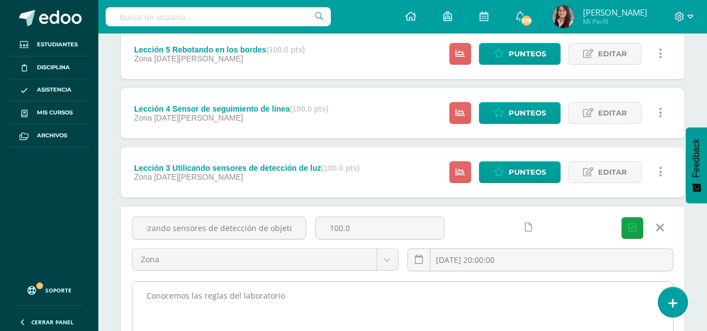
scroll to position [0, 0]
type input "Proyecto 2"
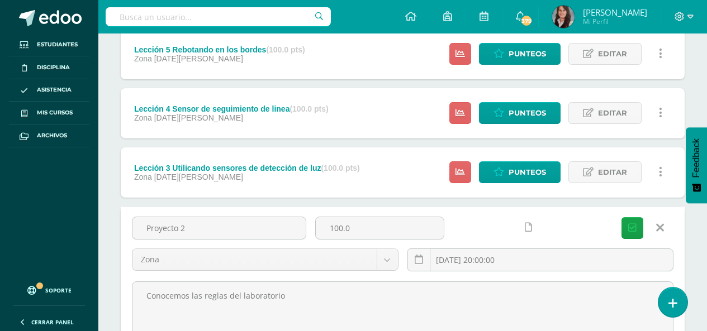
drag, startPoint x: 295, startPoint y: 300, endPoint x: 108, endPoint y: 306, distance: 187.3
click at [113, 308] on div "Unidad 4 Unidad 1 Unidad 2 Unidad 3 Unidad 4 Resumen de unidad Descargar como H…" at bounding box center [402, 132] width 609 height 718
paste textarea "STEAM Robotics primaria "E" 4 unidad"
type textarea "STEAM Robotics primaria "E" 4 unidad"
click at [557, 269] on input "2025-03-31 20:00:00" at bounding box center [540, 260] width 265 height 22
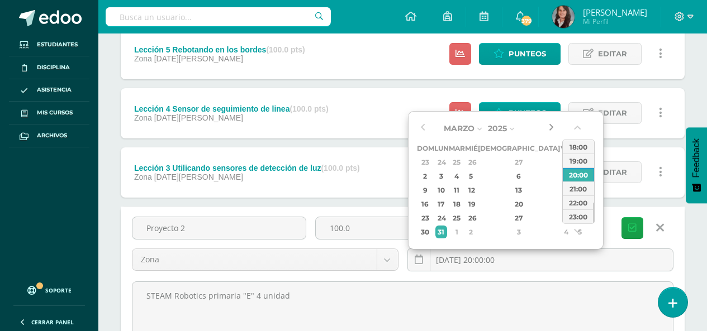
click at [549, 125] on button "button" at bounding box center [550, 128] width 11 height 17
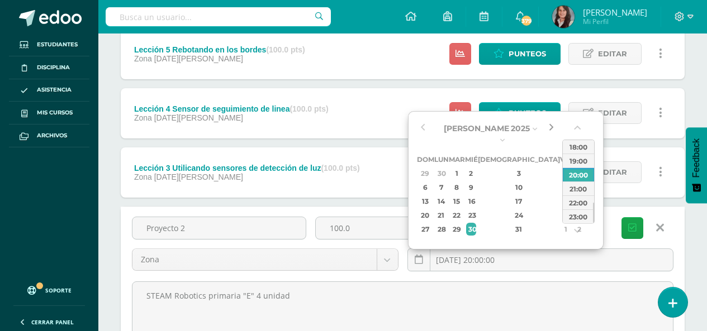
click at [549, 125] on button "button" at bounding box center [550, 128] width 11 height 17
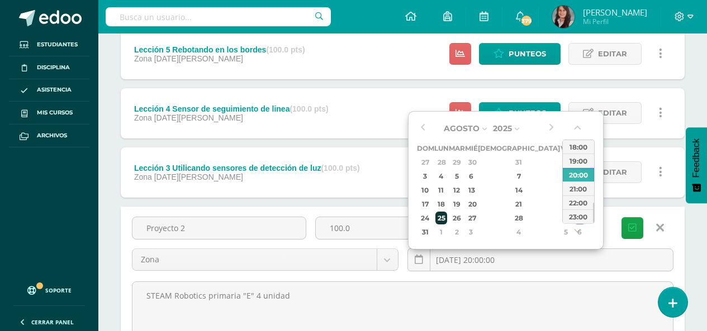
click at [447, 213] on div "25" at bounding box center [441, 218] width 12 height 13
type input "2025-08-25 20:00"
click at [642, 226] on button "Guardar" at bounding box center [632, 228] width 22 height 22
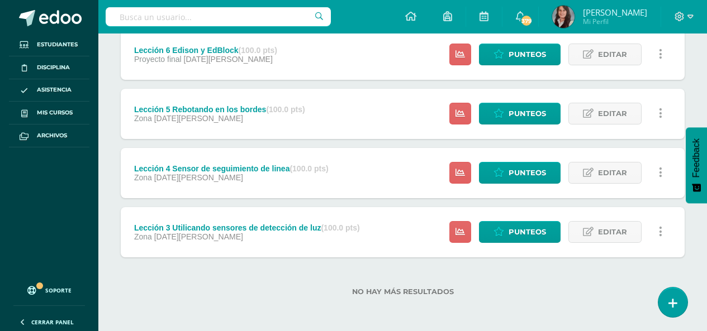
scroll to position [338, 0]
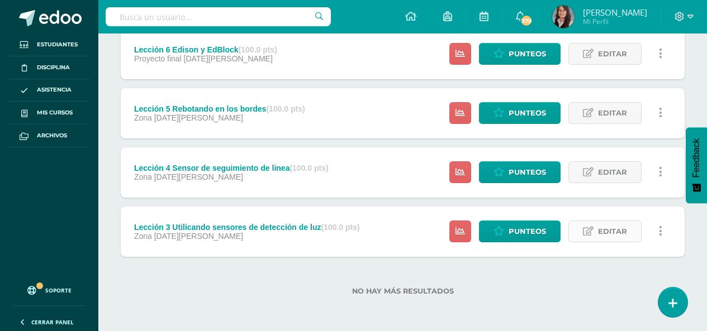
click at [623, 230] on span "Editar" at bounding box center [612, 231] width 29 height 21
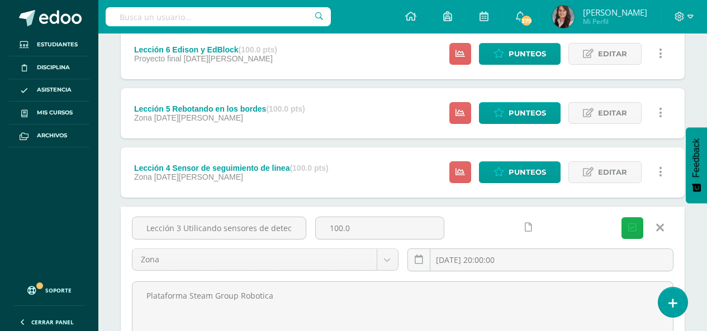
scroll to position [0, 35]
drag, startPoint x: 144, startPoint y: 226, endPoint x: 710, endPoint y: 228, distance: 565.5
click at [707, 238] on html "La tarea Proyecto 2 fue editada exitosamente. Estudiantes Disciplina Asistencia…" at bounding box center [353, 76] width 707 height 829
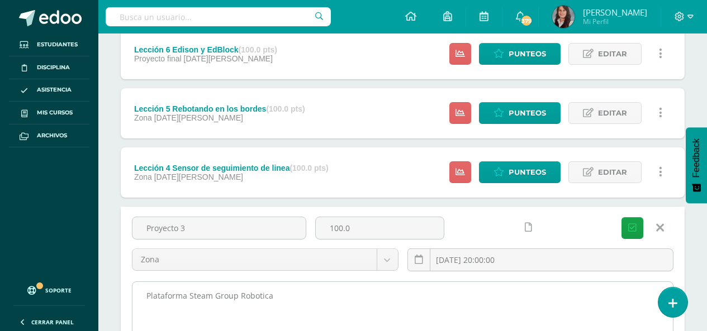
type input "Proyecto 3"
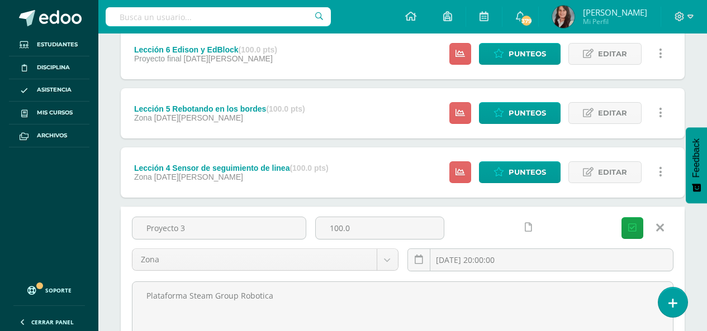
drag, startPoint x: 286, startPoint y: 297, endPoint x: 23, endPoint y: 306, distance: 262.8
click at [23, 306] on body "La tarea Proyecto 2 fue editada exitosamente. Estudiantes Disciplina Asistencia…" at bounding box center [353, 76] width 707 height 829
paste textarea "STEAM Robotics primaria "E" 4 unidad"
type textarea "STEAM Robotics primaria "E" 4 unidad"
click at [633, 230] on icon "submit" at bounding box center [632, 228] width 8 height 9
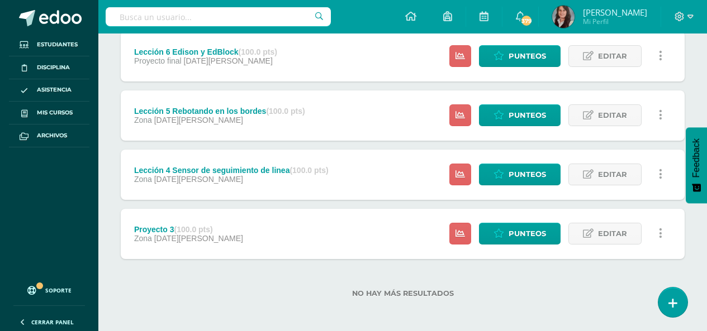
scroll to position [338, 0]
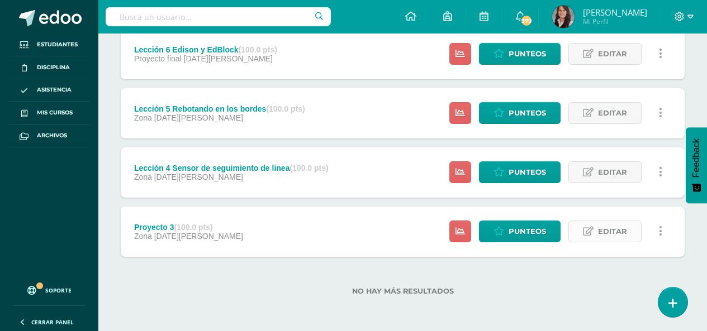
click at [608, 233] on span "Editar" at bounding box center [612, 231] width 29 height 21
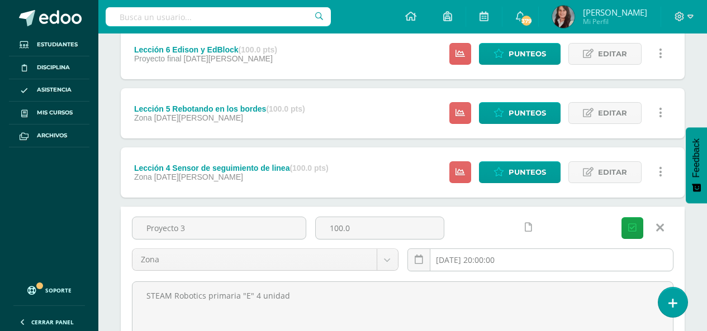
click at [507, 263] on input "2025-04-07 20:00:00" at bounding box center [540, 260] width 265 height 22
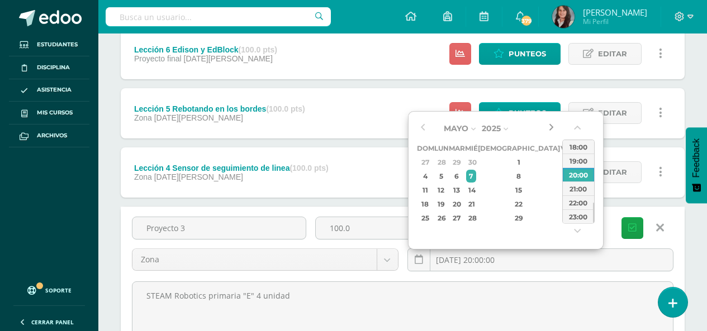
click at [548, 127] on button "button" at bounding box center [550, 128] width 11 height 17
click at [445, 232] on div "1" at bounding box center [441, 232] width 12 height 13
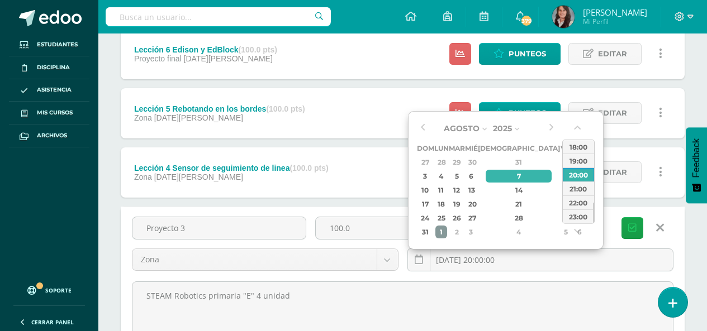
type input "2025-09-01 20:00"
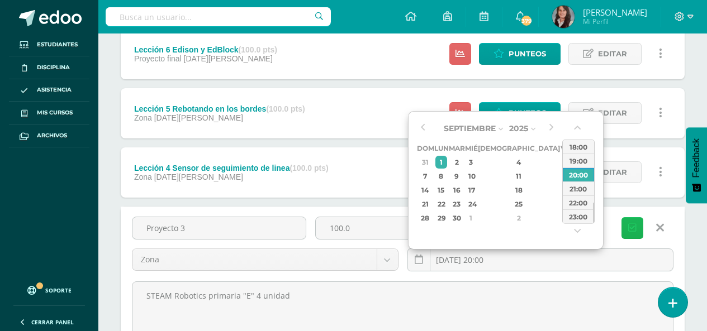
click at [636, 227] on icon "submit" at bounding box center [632, 228] width 8 height 9
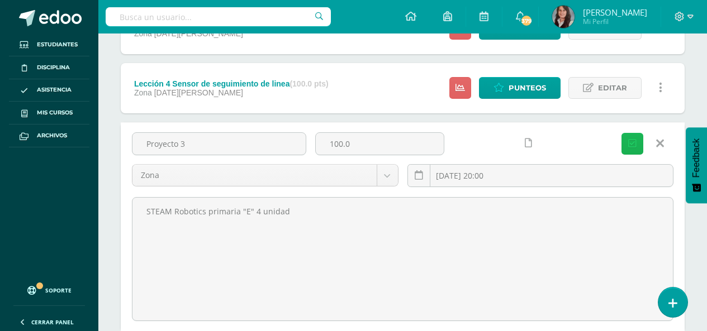
scroll to position [447, 0]
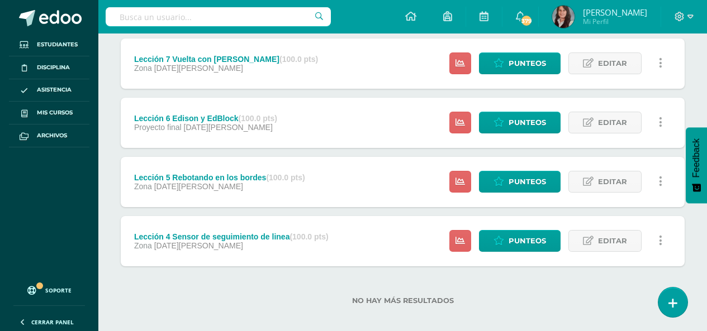
scroll to position [338, 0]
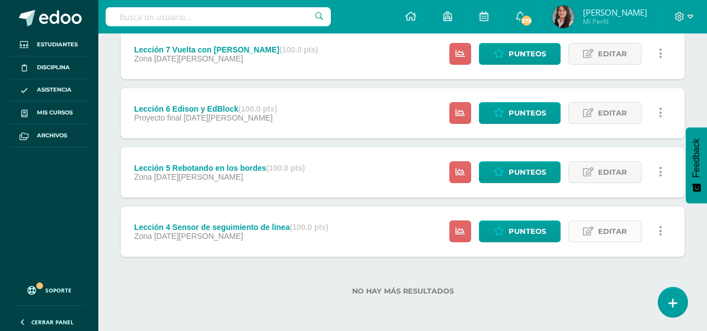
click at [625, 229] on span "Editar" at bounding box center [612, 231] width 29 height 21
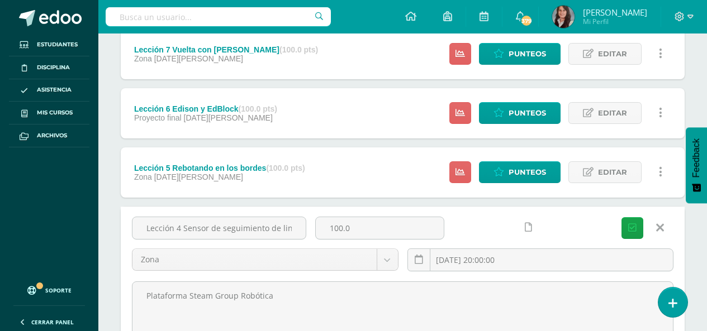
scroll to position [0, 5]
drag, startPoint x: 145, startPoint y: 230, endPoint x: 715, endPoint y: 272, distance: 571.0
click at [707, 272] on html "La tarea Proyecto 3 fue editada exitosamente. Estudiantes Disciplina Asistencia…" at bounding box center [353, 76] width 707 height 829
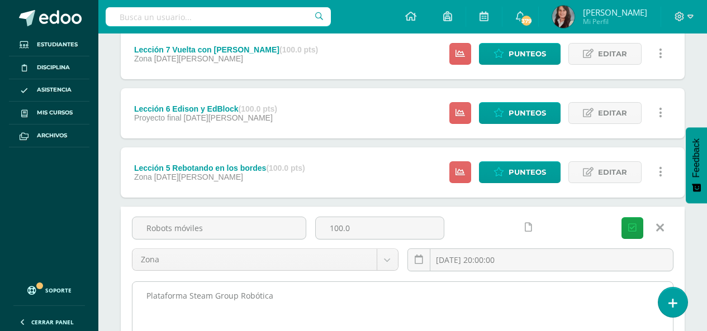
type input "Robots móviles"
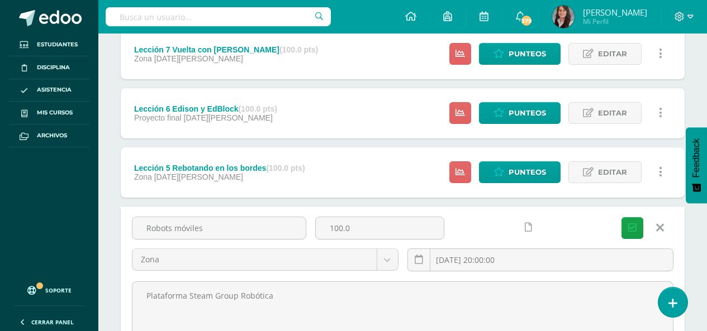
drag, startPoint x: 279, startPoint y: 296, endPoint x: 80, endPoint y: 293, distance: 198.9
click at [79, 293] on body "La tarea Proyecto 3 fue editada exitosamente. Estudiantes Disciplina Asistencia…" at bounding box center [353, 76] width 707 height 829
paste textarea "STEAM Robotics primaria "E" 4 unidad"
type textarea "STEAM Robotics primaria "E" 4 unidad"
click at [550, 267] on input "2025-04-28 20:00:00" at bounding box center [540, 260] width 265 height 22
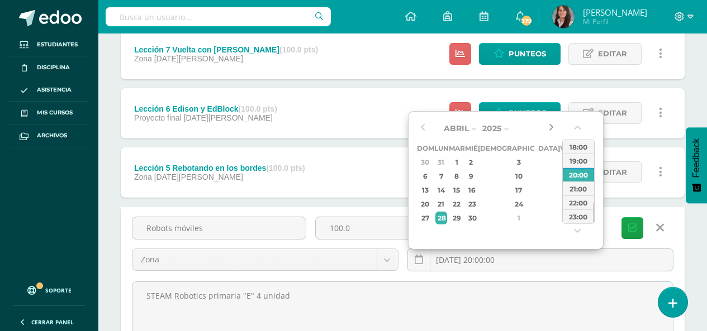
click at [549, 128] on button "button" at bounding box center [550, 128] width 11 height 17
click at [549, 127] on button "button" at bounding box center [550, 128] width 11 height 17
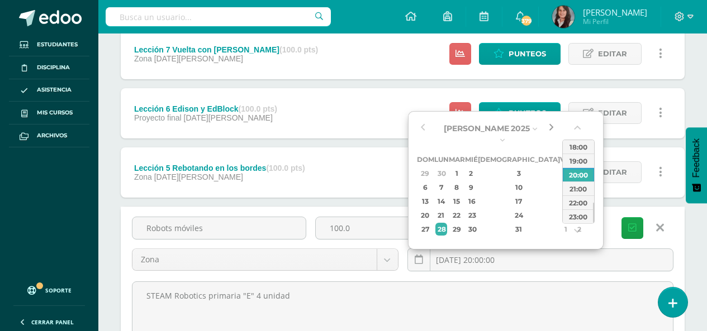
click at [549, 127] on button "button" at bounding box center [550, 128] width 11 height 17
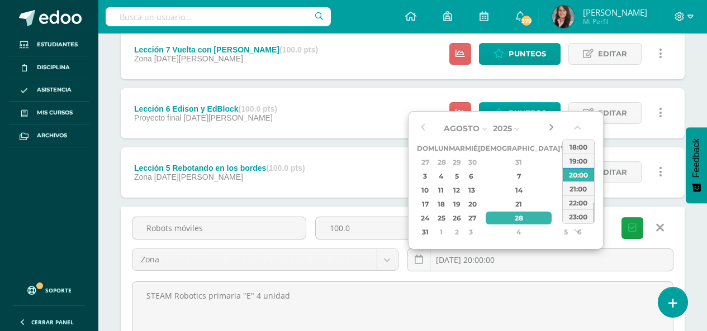
click at [549, 127] on button "button" at bounding box center [550, 128] width 11 height 17
click at [446, 178] on div "8" at bounding box center [441, 176] width 12 height 13
type input "2025-09-08 20:00"
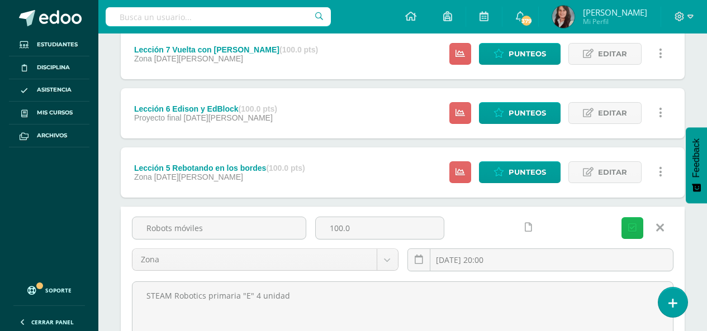
click at [631, 226] on icon "submit" at bounding box center [632, 228] width 8 height 9
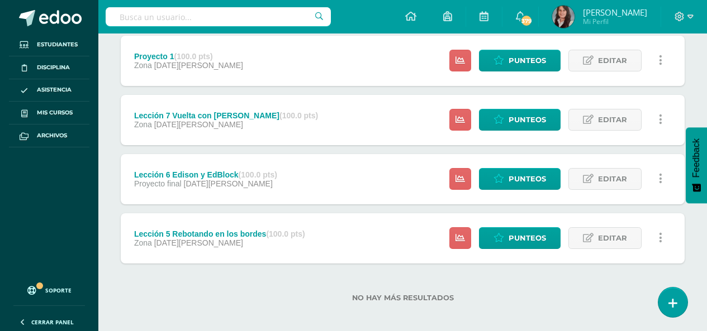
scroll to position [338, 0]
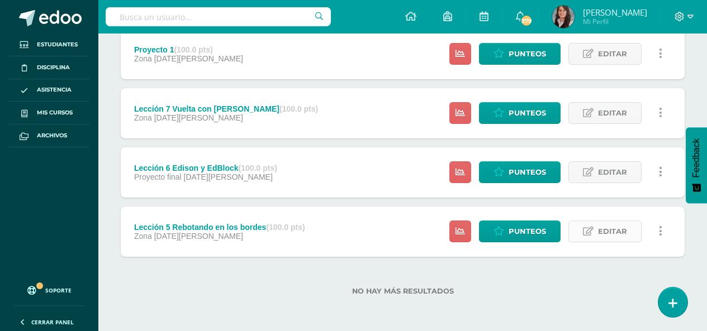
click at [617, 229] on span "Editar" at bounding box center [612, 231] width 29 height 21
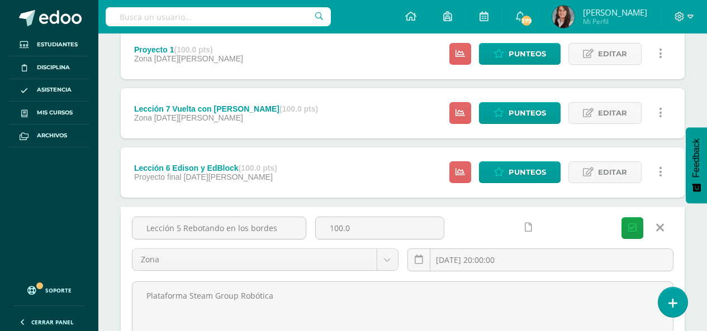
drag, startPoint x: 264, startPoint y: 236, endPoint x: 677, endPoint y: 227, distance: 412.5
click at [669, 232] on div "Lección 5 Rebotando en los bordes 100.0 Zona Proyecto final Zona [DATE] 20:00:0…" at bounding box center [402, 249] width 550 height 64
click at [163, 228] on input "Héxapodo" at bounding box center [218, 228] width 173 height 22
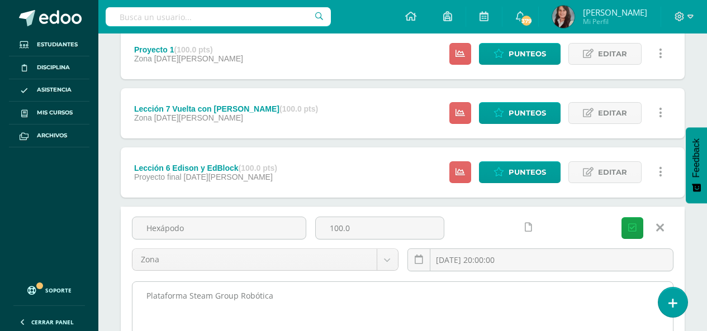
type input "Hexápodo"
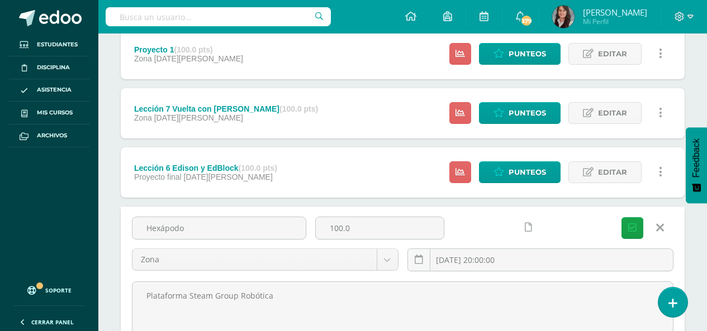
drag, startPoint x: 286, startPoint y: 301, endPoint x: 0, endPoint y: 276, distance: 286.7
click at [0, 276] on body "La tarea Robots móviles fue editada exitosamente. Estudiantes Disciplina Asiste…" at bounding box center [353, 76] width 707 height 829
paste textarea "STEAM Robotics primaria "E" 4 unidad"
type textarea "STEAM Robotics primaria "E" 4 unidad"
click at [514, 261] on input "2025-05-05 20:00:00" at bounding box center [540, 260] width 265 height 22
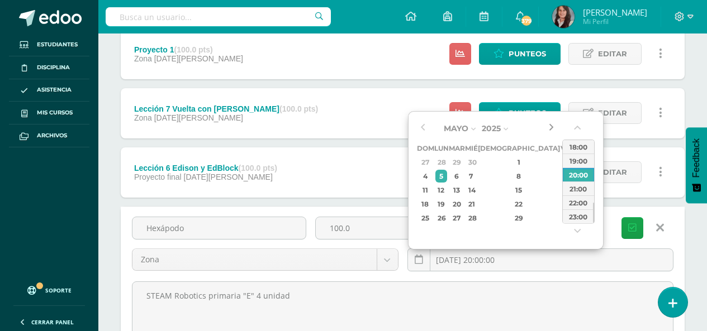
click at [549, 129] on button "button" at bounding box center [550, 128] width 11 height 17
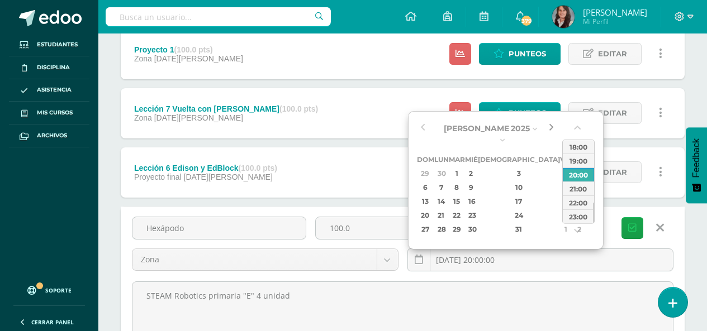
click at [549, 129] on button "button" at bounding box center [550, 128] width 11 height 17
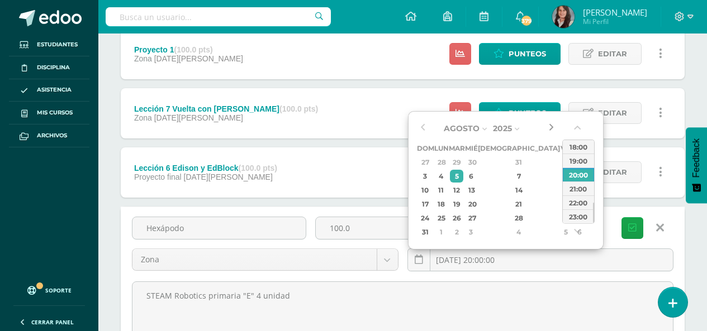
click at [549, 129] on button "button" at bounding box center [550, 128] width 11 height 17
click at [447, 177] on div "8" at bounding box center [441, 176] width 12 height 13
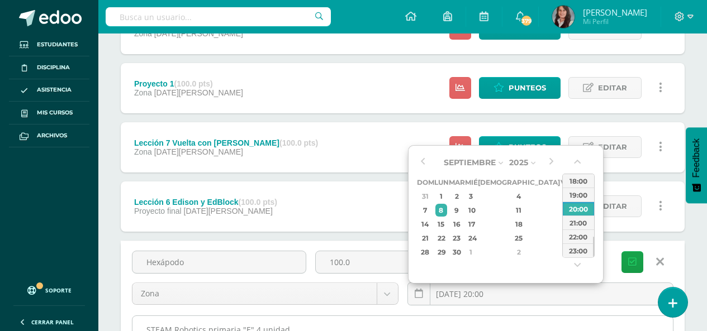
scroll to position [393, 0]
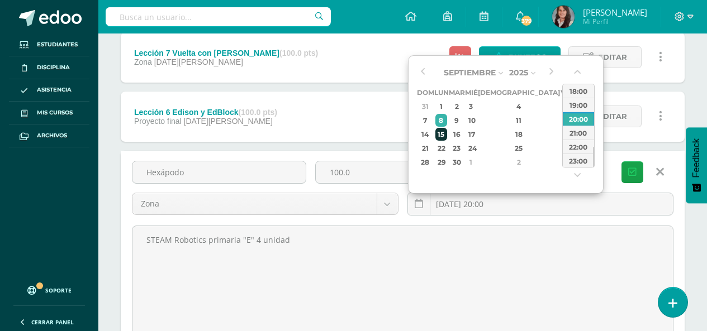
click at [441, 131] on div "15" at bounding box center [441, 134] width 12 height 13
type input "2025-09-15 20:00"
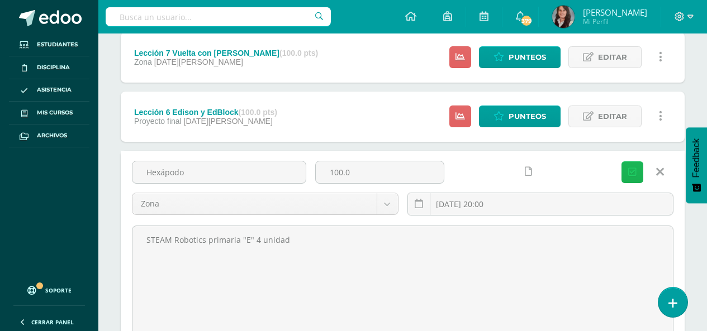
click at [634, 175] on icon "submit" at bounding box center [632, 172] width 8 height 9
click at [635, 172] on icon "submit" at bounding box center [632, 172] width 8 height 9
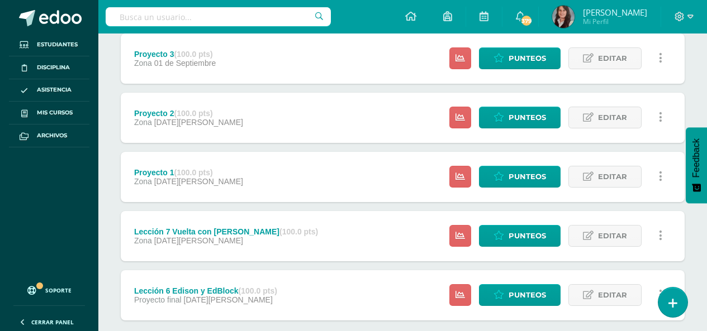
scroll to position [335, 0]
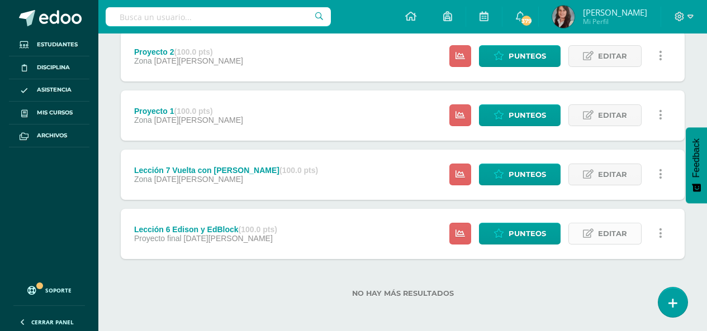
click at [613, 236] on span "Editar" at bounding box center [612, 234] width 29 height 21
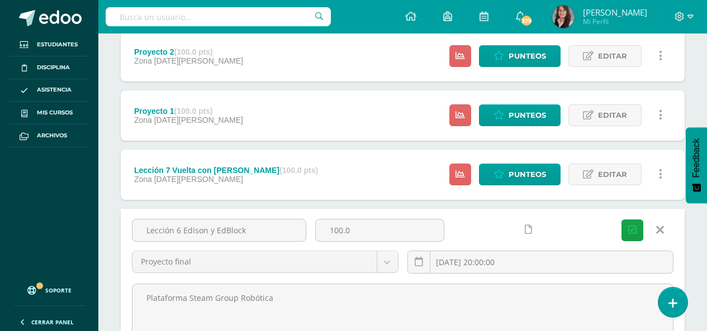
drag, startPoint x: 144, startPoint y: 231, endPoint x: 715, endPoint y: 238, distance: 570.6
click at [707, 240] on html "La tarea Hexápodo fue editada exitosamente. La tarea Hexápodo fue editada exito…" at bounding box center [353, 79] width 707 height 829
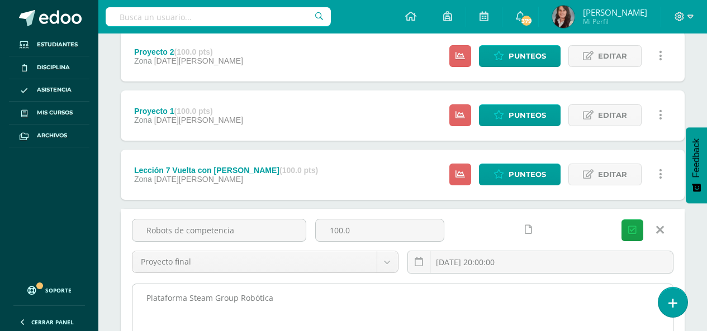
type input "Robots de competencia"
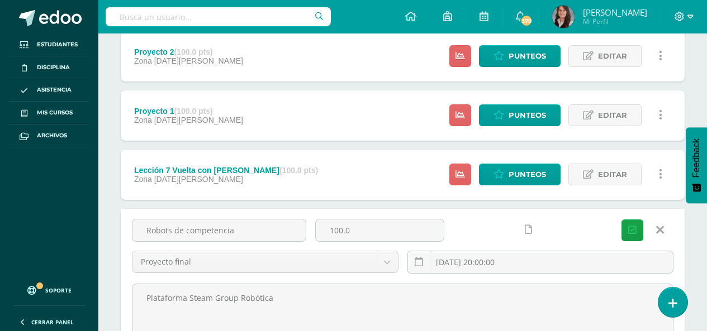
drag, startPoint x: 325, startPoint y: 298, endPoint x: 0, endPoint y: 282, distance: 325.1
click at [0, 282] on body "La tarea Hexápodo fue editada exitosamente. La tarea Hexápodo fue editada exito…" at bounding box center [353, 79] width 707 height 829
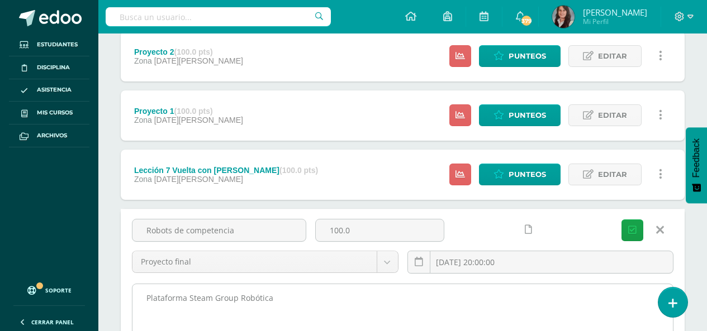
paste textarea "STEAM Robotics primaria "E" 4 unidad"
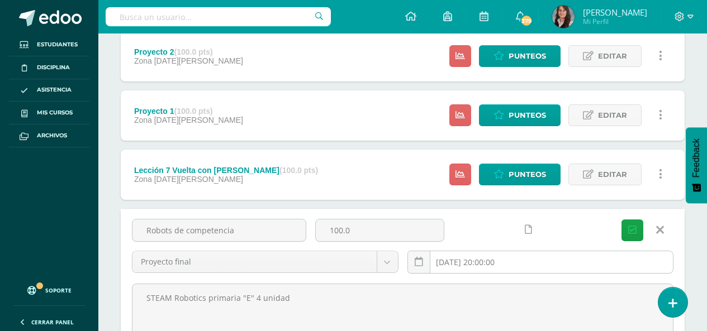
type textarea "STEAM Robotics primaria "E" 4 unidad"
click at [547, 267] on input "[DATE] 20:00:00" at bounding box center [540, 262] width 265 height 22
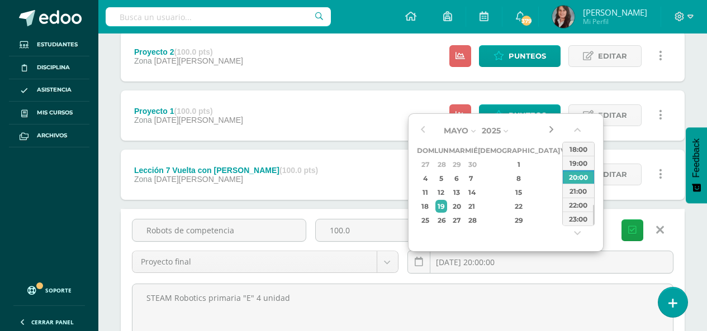
click at [548, 130] on button "button" at bounding box center [550, 130] width 11 height 17
click at [549, 130] on button "button" at bounding box center [550, 130] width 11 height 17
click at [445, 205] on div "22" at bounding box center [441, 206] width 12 height 13
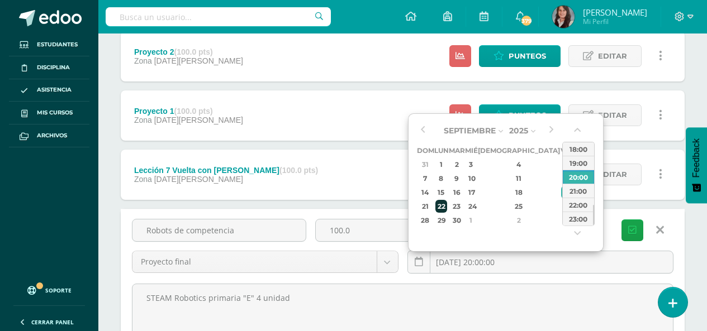
type input "[DATE] 20:00"
click at [632, 226] on icon "submit" at bounding box center [632, 230] width 8 height 9
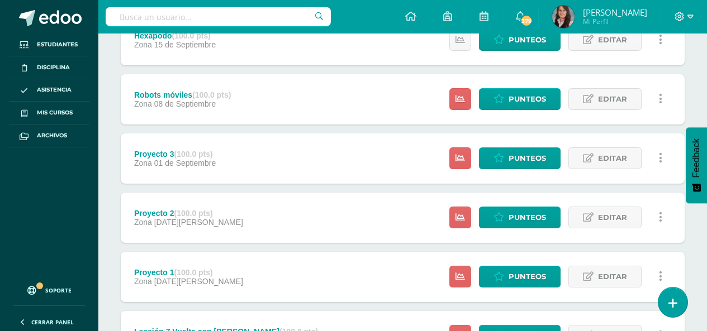
scroll to position [338, 0]
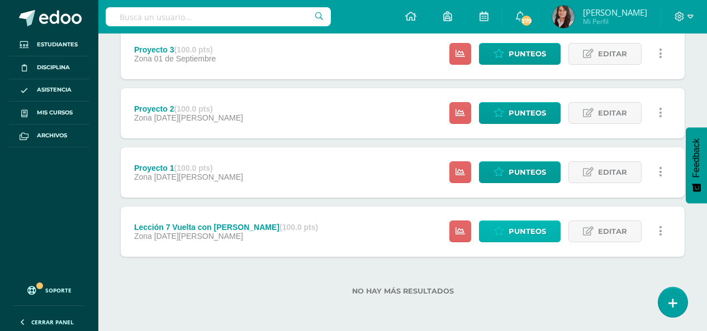
drag, startPoint x: 524, startPoint y: 230, endPoint x: 514, endPoint y: 234, distance: 10.5
click at [524, 230] on span "Punteos" at bounding box center [527, 231] width 37 height 21
click at [612, 234] on span "Editar" at bounding box center [612, 231] width 29 height 21
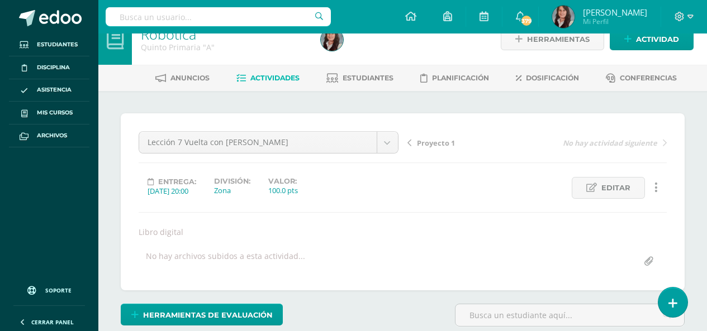
scroll to position [20, 0]
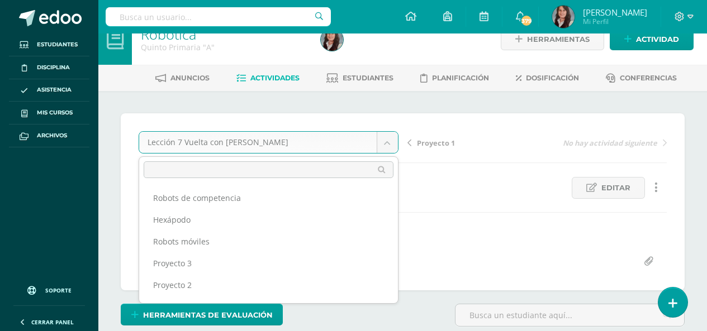
click at [268, 150] on body "Estudiantes Disciplina Asistencia Mis cursos Archivos Soporte Ayuda Reportar un…" at bounding box center [353, 206] width 707 height 453
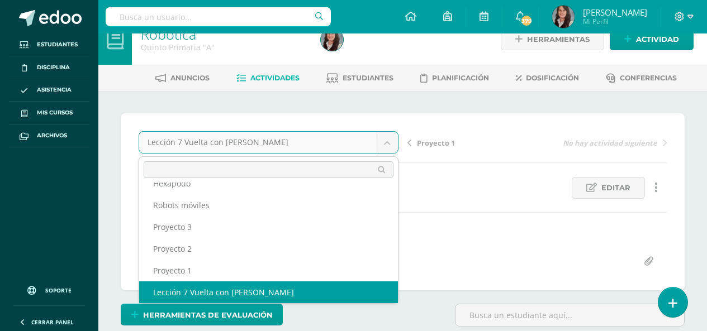
scroll to position [0, 0]
click at [690, 215] on body "Estudiantes Disciplina Asistencia Mis cursos Archivos Soporte Ayuda Reportar un…" at bounding box center [353, 206] width 707 height 453
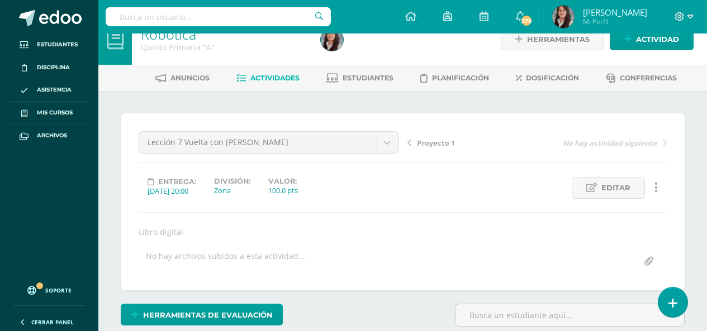
click at [278, 74] on span "Actividades" at bounding box center [274, 78] width 49 height 8
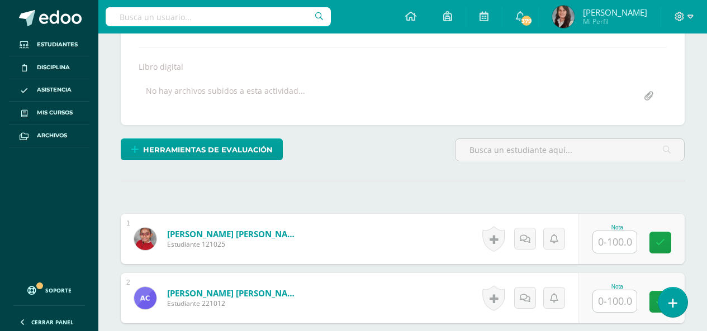
scroll to position [188, 0]
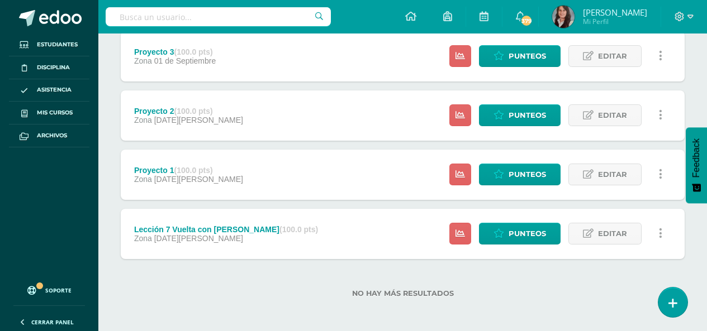
scroll to position [338, 0]
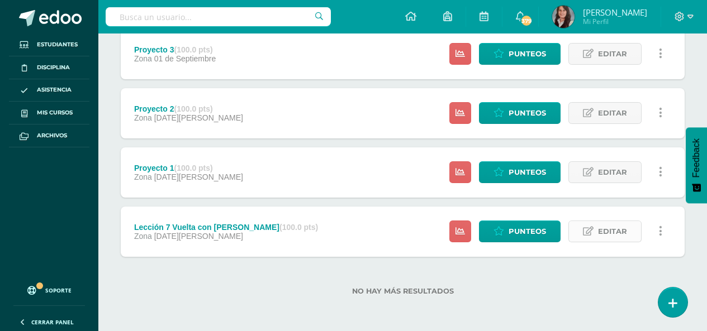
click at [602, 231] on span "Editar" at bounding box center [612, 231] width 29 height 21
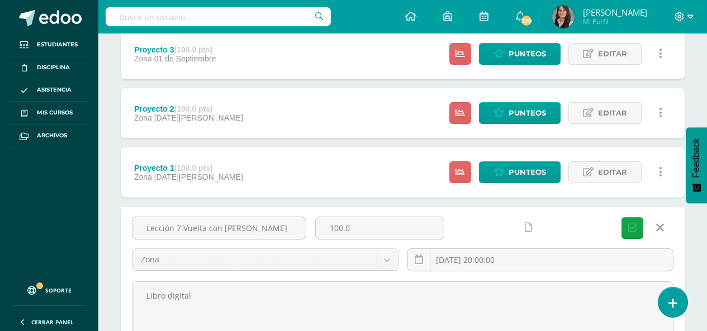
drag, startPoint x: 279, startPoint y: 229, endPoint x: 715, endPoint y: 235, distance: 435.9
click at [23, 203] on body "Estudiantes Disciplina Asistencia Mis cursos Archivos Soporte Ayuda Reportar un…" at bounding box center [353, 76] width 707 height 829
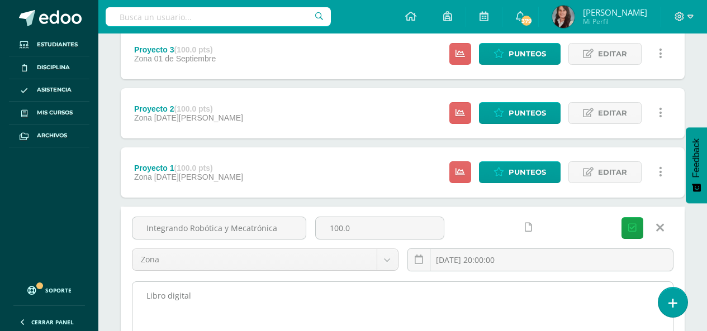
type input "Integrando Robótica y Mecatrónica"
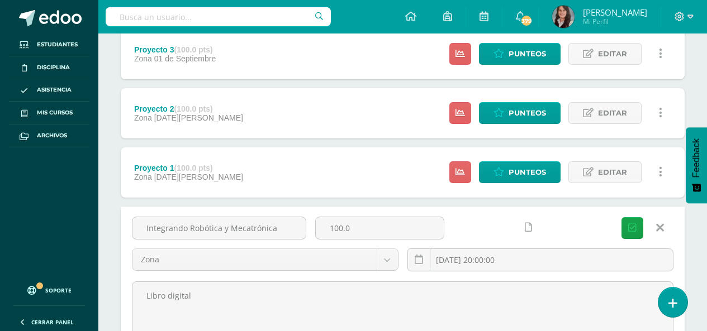
drag, startPoint x: 192, startPoint y: 295, endPoint x: 60, endPoint y: 291, distance: 132.0
click at [60, 291] on body "Estudiantes Disciplina Asistencia Mis cursos Archivos Soporte Ayuda Reportar un…" at bounding box center [353, 76] width 707 height 829
paste textarea "STEAM Robotics primaria "E" 4 unidad"
type textarea "STEAM Robotics primaria "E" 4 unidad"
click at [526, 256] on input "2025-06-16 20:00:00" at bounding box center [540, 260] width 265 height 22
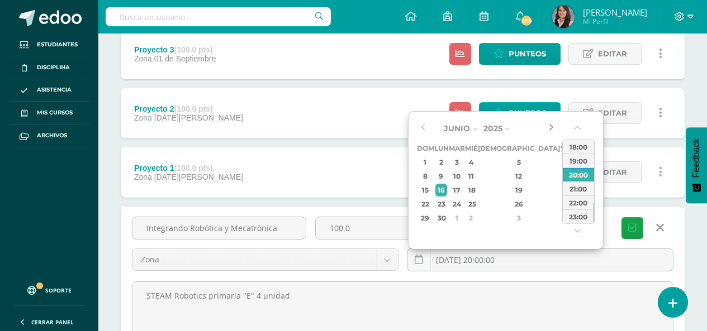
click at [544, 127] on div "Junio Enero Febrero Marzo Abril Mayo Junio Julio Agosto Septiembre Octubre Novi…" at bounding box center [487, 172] width 140 height 105
click at [548, 126] on button "button" at bounding box center [550, 128] width 11 height 17
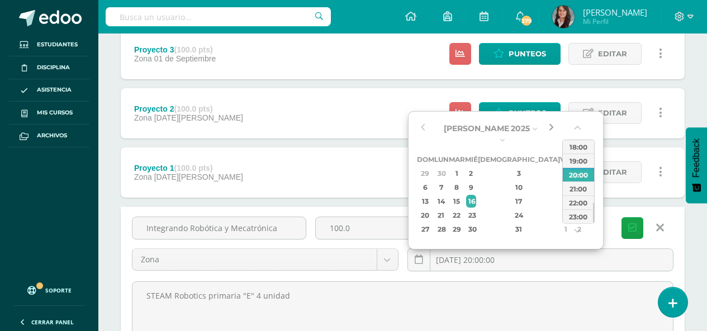
click at [549, 126] on button "button" at bounding box center [550, 128] width 11 height 17
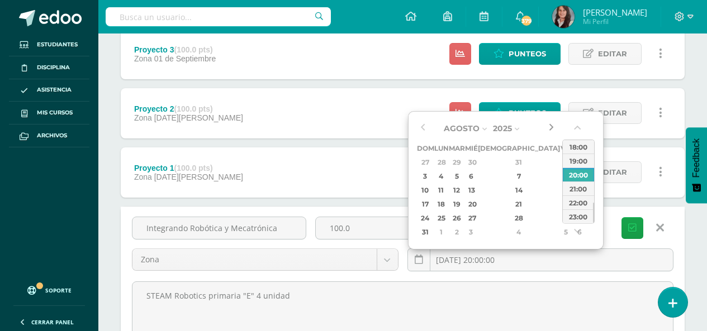
click at [549, 126] on button "button" at bounding box center [550, 128] width 11 height 17
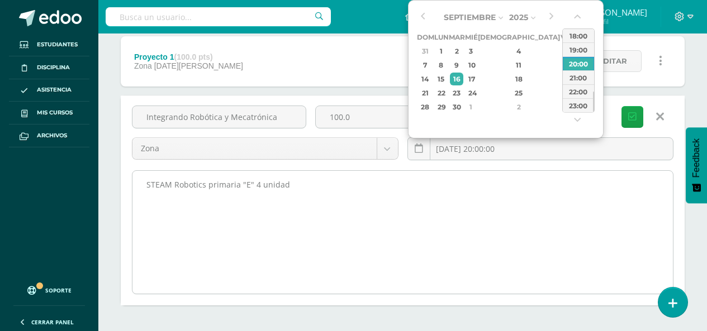
scroll to position [449, 0]
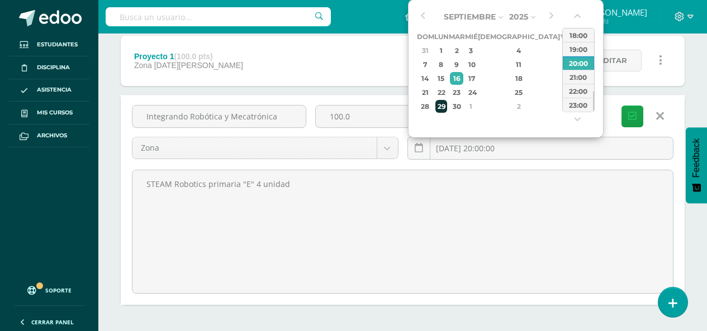
click at [443, 109] on div "29" at bounding box center [441, 106] width 12 height 13
type input "2025-09-29 20:00"
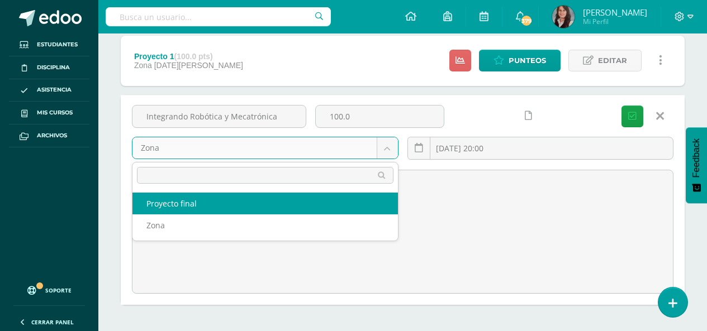
select select "203897"
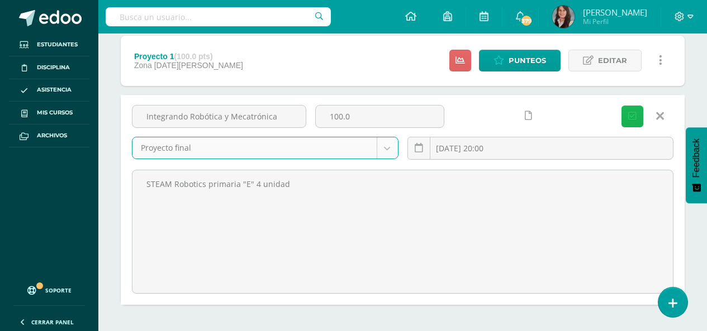
click at [630, 115] on icon "submit" at bounding box center [632, 116] width 8 height 9
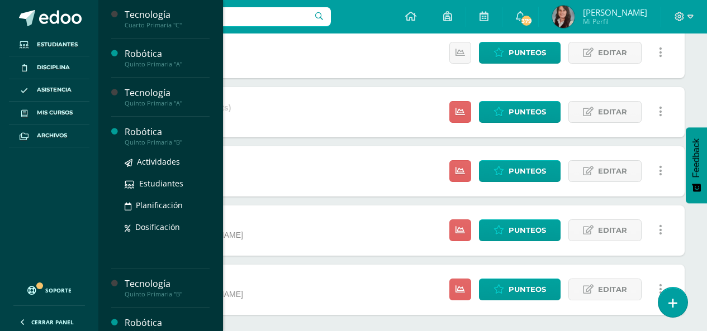
scroll to position [668, 0]
click at [158, 223] on span "Dosificación" at bounding box center [157, 226] width 45 height 11
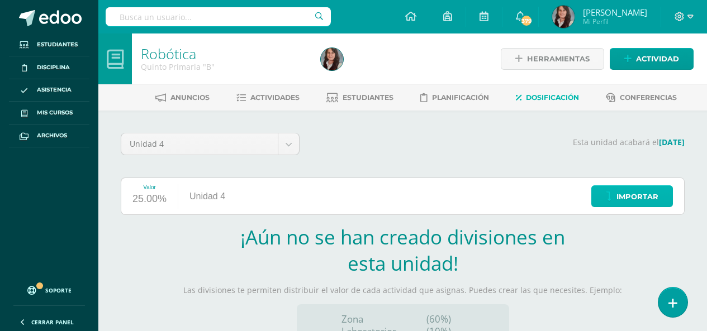
click at [631, 198] on span "Importar" at bounding box center [637, 197] width 42 height 21
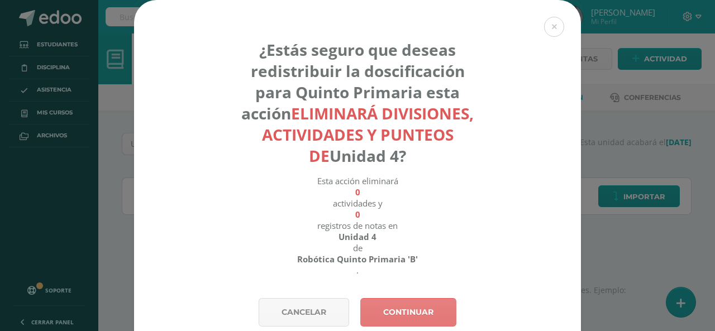
click at [391, 311] on link "Continuar" at bounding box center [408, 312] width 96 height 28
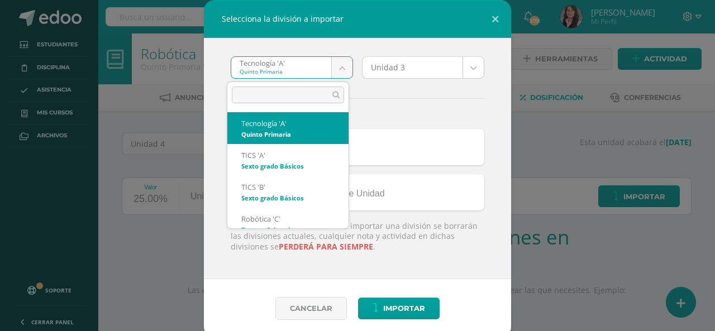
click at [335, 65] on body "Selecciona la división a importar Tecnología 'A' Quinto Primaria Tecnología 'A'…" at bounding box center [357, 236] width 715 height 473
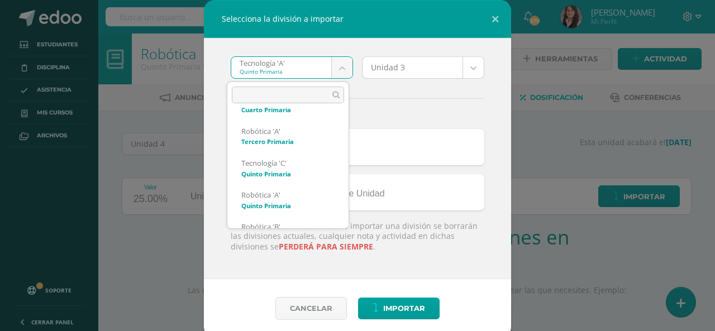
scroll to position [750, 0]
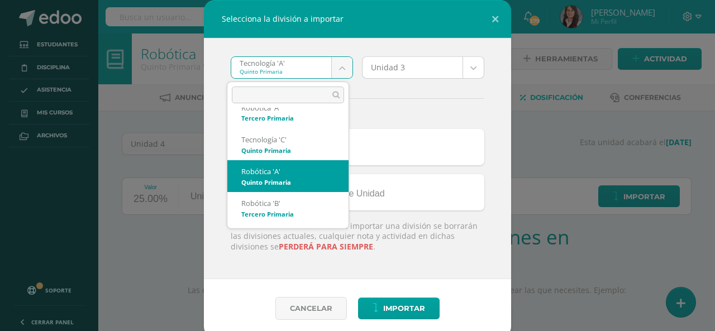
select select "3206"
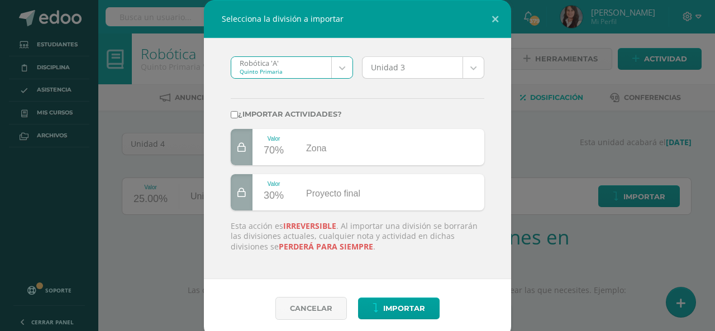
click at [468, 68] on body "Selecciona la división a importar Robótica 'A' Quinto Primaria Tecnología 'A' T…" at bounding box center [357, 236] width 715 height 473
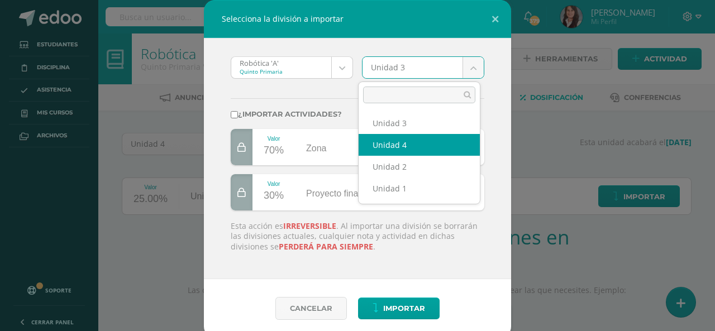
select select "177999"
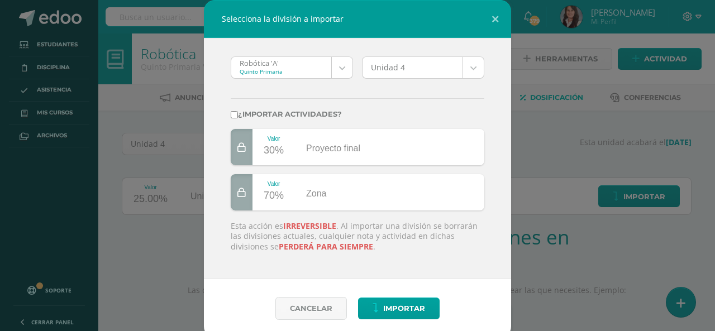
click at [231, 115] on input "¿Importar actividades?" at bounding box center [234, 114] width 7 height 7
checkbox input "true"
click at [393, 305] on span "Importar" at bounding box center [404, 308] width 42 height 21
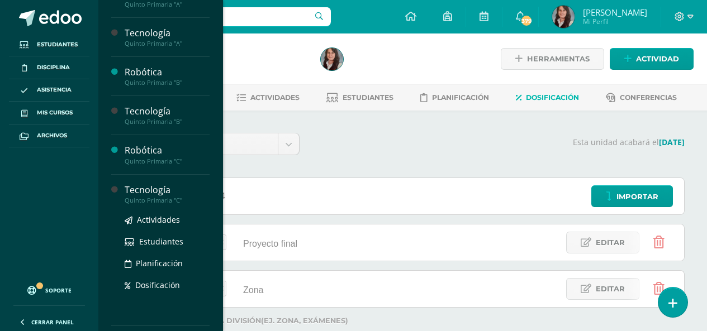
scroll to position [839, 0]
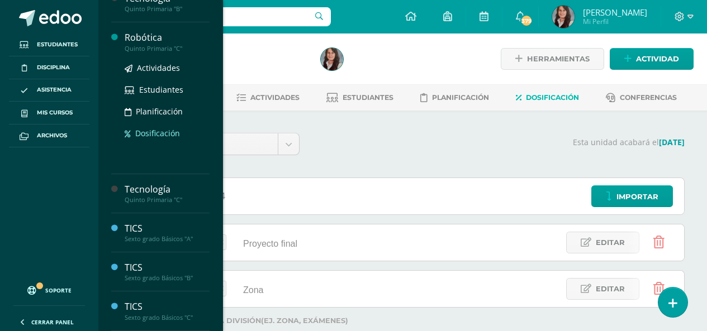
click at [161, 132] on span "Dosificación" at bounding box center [157, 133] width 45 height 11
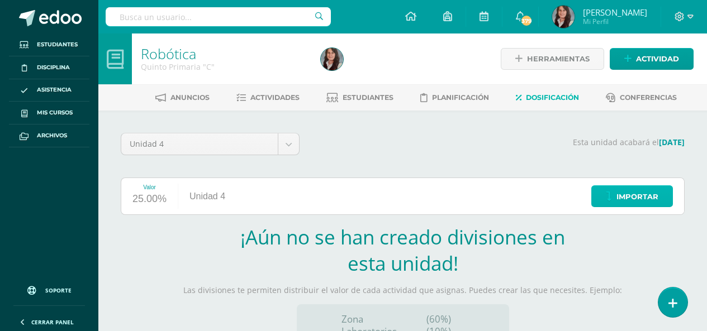
click at [647, 196] on span "Importar" at bounding box center [637, 197] width 42 height 21
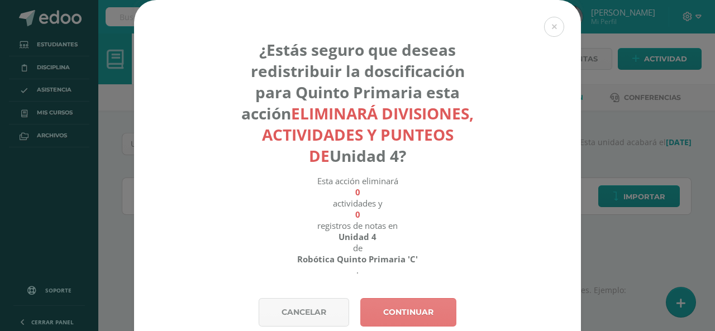
click at [415, 307] on link "Continuar" at bounding box center [408, 312] width 96 height 28
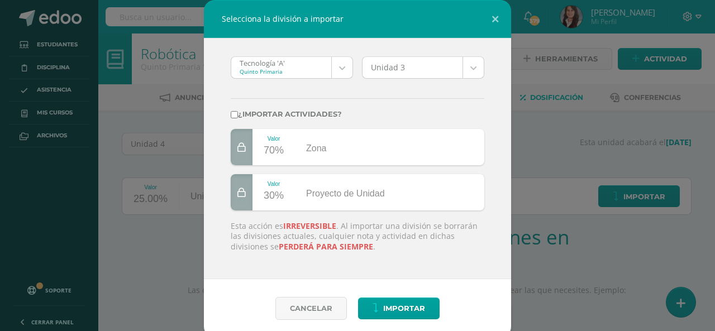
click at [343, 70] on body "Selecciona la división a importar Tecnología 'A' Quinto Primaria Tecnología 'A'…" at bounding box center [357, 236] width 715 height 473
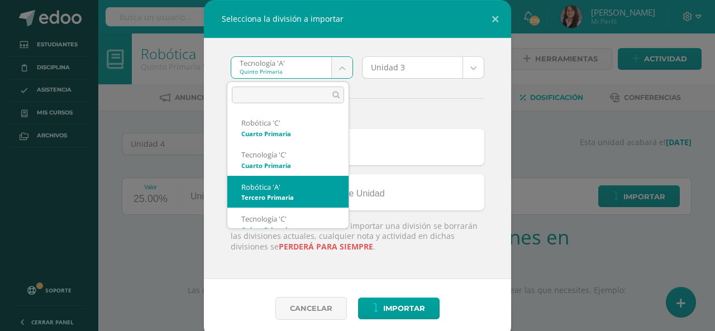
scroll to position [726, 0]
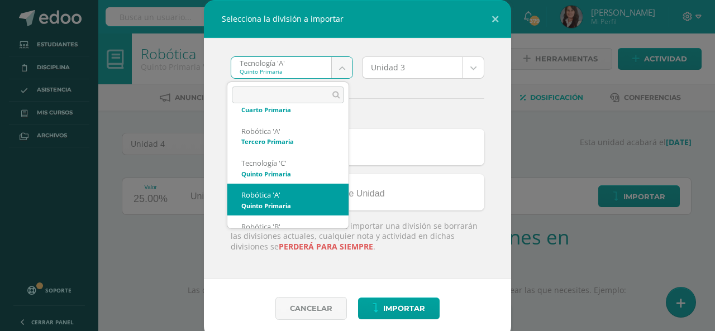
select select "3206"
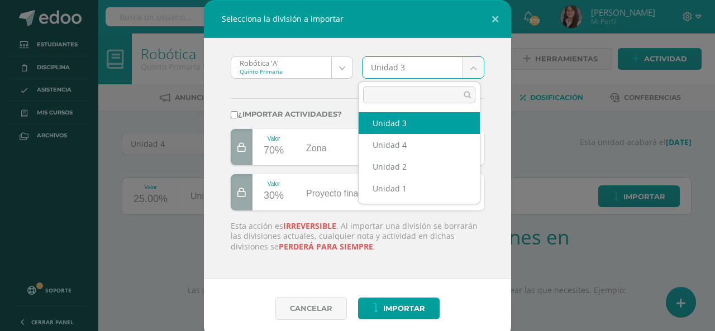
click at [469, 66] on body "Selecciona la división a importar Robótica 'A' Quinto Primaria Tecnología 'A' T…" at bounding box center [357, 236] width 715 height 473
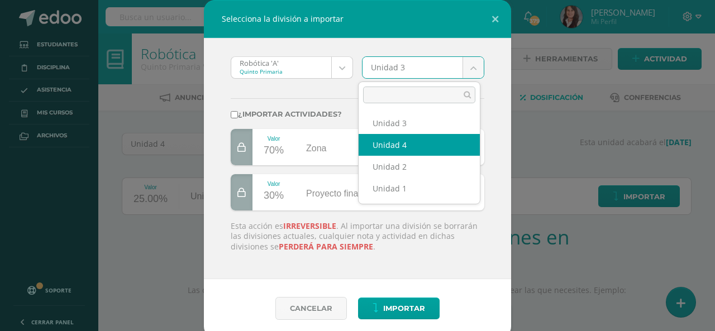
select select "177999"
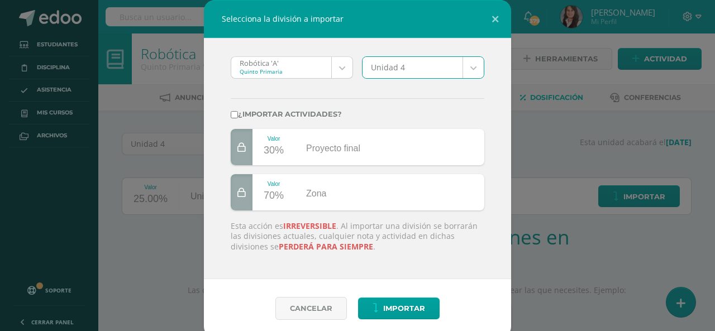
click at [231, 117] on input "¿Importar actividades?" at bounding box center [234, 114] width 7 height 7
checkbox input "true"
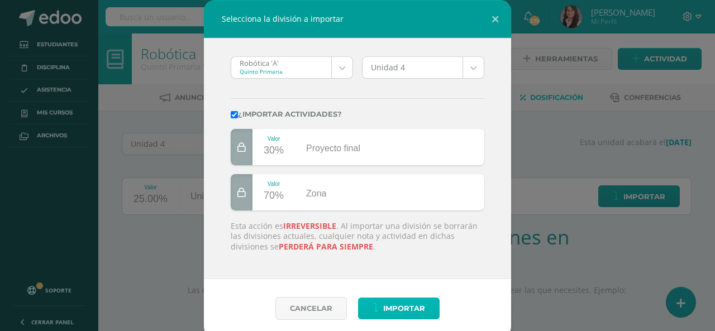
click at [388, 313] on span "Importar" at bounding box center [404, 308] width 42 height 21
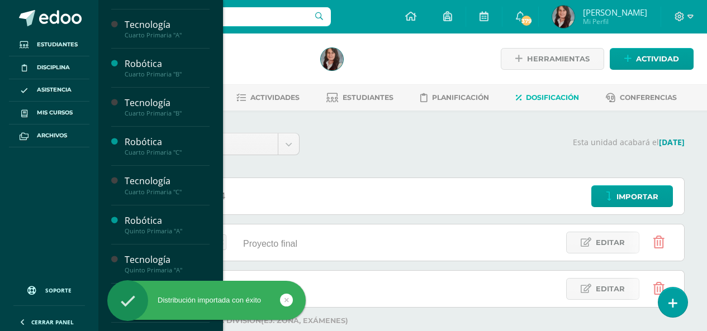
scroll to position [627, 0]
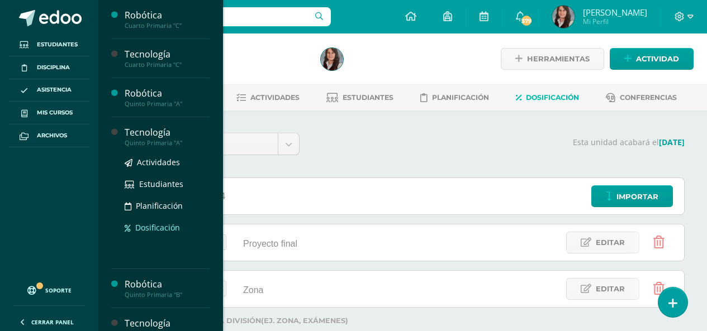
click at [163, 227] on span "Dosificación" at bounding box center [157, 227] width 45 height 11
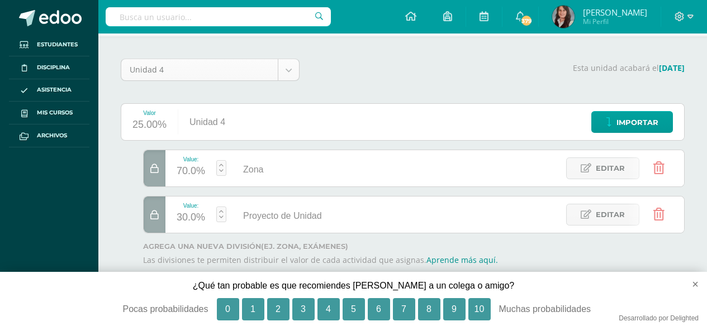
scroll to position [77, 0]
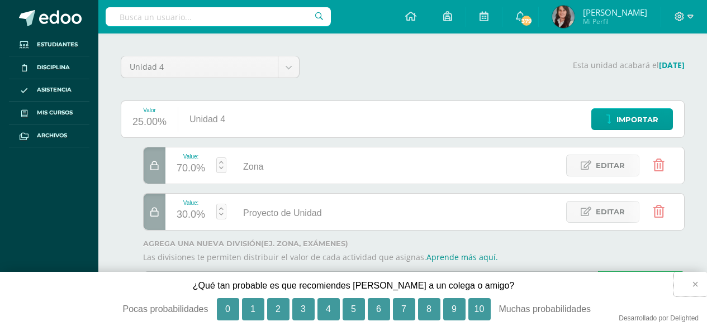
click at [695, 285] on button "×" at bounding box center [690, 284] width 33 height 25
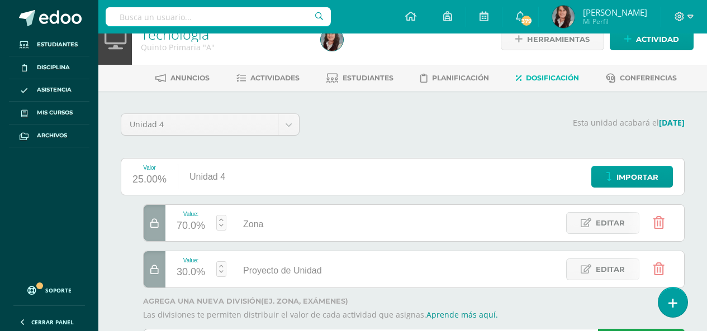
scroll to position [0, 0]
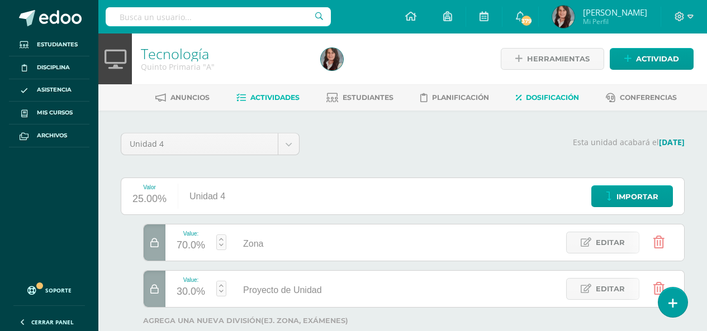
click at [289, 98] on span "Actividades" at bounding box center [274, 97] width 49 height 8
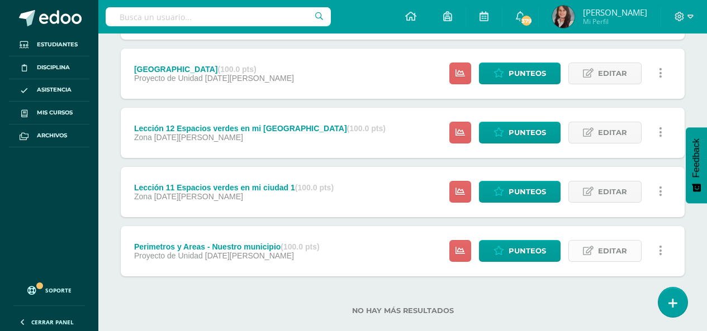
scroll to position [515, 0]
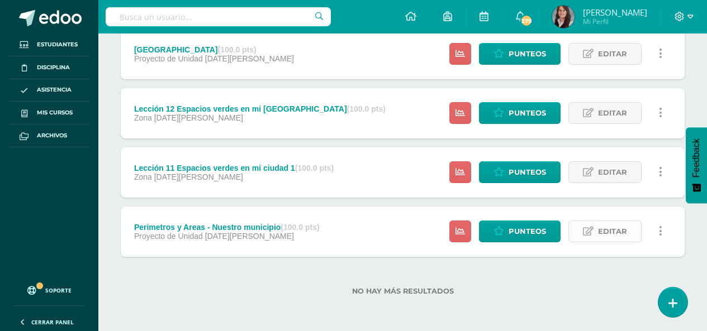
click at [606, 234] on span "Editar" at bounding box center [612, 231] width 29 height 21
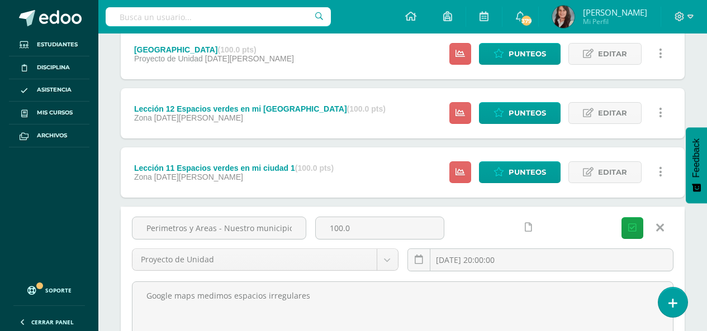
drag, startPoint x: 140, startPoint y: 224, endPoint x: 710, endPoint y: 140, distance: 576.7
type input "Lección 17 Software de Productividad Investigación documental"
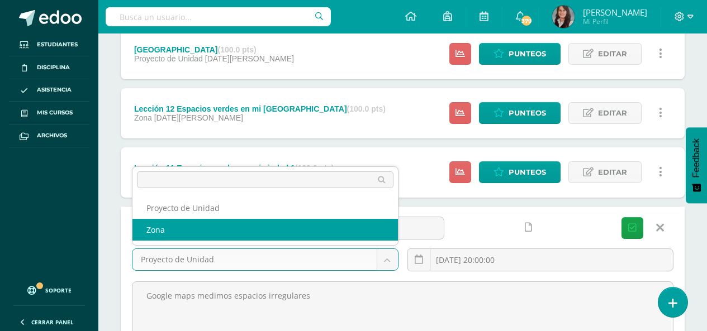
select select "203899"
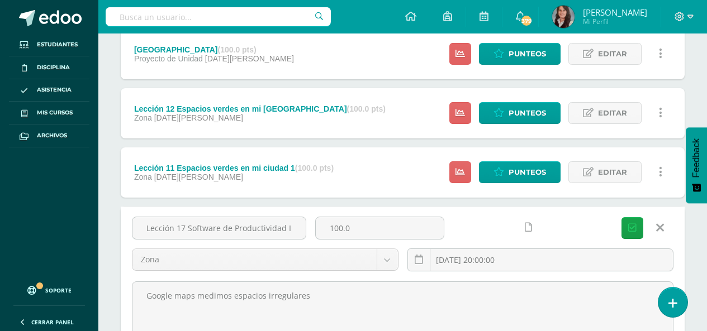
drag, startPoint x: 324, startPoint y: 296, endPoint x: 48, endPoint y: 289, distance: 276.1
type textarea "Libro digital Zeta"
click at [518, 262] on input "2025-05-12 20:00:00" at bounding box center [540, 260] width 265 height 22
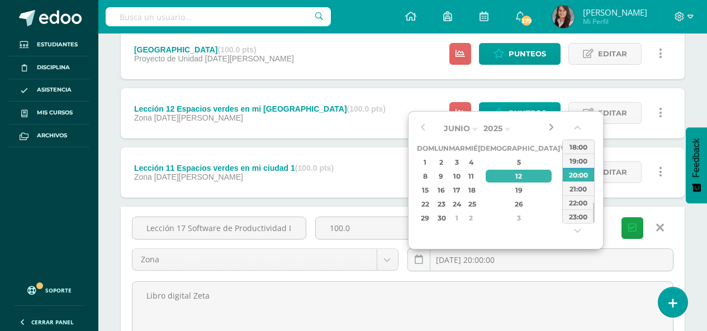
click at [549, 126] on button "button" at bounding box center [550, 128] width 11 height 17
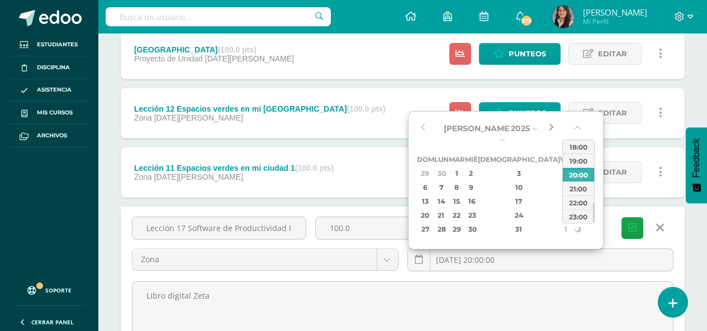
click at [549, 126] on button "button" at bounding box center [550, 128] width 11 height 17
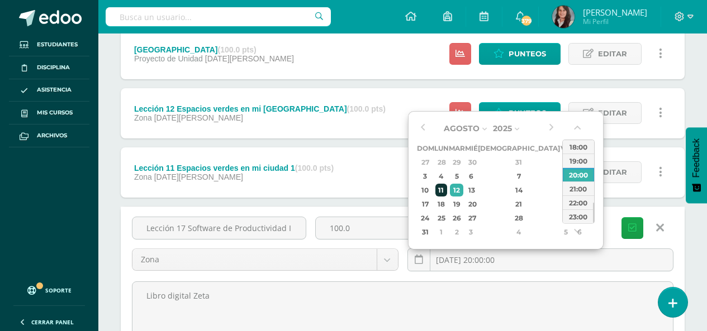
click at [447, 191] on div "11" at bounding box center [441, 190] width 12 height 13
type input "2025-08-11 20:00"
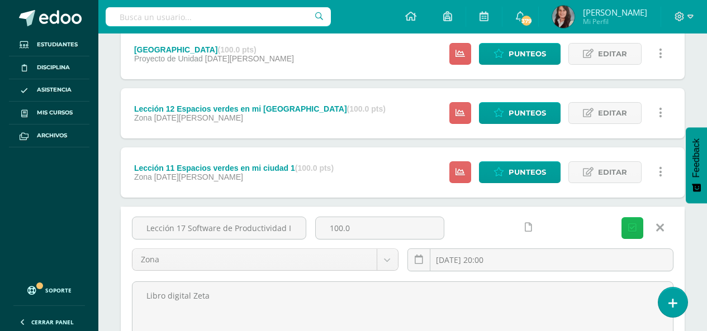
click at [632, 224] on icon "submit" at bounding box center [632, 228] width 8 height 9
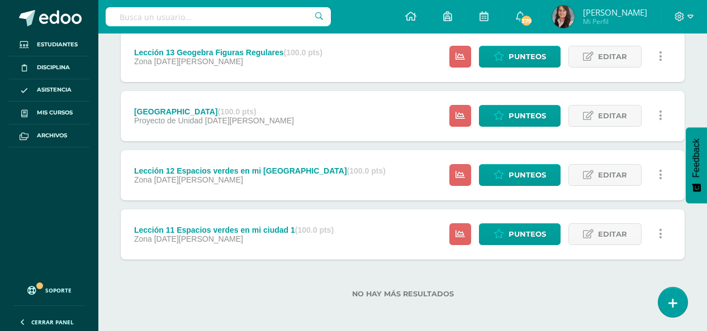
scroll to position [515, 0]
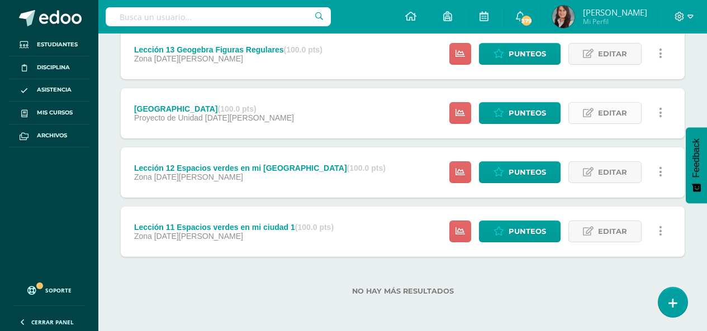
click at [605, 115] on span "Editar" at bounding box center [612, 113] width 29 height 21
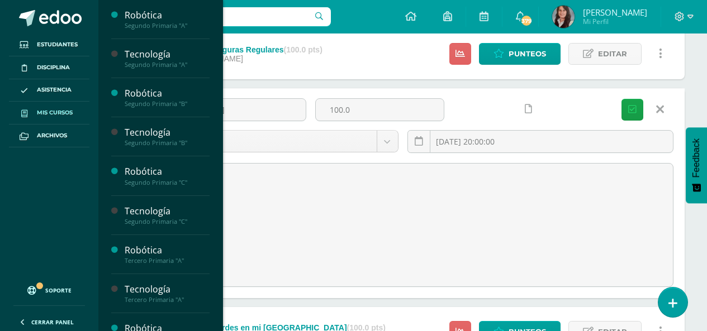
drag, startPoint x: 209, startPoint y: 114, endPoint x: 19, endPoint y: 111, distance: 190.0
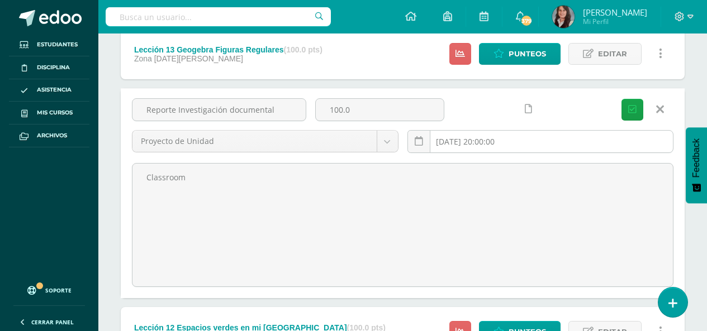
type input "Reporte Investigación documental"
click at [526, 142] on input "[DATE] 20:00:00" at bounding box center [540, 142] width 265 height 22
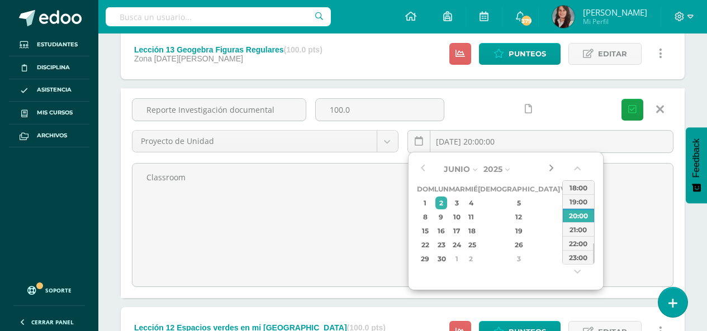
click at [550, 169] on button "button" at bounding box center [550, 169] width 11 height 17
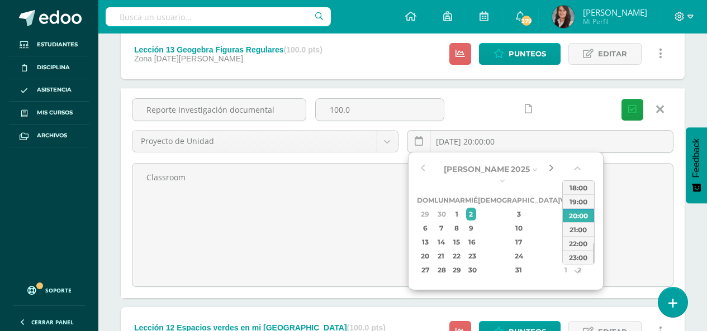
click at [550, 169] on button "button" at bounding box center [550, 169] width 11 height 17
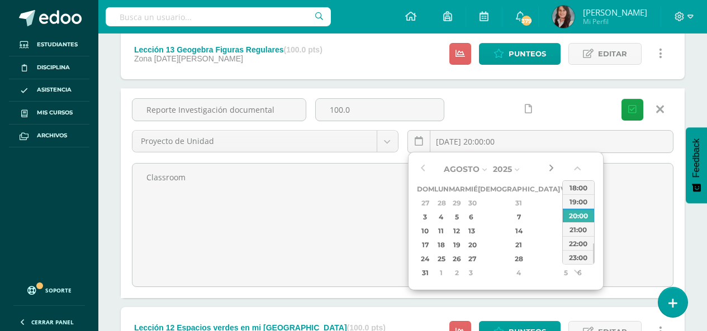
click at [550, 169] on button "button" at bounding box center [550, 169] width 11 height 17
click at [420, 172] on button "button" at bounding box center [422, 169] width 11 height 17
click at [447, 236] on div "11" at bounding box center [441, 231] width 12 height 13
click at [447, 247] on div "18" at bounding box center [441, 245] width 12 height 13
type input "[DATE] 20:00"
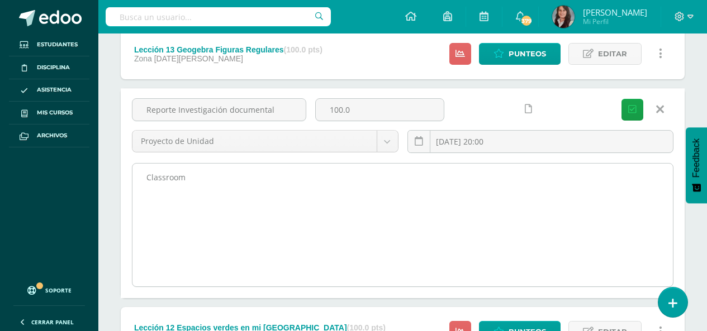
click at [639, 214] on textarea "Classroom" at bounding box center [402, 225] width 540 height 123
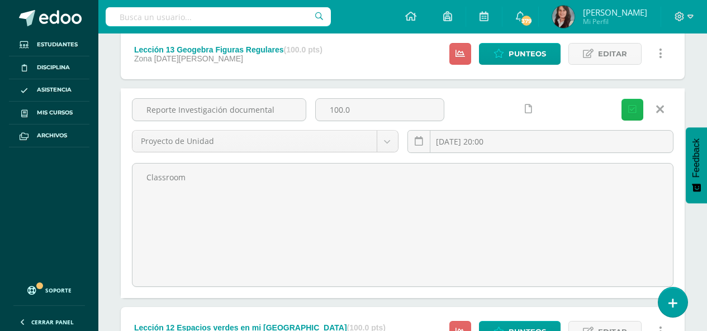
click at [635, 112] on icon "submit" at bounding box center [632, 109] width 8 height 9
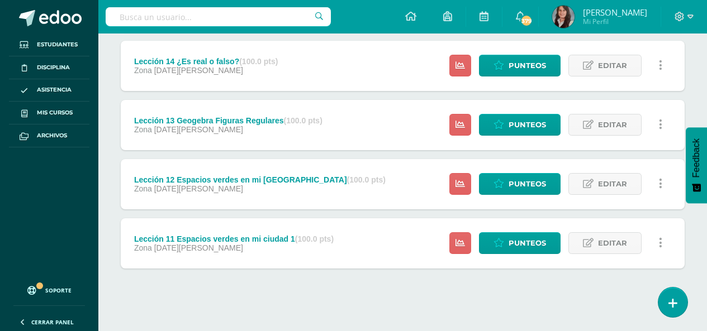
scroll to position [511, 0]
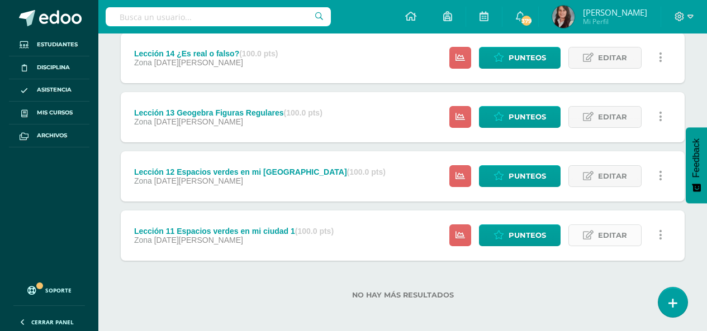
click at [607, 232] on span "Editar" at bounding box center [612, 235] width 29 height 21
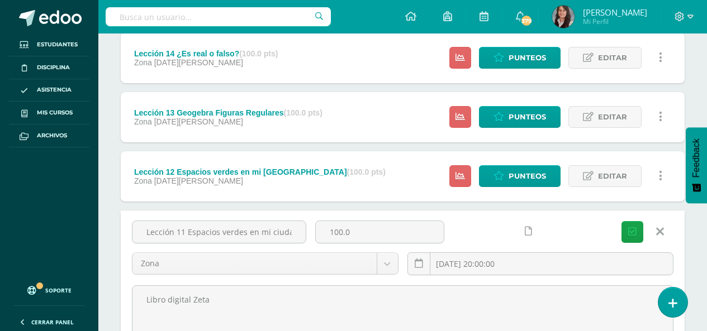
scroll to position [0, 8]
drag, startPoint x: 143, startPoint y: 235, endPoint x: 715, endPoint y: 223, distance: 571.8
type input "Lección 18 Software de Productividad Análisis de Datos"
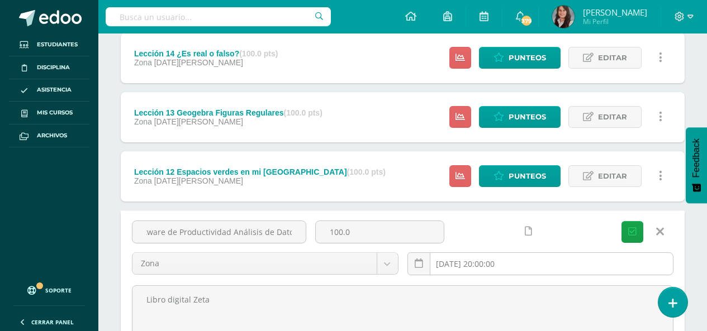
click at [516, 265] on input "2025-05-19 20:00:00" at bounding box center [540, 264] width 265 height 22
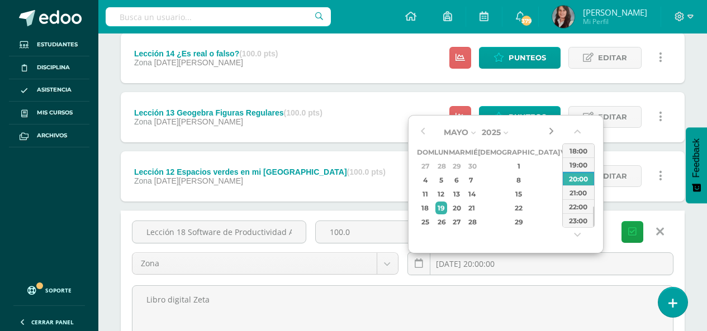
click at [547, 131] on button "button" at bounding box center [550, 132] width 11 height 17
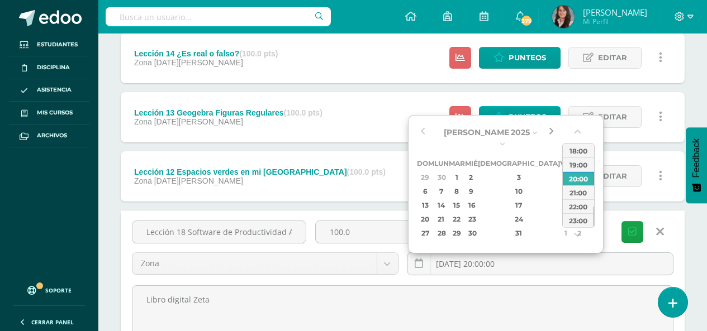
click at [548, 131] on button "button" at bounding box center [550, 132] width 11 height 17
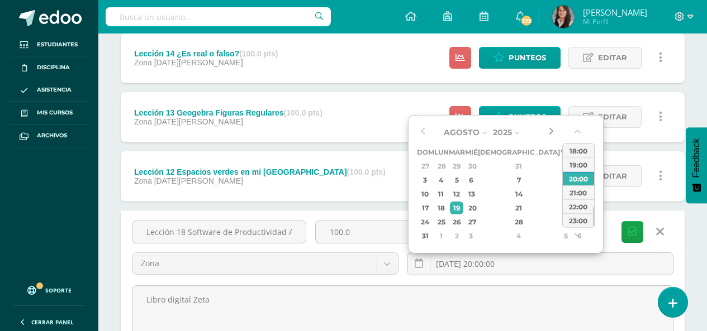
click at [548, 131] on button "button" at bounding box center [550, 132] width 11 height 17
click at [445, 227] on div "25" at bounding box center [441, 222] width 12 height 13
type input "2025-08-25 20:00"
click at [634, 231] on icon "submit" at bounding box center [632, 231] width 8 height 9
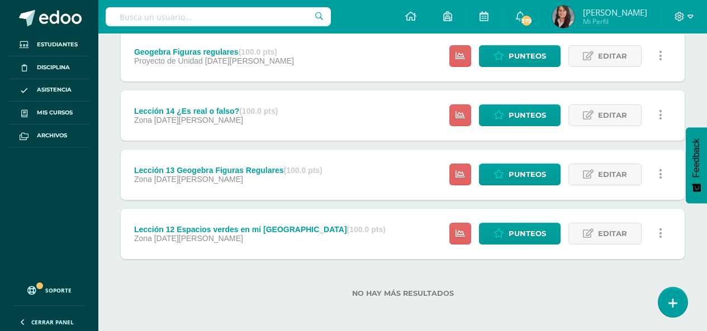
scroll to position [515, 0]
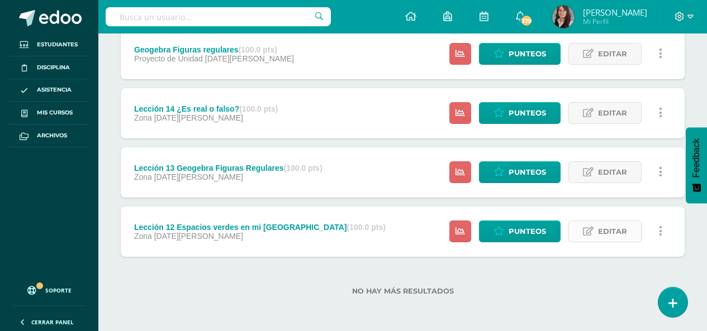
click at [605, 231] on span "Editar" at bounding box center [612, 231] width 29 height 21
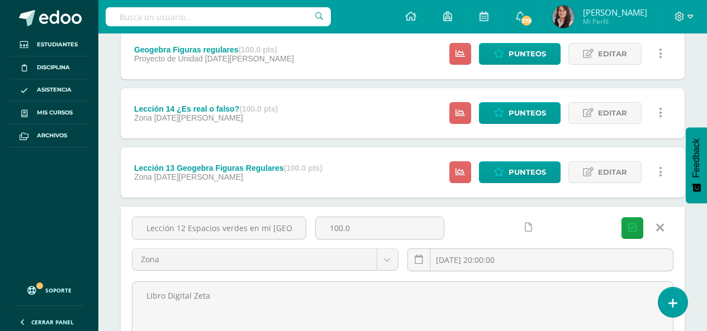
scroll to position [0, 9]
drag, startPoint x: 141, startPoint y: 227, endPoint x: 688, endPoint y: 223, distance: 547.6
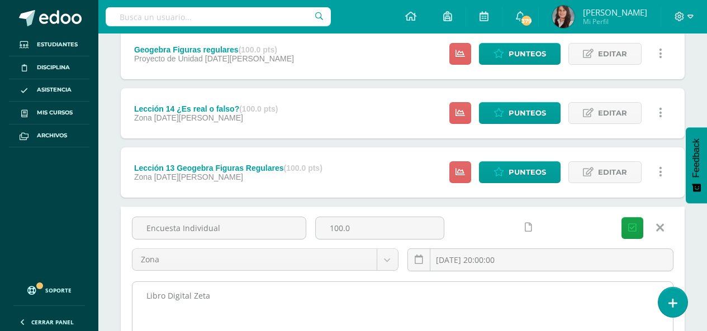
type input "Encuesta Individual"
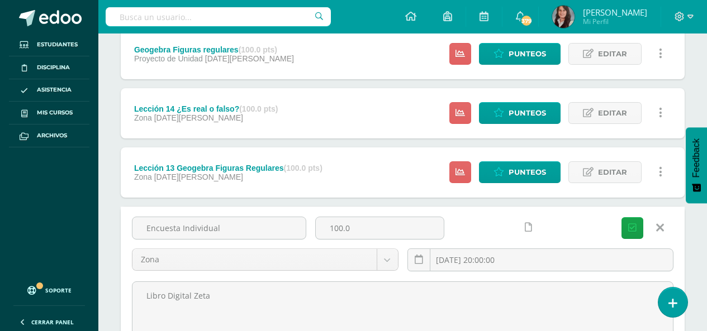
drag, startPoint x: 224, startPoint y: 299, endPoint x: 92, endPoint y: 302, distance: 131.4
type textarea "Classroom"
click at [525, 262] on input "[DATE] 20:00:00" at bounding box center [540, 260] width 265 height 22
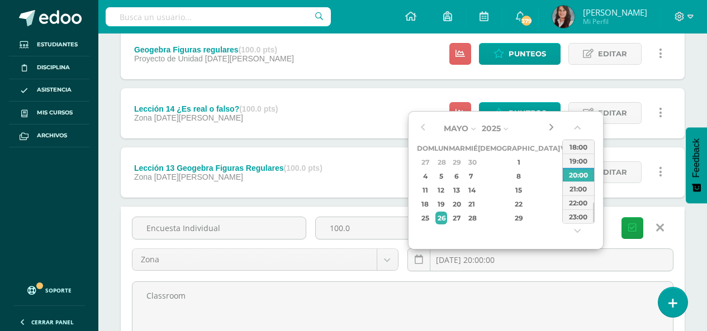
click at [549, 125] on button "button" at bounding box center [550, 128] width 11 height 17
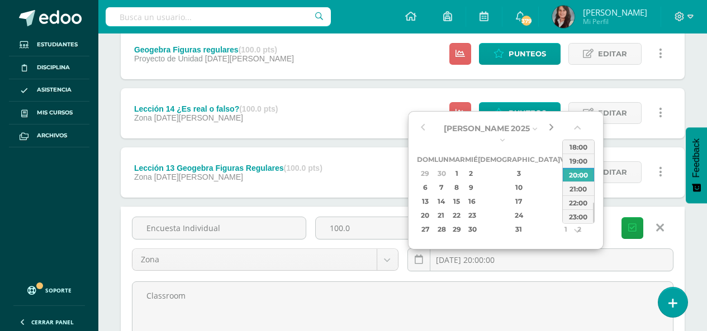
click at [549, 125] on button "button" at bounding box center [550, 128] width 11 height 17
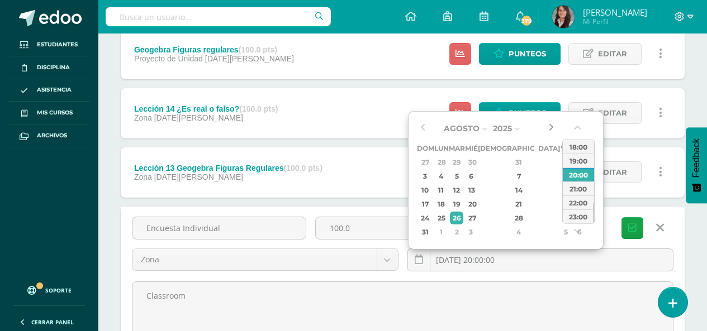
click at [549, 125] on button "button" at bounding box center [550, 128] width 11 height 17
click at [444, 231] on div "1" at bounding box center [441, 232] width 12 height 13
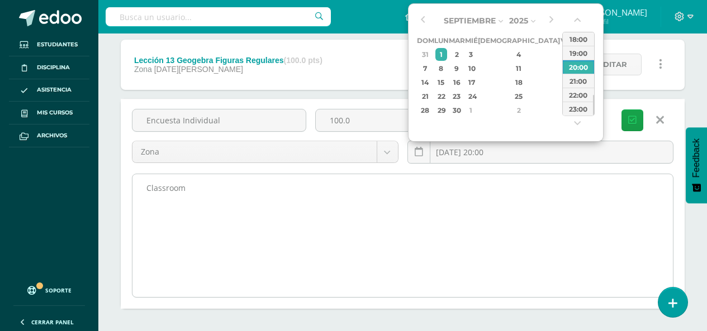
scroll to position [627, 0]
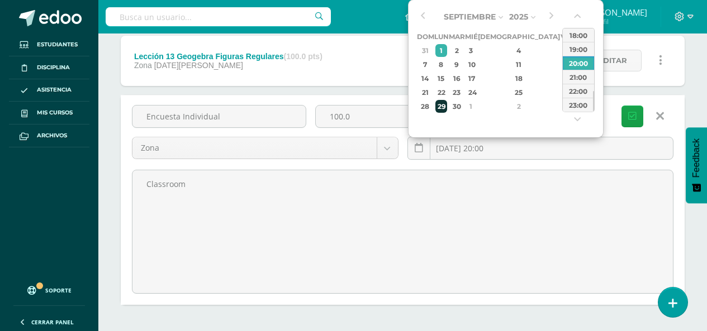
click at [449, 105] on td "29" at bounding box center [441, 106] width 15 height 14
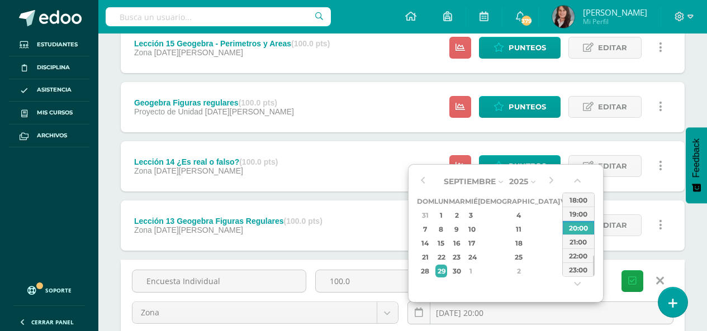
scroll to position [459, 0]
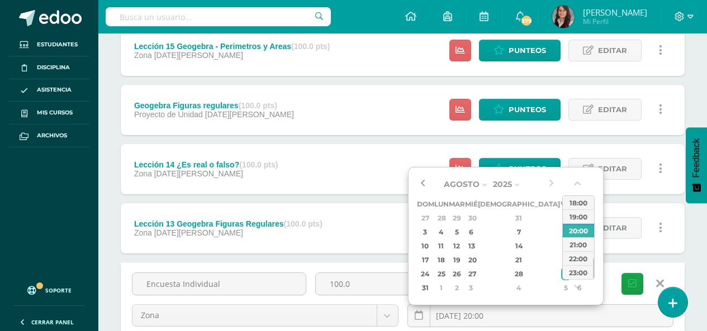
click at [425, 184] on button "button" at bounding box center [422, 184] width 11 height 17
click at [447, 286] on div "1" at bounding box center [441, 288] width 12 height 13
type input "2025-09-01 20:00"
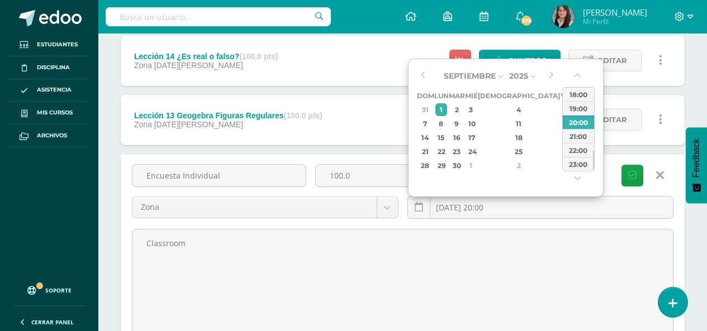
scroll to position [627, 0]
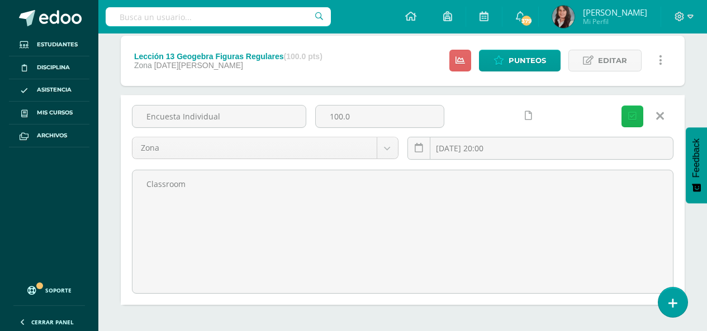
click at [636, 123] on button "Guardar" at bounding box center [632, 117] width 22 height 22
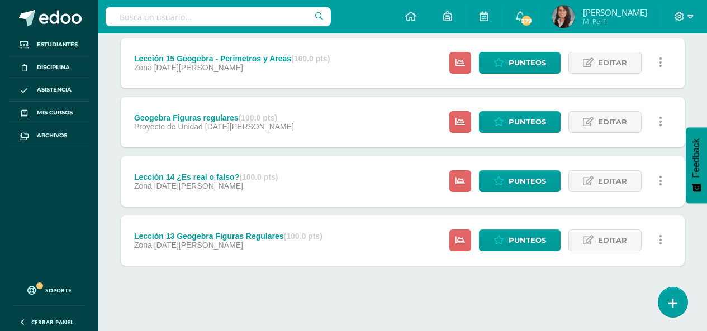
scroll to position [511, 0]
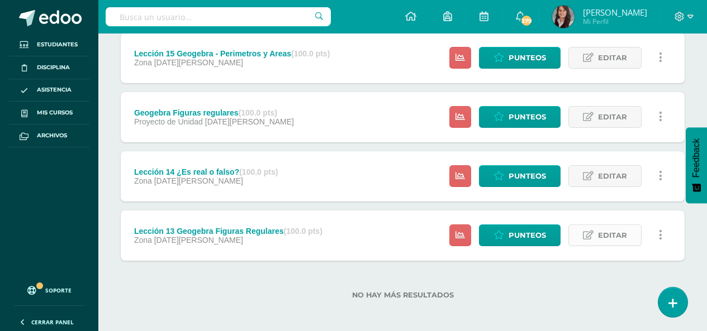
click at [614, 235] on span "Editar" at bounding box center [612, 235] width 29 height 21
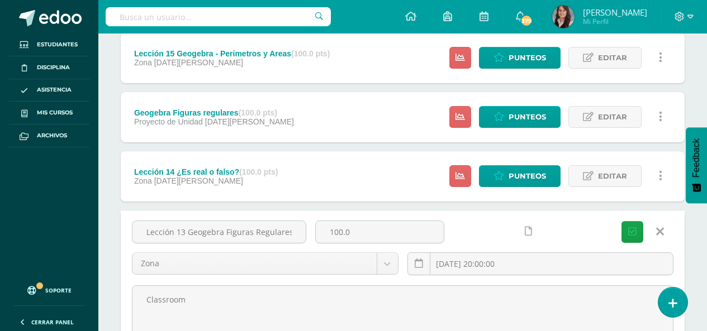
drag, startPoint x: 304, startPoint y: 234, endPoint x: 71, endPoint y: 251, distance: 233.7
type input "Encuesta Grupo"
click at [517, 265] on input "2025-06-02 20:00:00" at bounding box center [540, 264] width 265 height 22
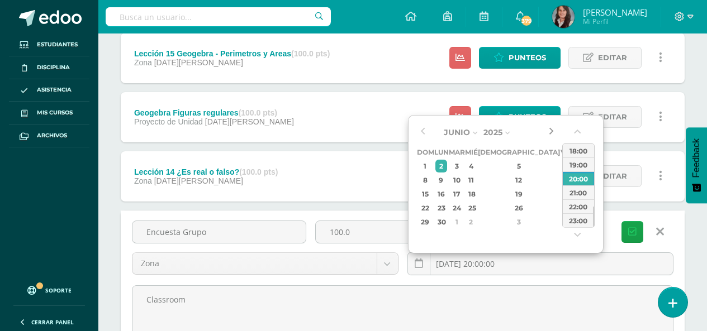
click at [549, 130] on button "button" at bounding box center [550, 132] width 11 height 17
click at [444, 180] on div "8" at bounding box center [441, 180] width 12 height 13
type input "2025-09-08 20:00"
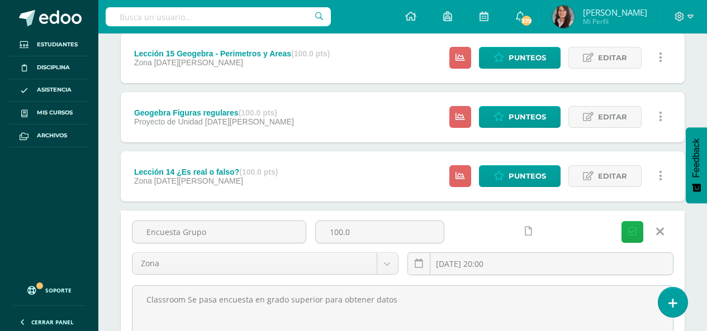
type textarea "Classroom Se pasa encuesta en grado superior para obtener datos"
click at [638, 234] on button "Guardar" at bounding box center [632, 232] width 22 height 22
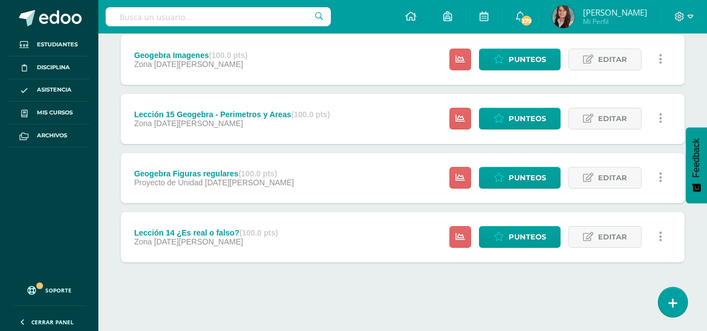
scroll to position [511, 0]
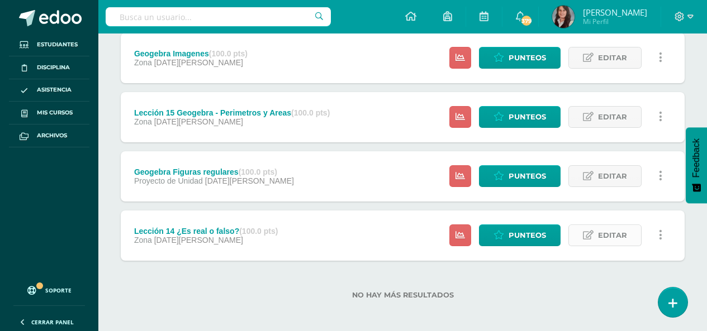
click at [610, 236] on span "Editar" at bounding box center [612, 235] width 29 height 21
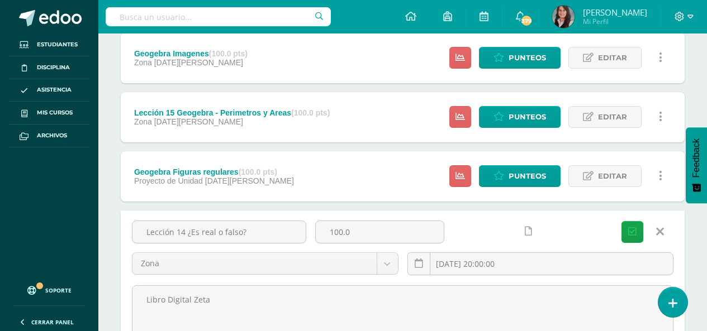
drag, startPoint x: 263, startPoint y: 232, endPoint x: 97, endPoint y: 236, distance: 166.0
type input "Tabulamos Datos"
click at [535, 266] on input "2025-06-09 20:00:00" at bounding box center [540, 264] width 265 height 22
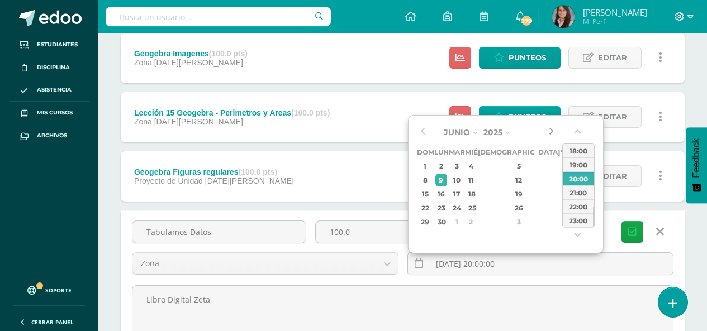
click at [553, 134] on button "button" at bounding box center [550, 132] width 11 height 17
click at [447, 213] on div "22" at bounding box center [441, 208] width 12 height 13
type input "2025-09-22 20:00"
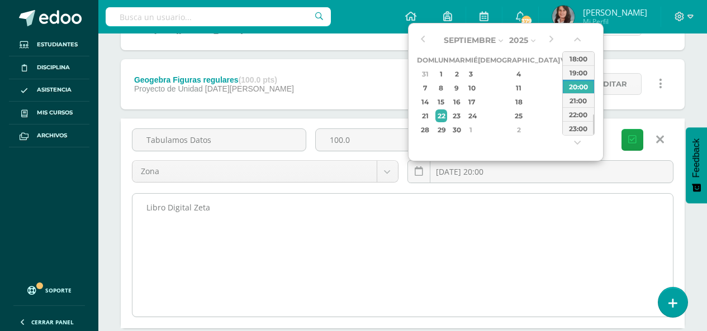
scroll to position [623, 0]
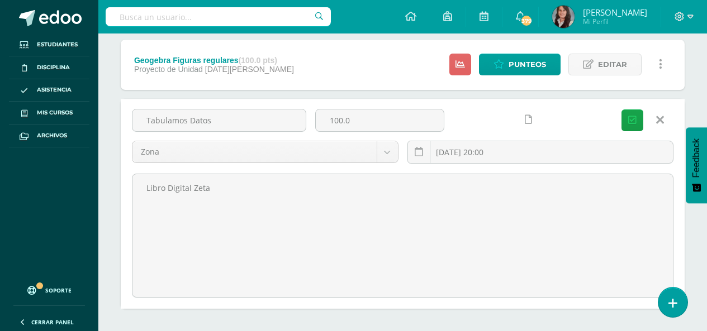
drag, startPoint x: 245, startPoint y: 192, endPoint x: 98, endPoint y: 197, distance: 147.0
type textarea "Classroom"
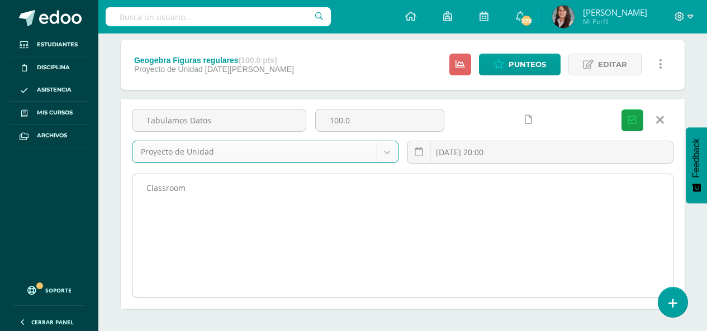
select select "203907"
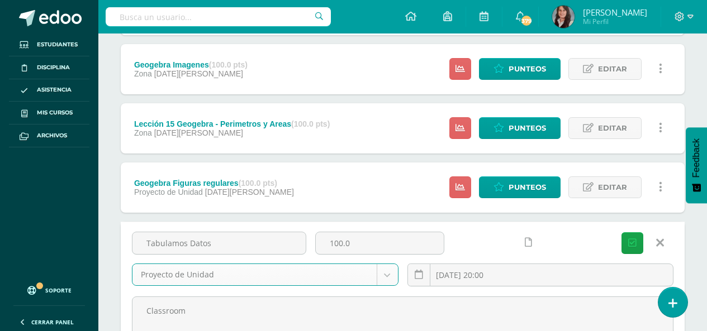
scroll to position [567, 0]
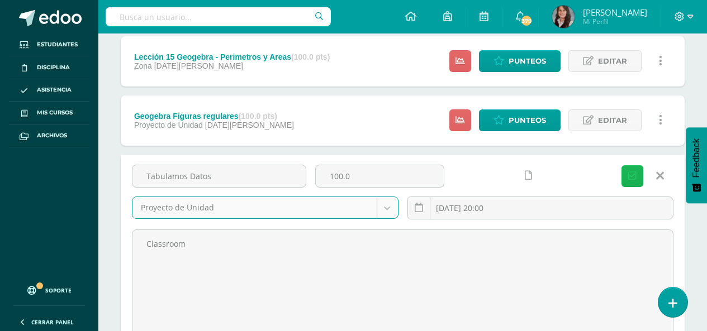
click at [626, 174] on button "Guardar" at bounding box center [632, 176] width 22 height 22
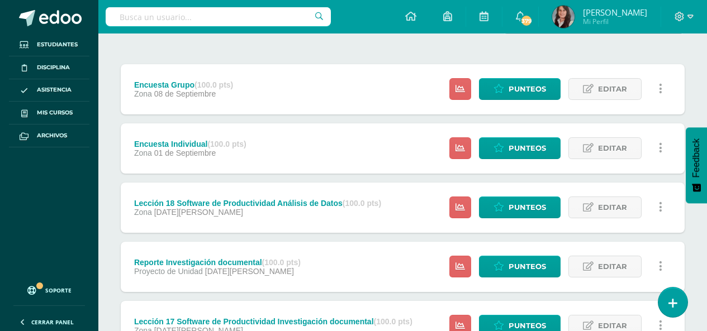
scroll to position [120, 0]
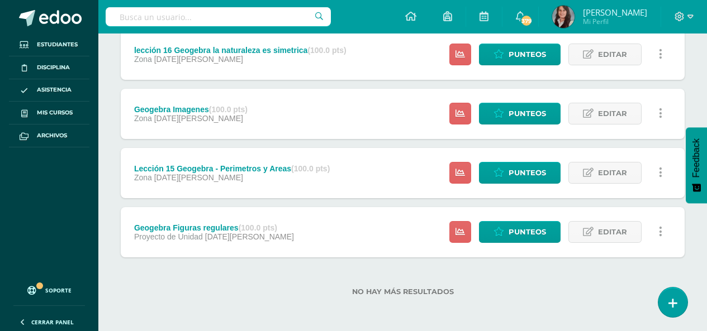
scroll to position [515, 0]
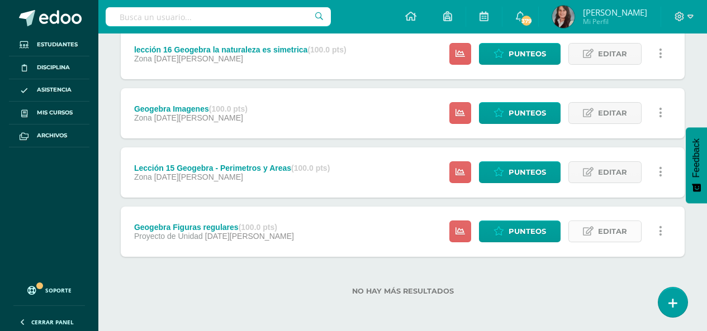
click at [608, 232] on span "Editar" at bounding box center [612, 231] width 29 height 21
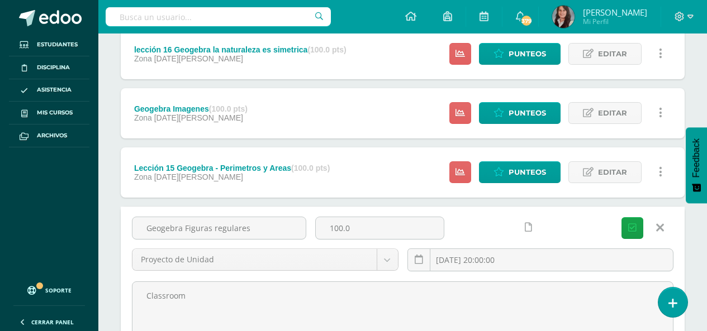
drag, startPoint x: 254, startPoint y: 230, endPoint x: 40, endPoint y: 229, distance: 213.5
type input "Lección 19 Software de Productividad Presentación de Resultados"
click at [544, 264] on input "[DATE] 20:00:00" at bounding box center [540, 260] width 265 height 22
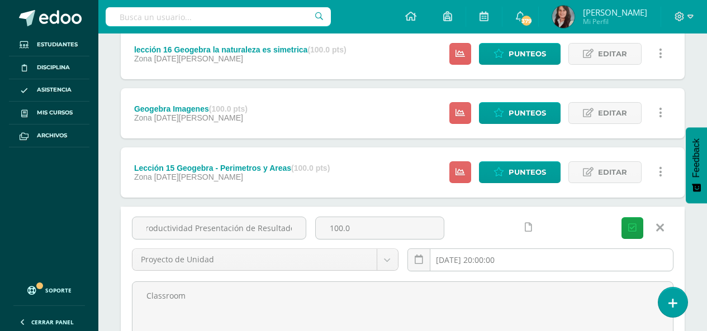
scroll to position [0, 0]
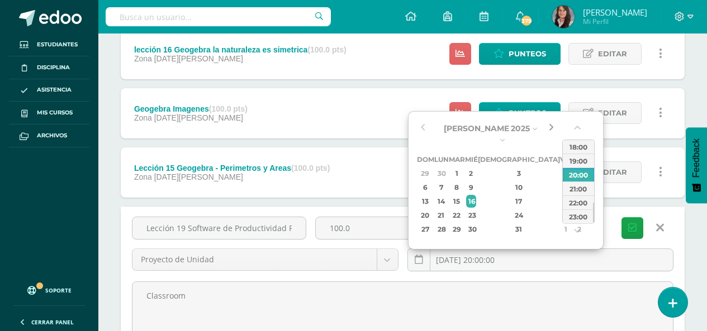
click at [553, 128] on button "button" at bounding box center [550, 128] width 11 height 17
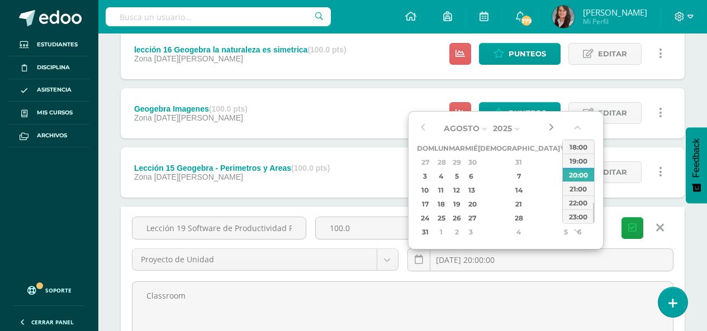
click at [553, 128] on button "button" at bounding box center [550, 128] width 11 height 17
click at [446, 222] on div "29" at bounding box center [441, 218] width 12 height 13
type input "2025-09-29 20:00"
click at [699, 233] on div "Unidad 4 Unidad 1 Unidad 2 Unidad 3 Unidad 4 Resumen de unidad Descargar como H…" at bounding box center [402, 43] width 609 height 896
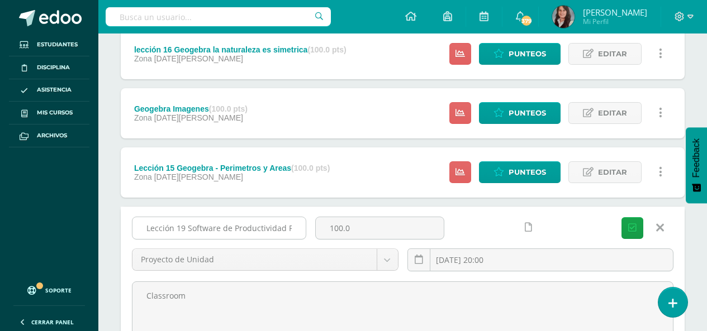
click at [282, 227] on input "Lección 19 Software de Productividad Presentación de Resultados" at bounding box center [218, 228] width 173 height 22
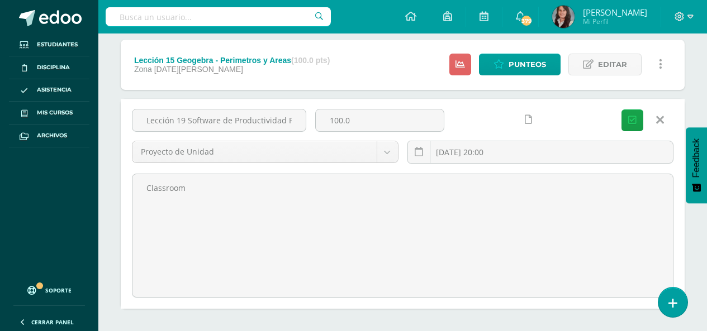
scroll to position [563, 0]
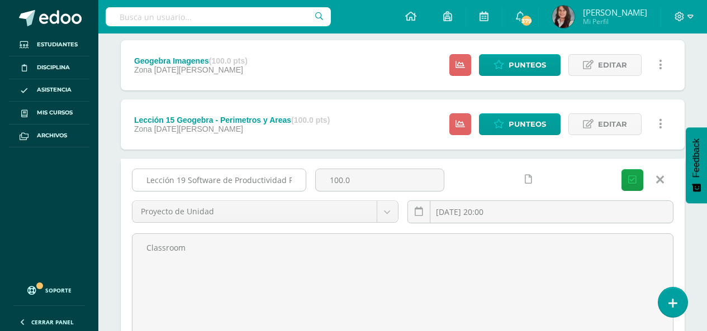
click at [284, 179] on input "Lección 19 Software de Productividad Presentación de Resultados" at bounding box center [218, 180] width 173 height 22
drag, startPoint x: 253, startPoint y: 181, endPoint x: 294, endPoint y: 180, distance: 40.8
click at [294, 180] on input "Lección 19 Software de Productividad Presentación de Resultados" at bounding box center [218, 180] width 173 height 22
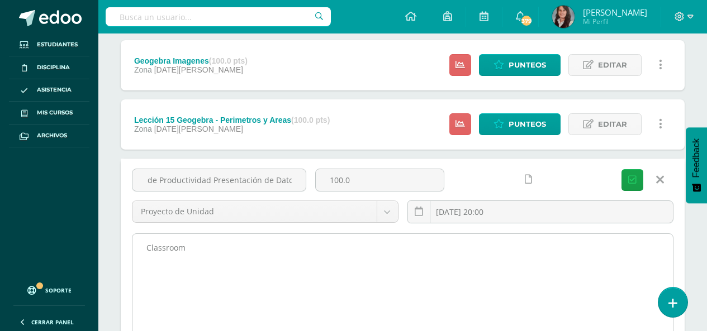
type input "Lección 19 Software de Productividad Presentación de Datos"
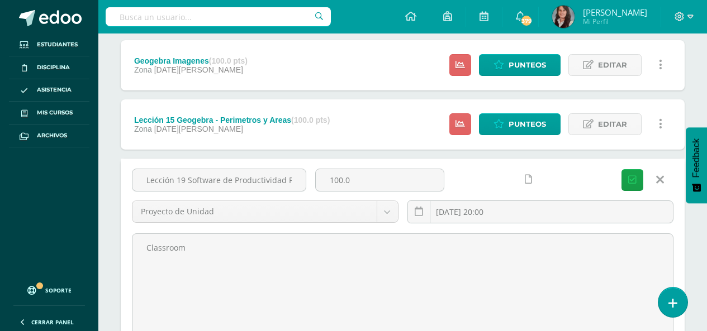
drag, startPoint x: 202, startPoint y: 248, endPoint x: 125, endPoint y: 254, distance: 77.4
click at [125, 254] on div "Lección 19 Software de Productividad Presentación de Datos 100.0 Proyecto de Un…" at bounding box center [403, 264] width 564 height 210
type textarea "Libro Zeta"
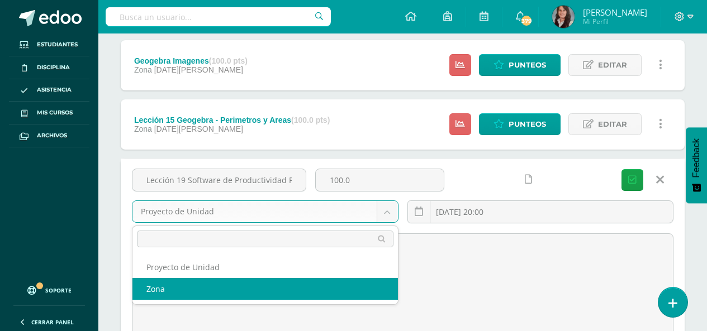
select select "203899"
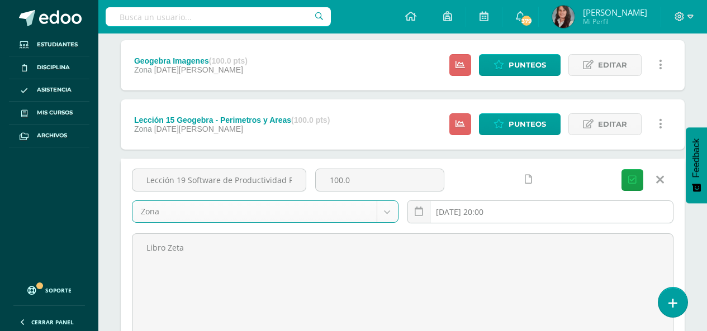
click at [521, 210] on input "2025-09-29 20:00" at bounding box center [540, 212] width 265 height 22
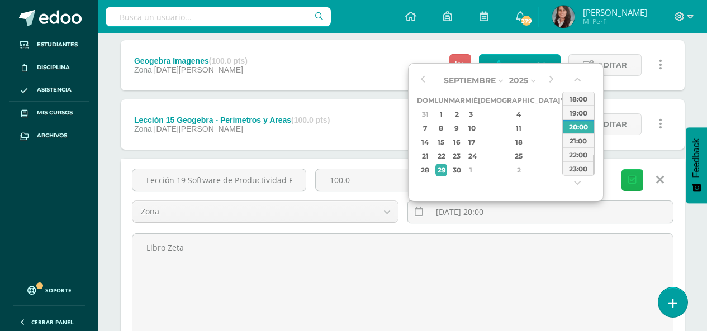
click at [631, 175] on icon "submit" at bounding box center [632, 179] width 8 height 9
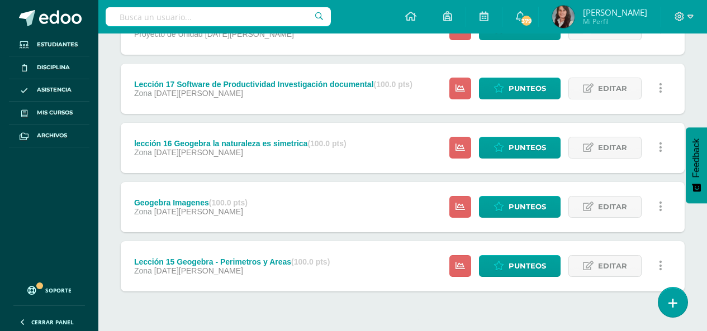
scroll to position [511, 0]
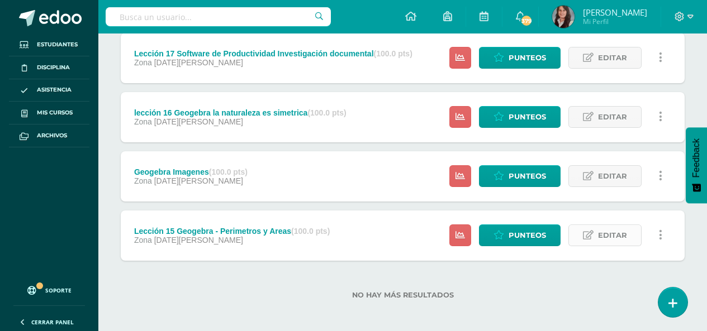
click at [617, 239] on span "Editar" at bounding box center [612, 235] width 29 height 21
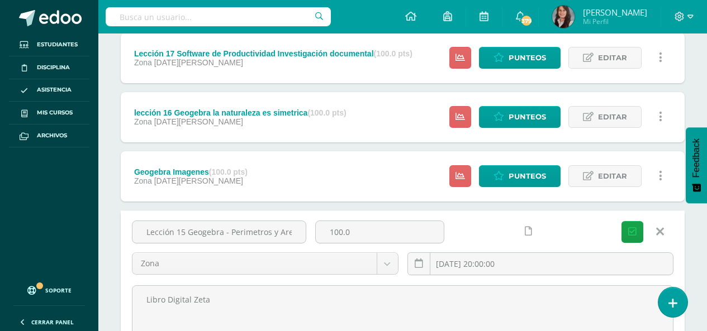
scroll to position [0, 7]
drag, startPoint x: 139, startPoint y: 234, endPoint x: 715, endPoint y: 205, distance: 576.3
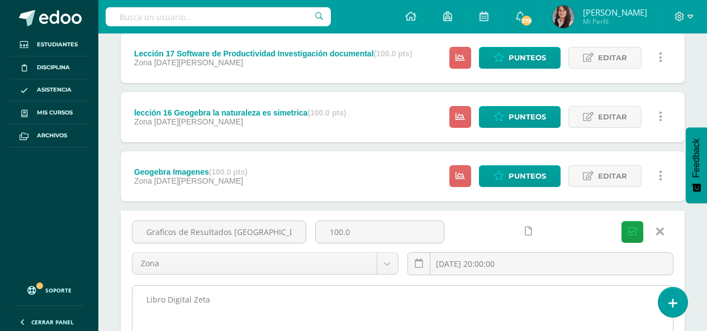
type input "Graficos de Resultados [GEOGRAPHIC_DATA]"
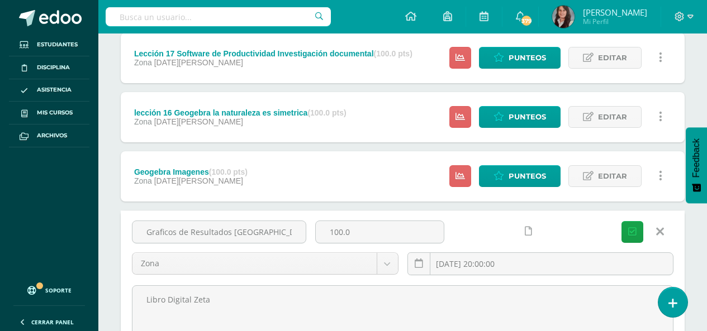
drag, startPoint x: 224, startPoint y: 302, endPoint x: 378, endPoint y: 281, distance: 155.7
type textarea "Classroom"
click at [539, 272] on input "2025-06-16 20:00:00" at bounding box center [540, 264] width 265 height 22
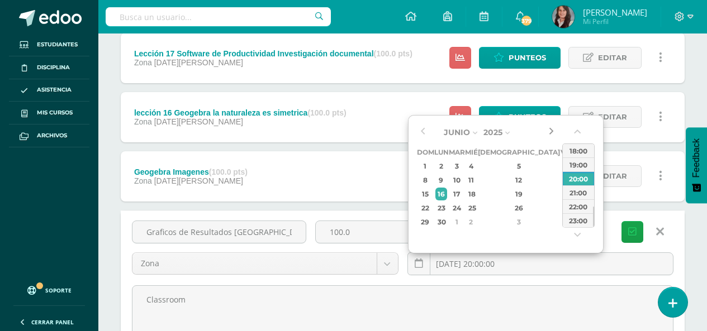
click at [550, 132] on button "button" at bounding box center [550, 132] width 11 height 17
click at [550, 130] on button "button" at bounding box center [550, 132] width 11 height 17
click at [445, 178] on div "6" at bounding box center [441, 180] width 12 height 13
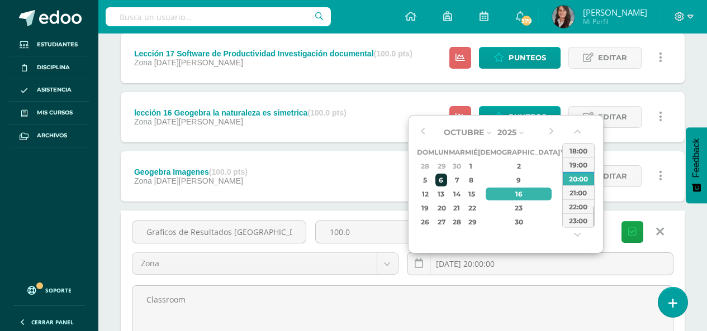
type input "2025-10-06 20:00"
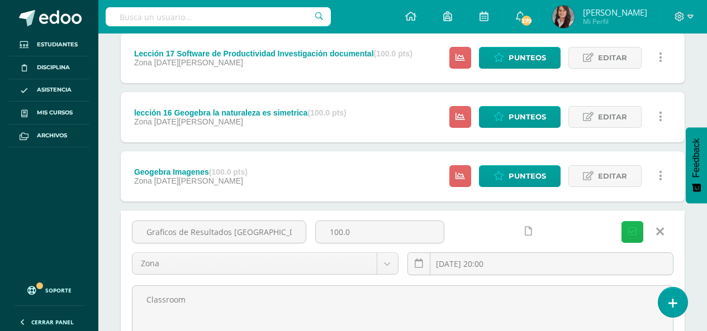
click at [632, 231] on icon "submit" at bounding box center [632, 231] width 8 height 9
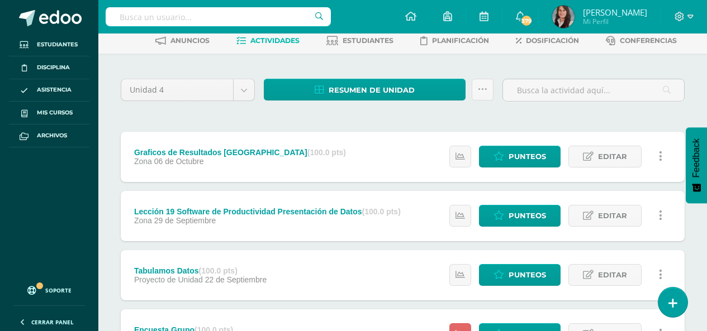
scroll to position [56, 0]
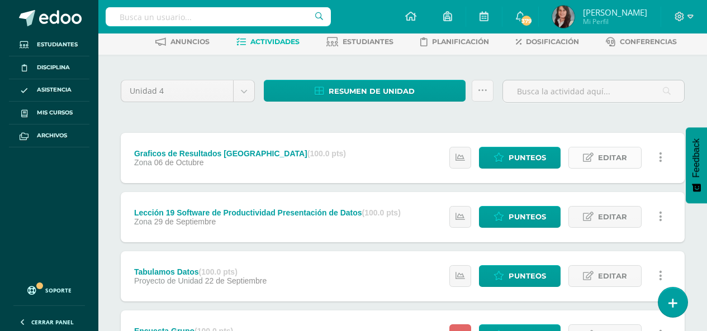
click at [608, 158] on span "Editar" at bounding box center [612, 158] width 29 height 21
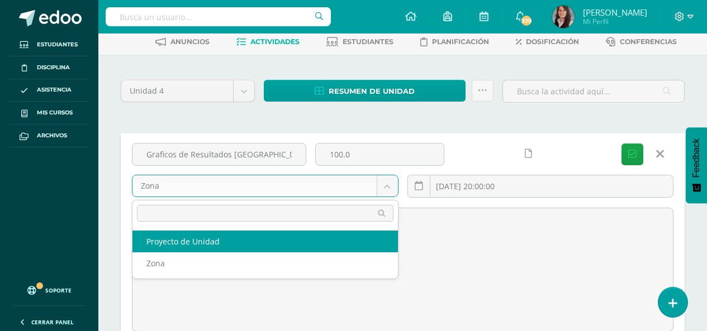
select select "203907"
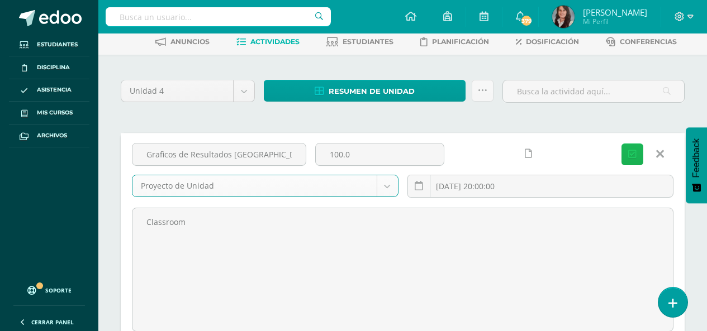
click at [628, 155] on icon "submit" at bounding box center [632, 154] width 8 height 9
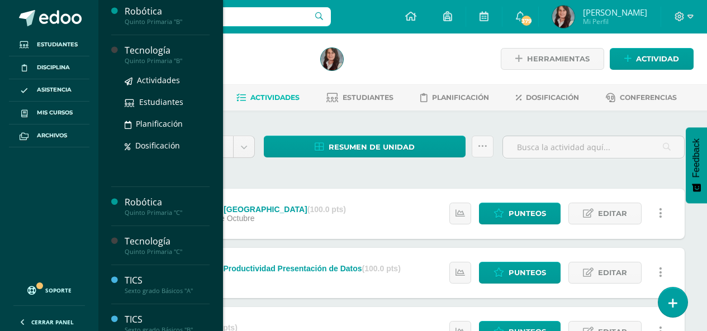
scroll to position [787, 0]
click at [165, 143] on span "Dosificación" at bounding box center [157, 145] width 45 height 11
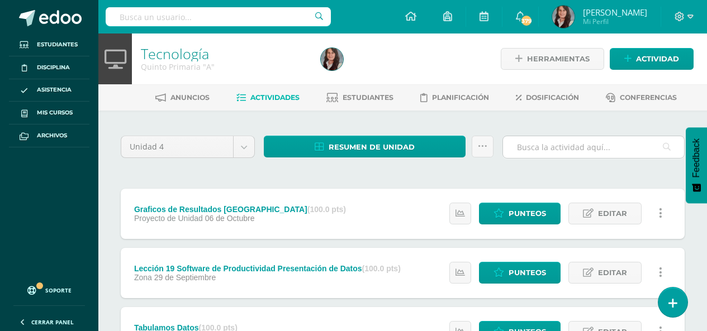
scroll to position [726, 0]
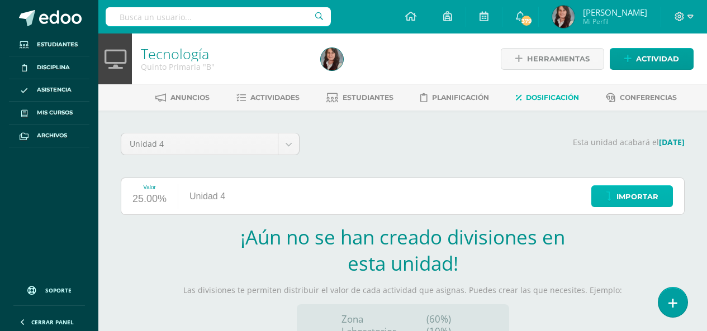
click at [630, 199] on span "Importar" at bounding box center [637, 197] width 42 height 21
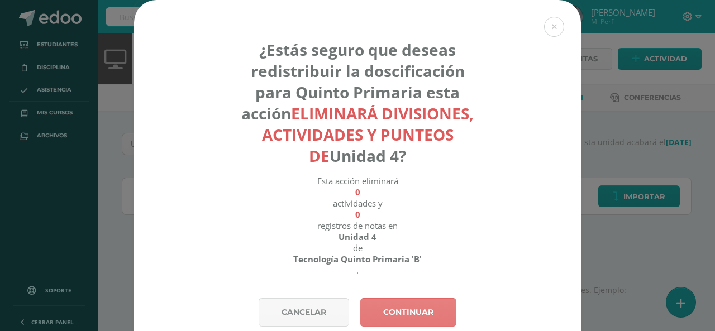
click at [400, 310] on link "Continuar" at bounding box center [408, 312] width 96 height 28
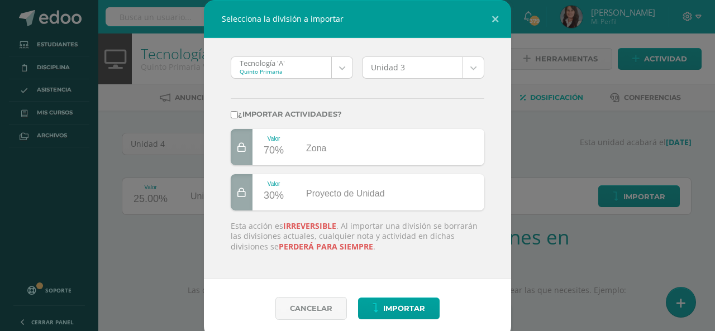
click at [468, 67] on body "Selecciona la división a importar Tecnología 'A' Quinto Primaria Tecnología 'A'…" at bounding box center [357, 236] width 715 height 473
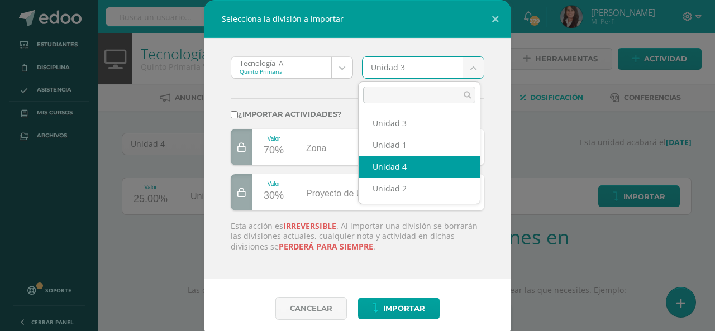
select select "178062"
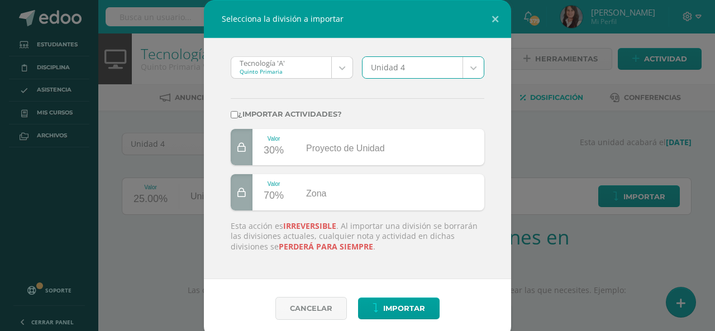
click at [231, 112] on input "¿Importar actividades?" at bounding box center [234, 114] width 7 height 7
checkbox input "true"
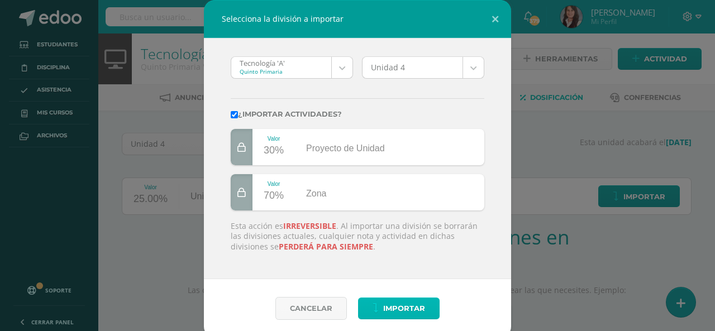
click at [387, 313] on span "Importar" at bounding box center [404, 308] width 42 height 21
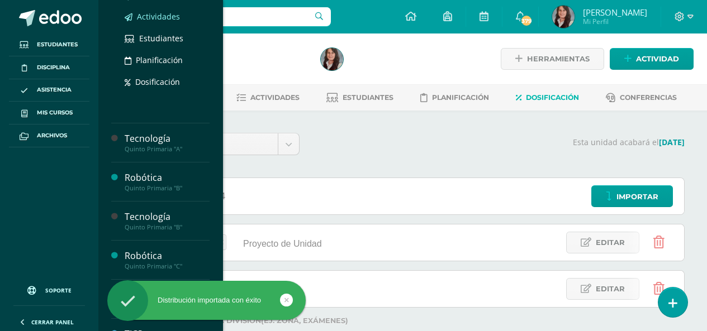
scroll to position [734, 0]
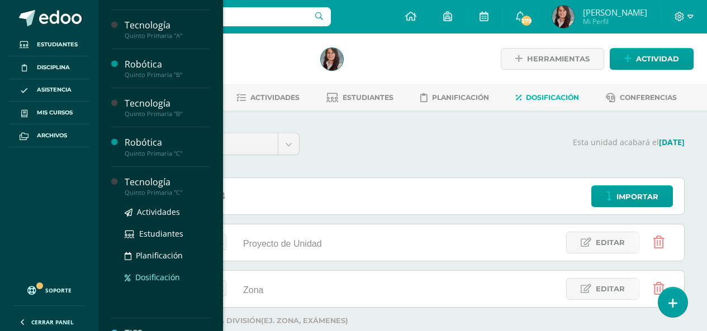
click at [165, 275] on span "Dosificación" at bounding box center [157, 277] width 45 height 11
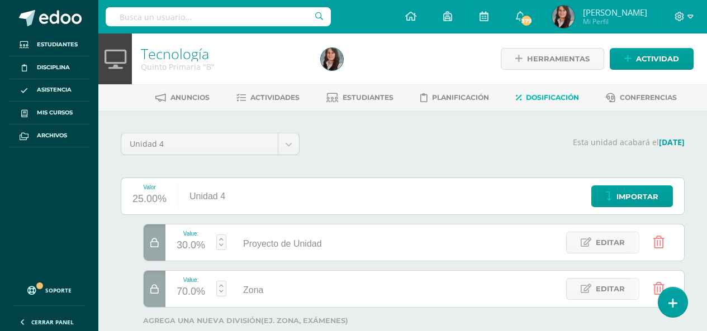
scroll to position [726, 0]
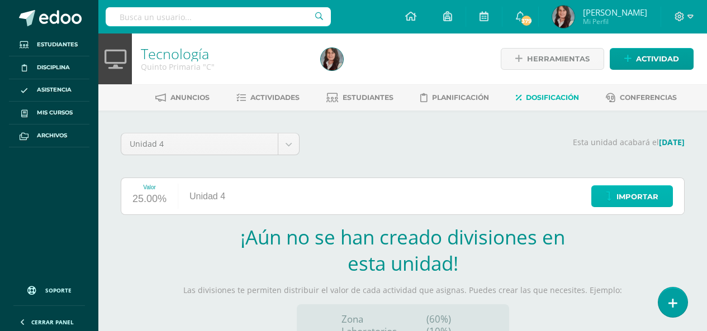
click at [663, 196] on link "Importar" at bounding box center [632, 197] width 82 height 22
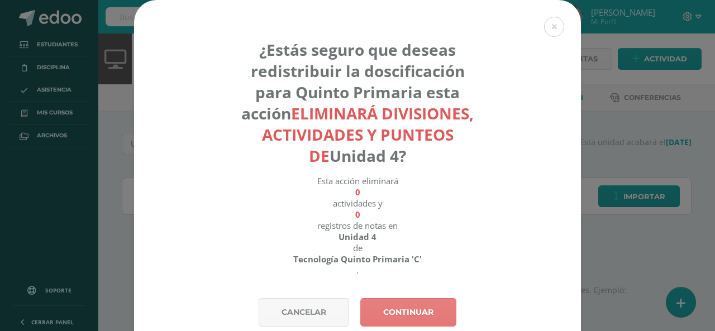
click at [412, 310] on link "Continuar" at bounding box center [408, 312] width 96 height 28
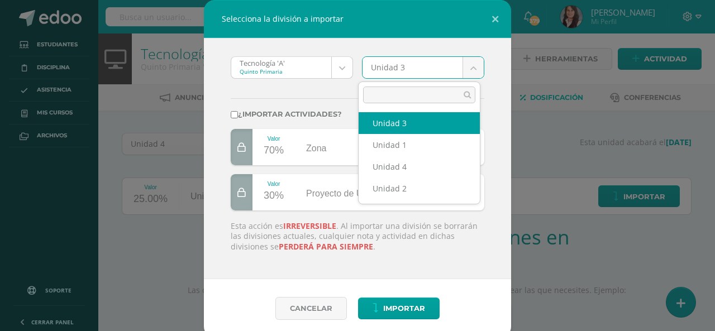
click at [472, 65] on body "Selecciona la división a importar Tecnología 'A' Quinto Primaria Tecnología 'A'…" at bounding box center [357, 236] width 715 height 473
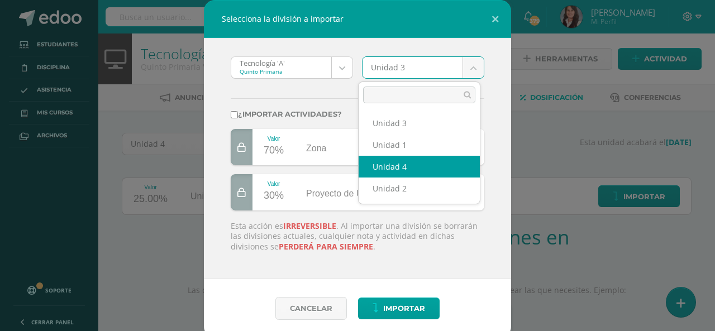
select select "178062"
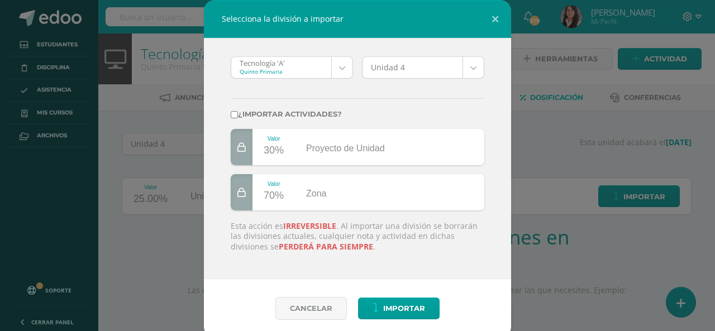
click at [231, 115] on input "¿Importar actividades?" at bounding box center [234, 114] width 7 height 7
checkbox input "true"
click at [396, 307] on span "Importar" at bounding box center [404, 308] width 42 height 21
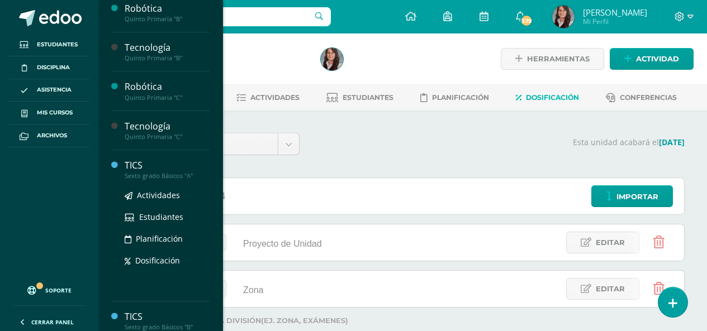
scroll to position [791, 0]
click at [162, 258] on span "Dosificación" at bounding box center [157, 259] width 45 height 11
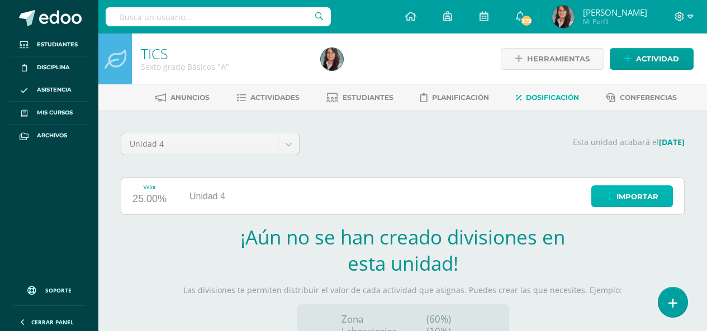
click at [633, 199] on span "Importar" at bounding box center [637, 197] width 42 height 21
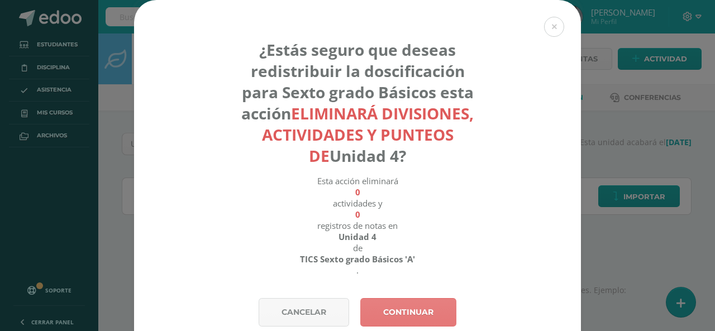
click at [410, 315] on link "Continuar" at bounding box center [408, 312] width 96 height 28
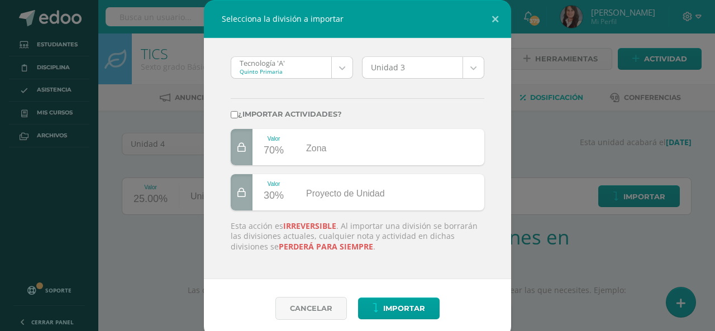
click at [340, 67] on body "Selecciona la división a importar Tecnología 'A' Quinto Primaria Tecnología 'A'…" at bounding box center [357, 236] width 715 height 473
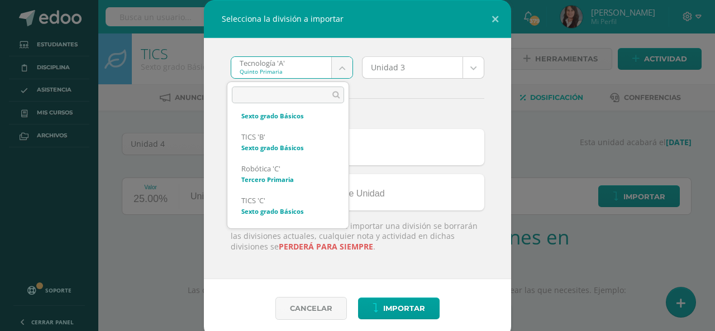
scroll to position [23, 0]
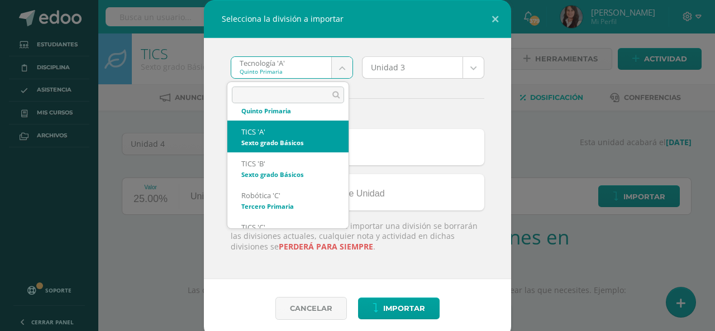
select select "2873"
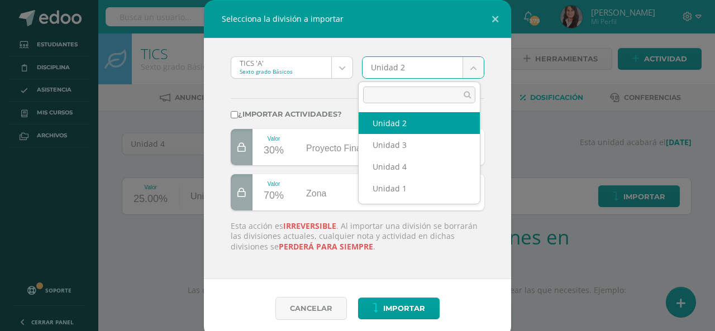
click at [468, 65] on body "Selecciona la división a importar TICS 'A' Sexto grado Básicos Tecnología 'A' T…" at bounding box center [357, 236] width 715 height 473
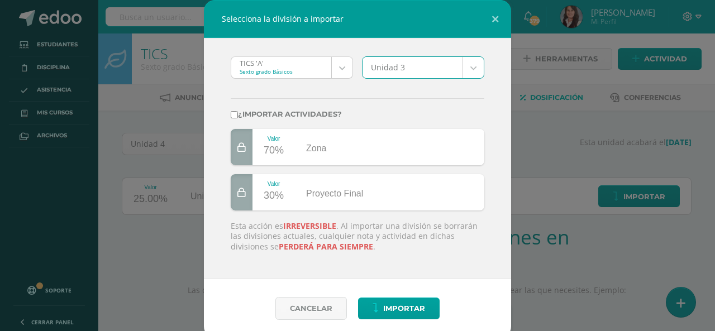
select select "174814"
click at [231, 113] on input "¿Importar actividades?" at bounding box center [234, 114] width 7 height 7
checkbox input "true"
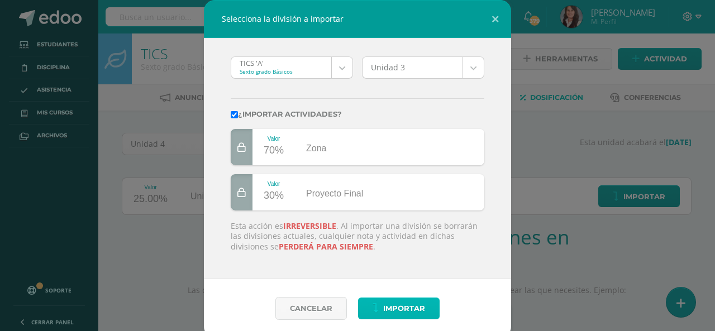
click at [407, 312] on span "Importar" at bounding box center [404, 308] width 42 height 21
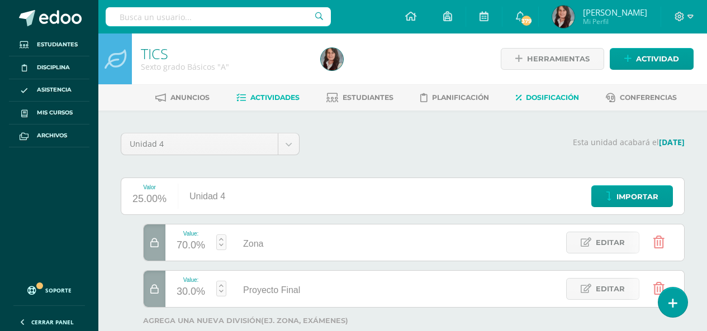
click at [271, 99] on span "Actividades" at bounding box center [274, 97] width 49 height 8
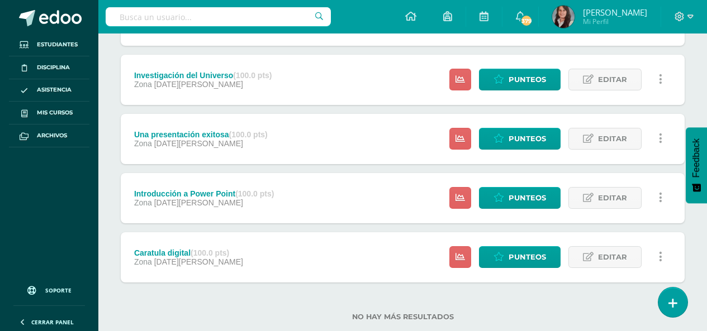
scroll to position [278, 0]
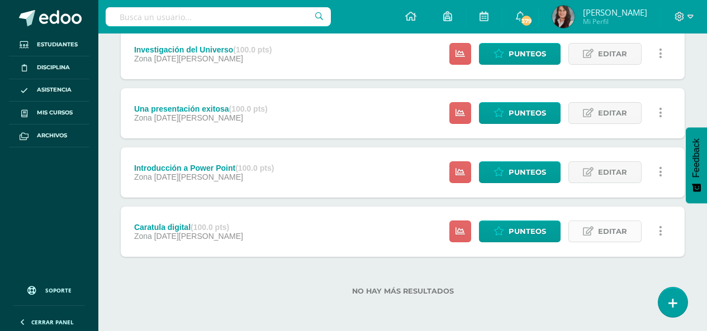
click at [614, 234] on span "Editar" at bounding box center [612, 231] width 29 height 21
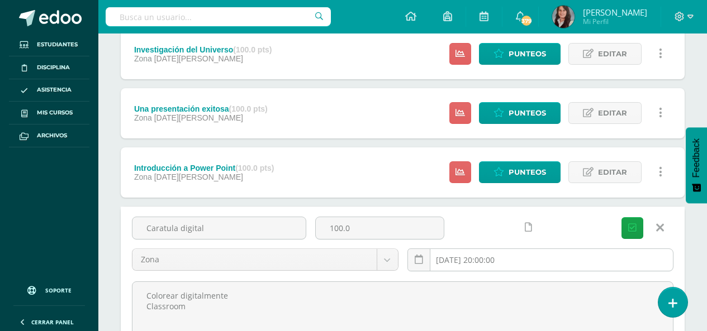
click at [511, 260] on input "2025-05-19 20:00:00" at bounding box center [540, 260] width 265 height 22
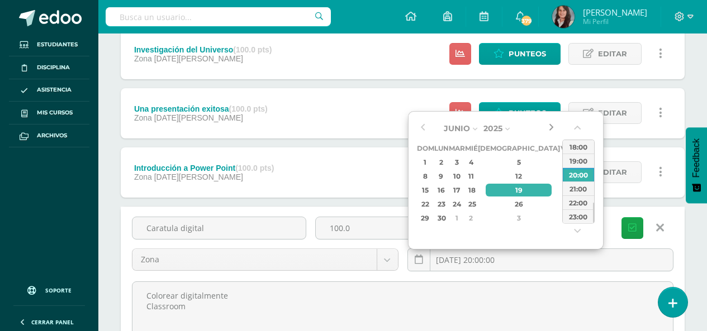
click at [552, 130] on button "button" at bounding box center [550, 128] width 11 height 17
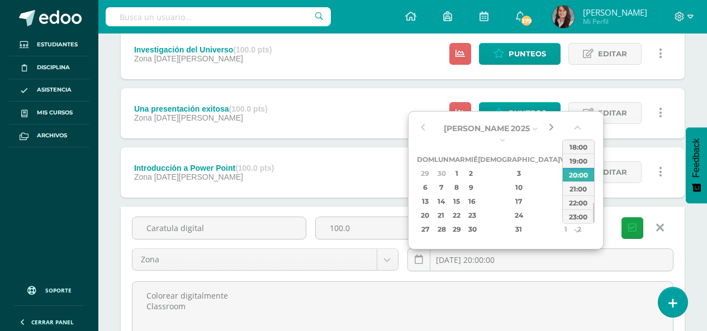
click at [552, 130] on button "button" at bounding box center [550, 128] width 11 height 17
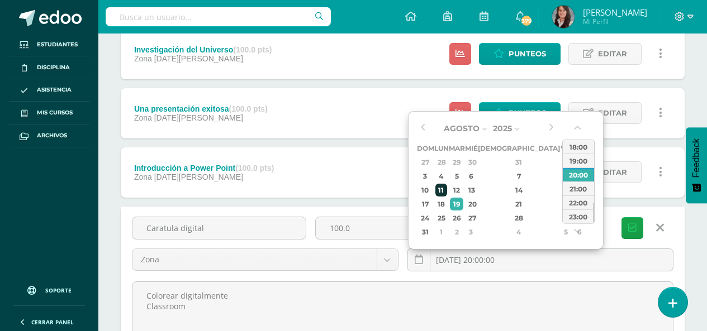
click at [447, 193] on div "11" at bounding box center [441, 190] width 12 height 13
type input "2025-08-11 20:00"
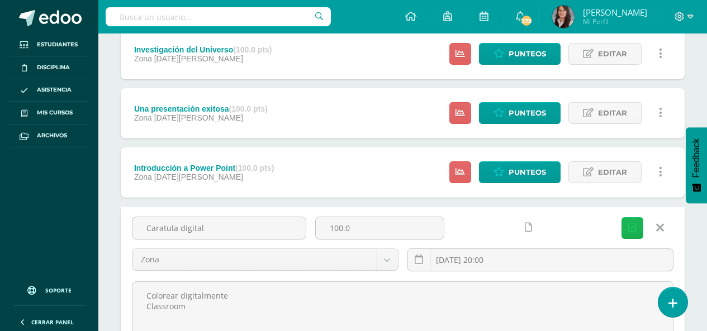
click at [636, 224] on icon "submit" at bounding box center [632, 228] width 8 height 9
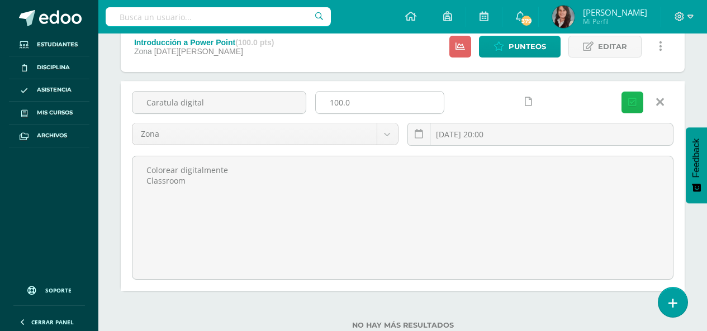
scroll to position [438, 0]
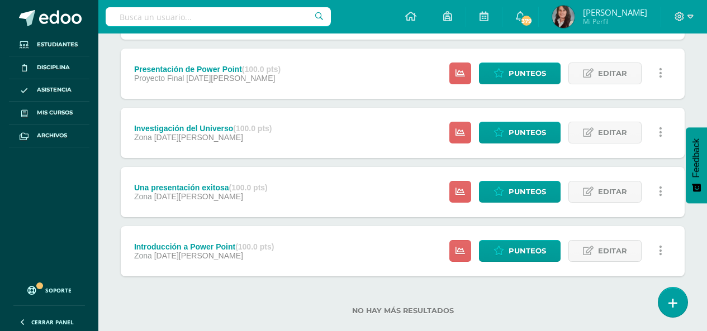
scroll to position [278, 0]
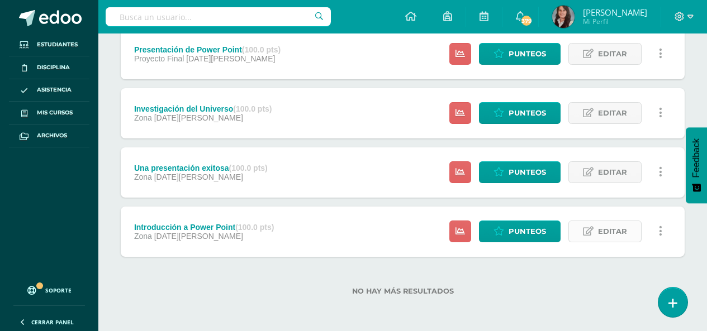
click at [606, 233] on span "Editar" at bounding box center [612, 231] width 29 height 21
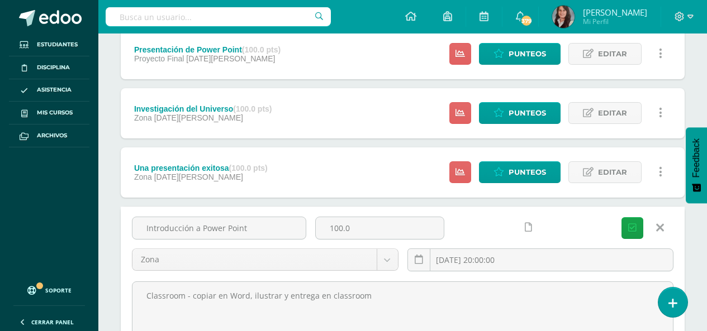
drag, startPoint x: 258, startPoint y: 229, endPoint x: 107, endPoint y: 224, distance: 151.0
click at [107, 224] on div "Unidad 4 Unidad 1 Unidad 2 Unidad 3 Unidad 4 Resumen de unidad Descargar como H…" at bounding box center [402, 161] width 609 height 659
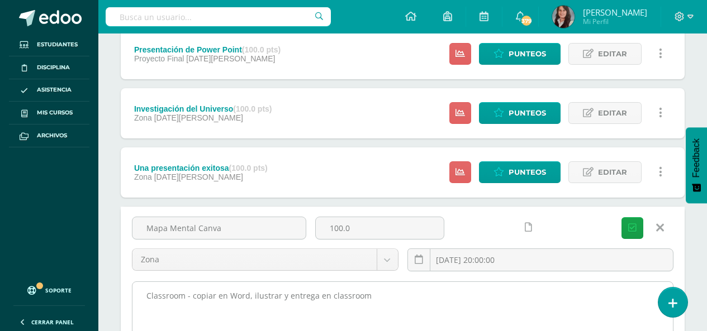
type input "Mapa Mental Canva"
drag, startPoint x: 393, startPoint y: 291, endPoint x: 192, endPoint y: 315, distance: 203.2
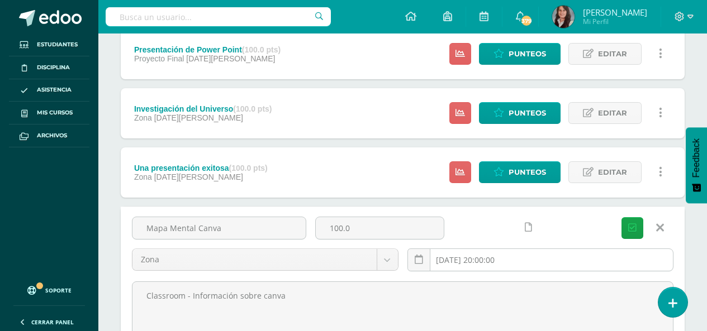
type textarea "Classroom - Información sobre canva"
click at [526, 264] on input "[DATE] 20:00:00" at bounding box center [540, 260] width 265 height 22
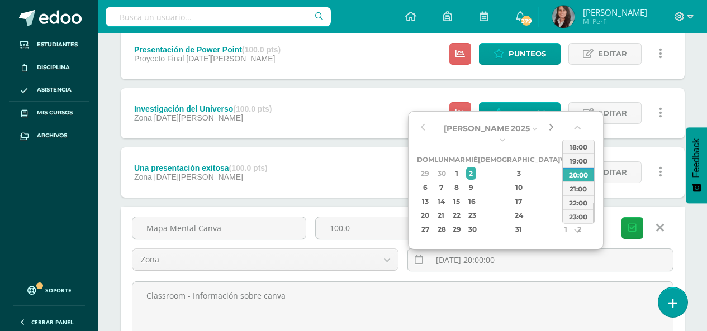
click at [554, 127] on button "button" at bounding box center [550, 128] width 11 height 17
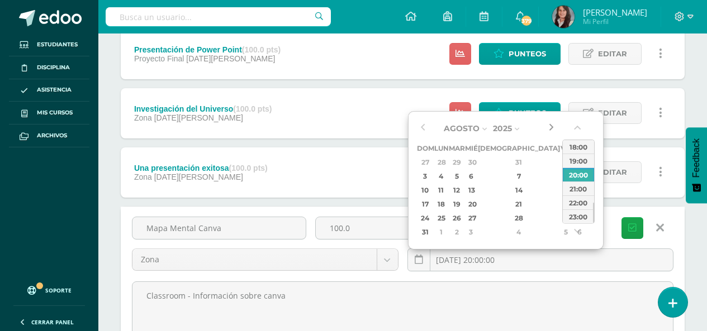
click at [554, 127] on button "button" at bounding box center [550, 128] width 11 height 17
click at [446, 206] on div "18" at bounding box center [441, 204] width 12 height 13
type input "[DATE] 20:00"
click at [627, 228] on button "Guardar" at bounding box center [632, 228] width 22 height 22
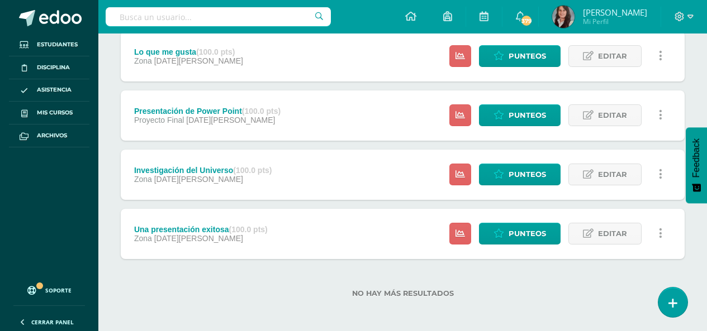
scroll to position [278, 0]
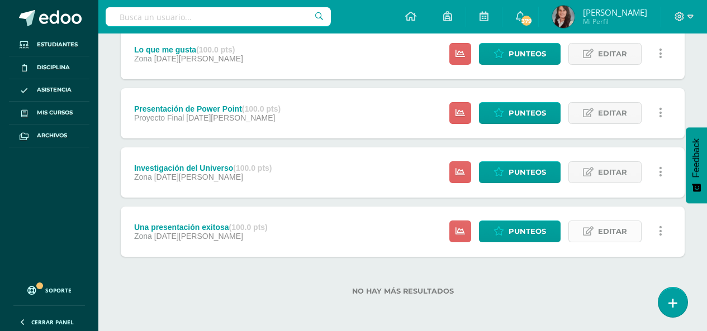
click at [623, 231] on span "Editar" at bounding box center [612, 231] width 29 height 21
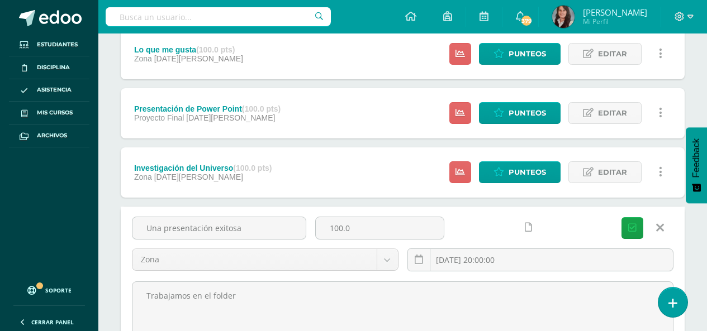
drag, startPoint x: 272, startPoint y: 234, endPoint x: 89, endPoint y: 232, distance: 182.2
click at [91, 232] on body "La tarea Mapa Mental Canva fue editada exitosamente. Estudiantes Disciplina Asi…" at bounding box center [353, 106] width 707 height 769
type input "Herramientas y entorno de Canva"
drag, startPoint x: 246, startPoint y: 301, endPoint x: 88, endPoint y: 275, distance: 160.1
click at [72, 304] on body "La tarea Mapa Mental Canva fue editada exitosamente. Estudiantes Disciplina Asi…" at bounding box center [353, 106] width 707 height 769
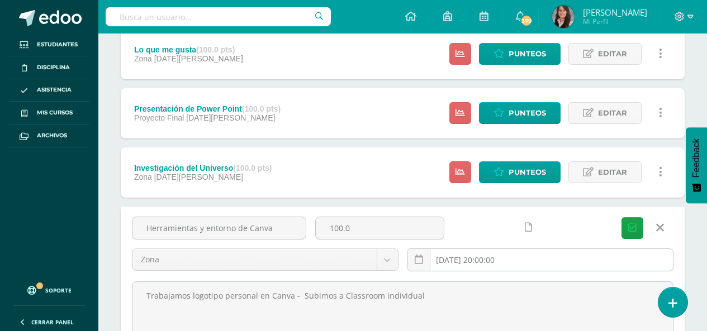
type textarea "Trabajamos logotipo personal en Canva - Subimos a Classroom individual"
click at [533, 258] on input "[DATE] 20:00:00" at bounding box center [540, 260] width 265 height 22
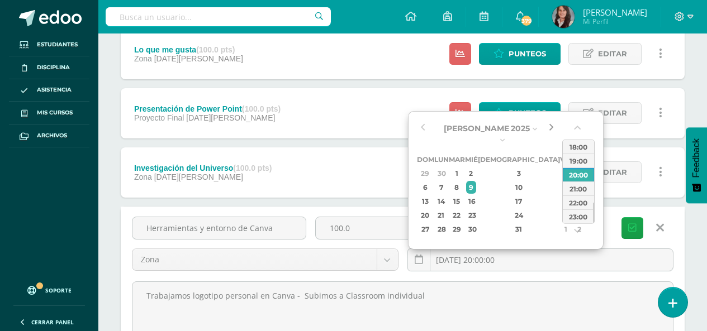
click at [551, 125] on button "button" at bounding box center [550, 128] width 11 height 17
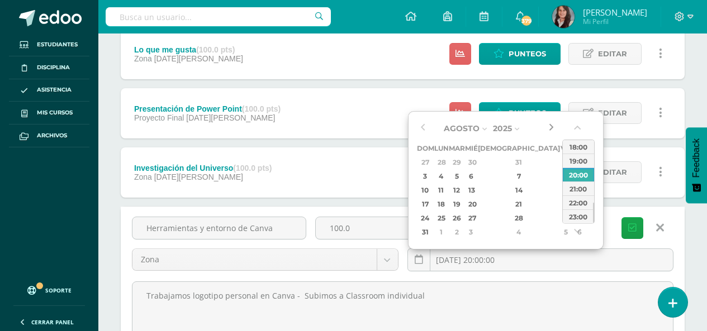
click at [551, 125] on button "button" at bounding box center [550, 128] width 11 height 17
click at [447, 163] on div "1" at bounding box center [441, 162] width 12 height 13
click at [425, 130] on button "button" at bounding box center [422, 128] width 11 height 17
click at [447, 216] on div "25" at bounding box center [441, 218] width 12 height 13
type input "2025-08-25 20:00"
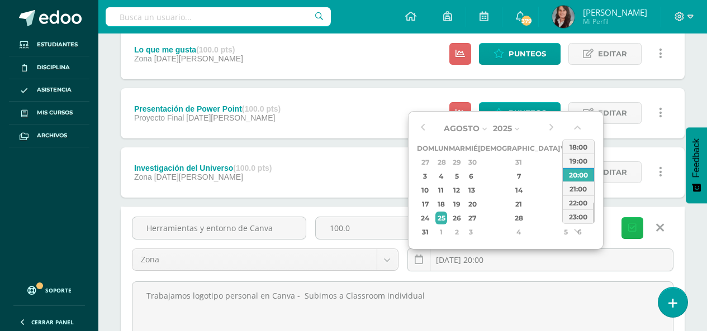
click at [630, 227] on icon "submit" at bounding box center [632, 228] width 8 height 9
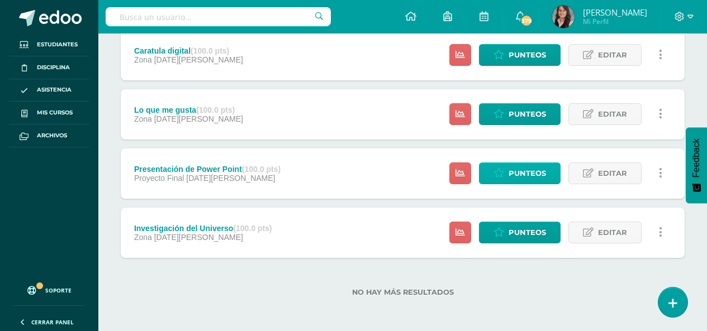
scroll to position [278, 0]
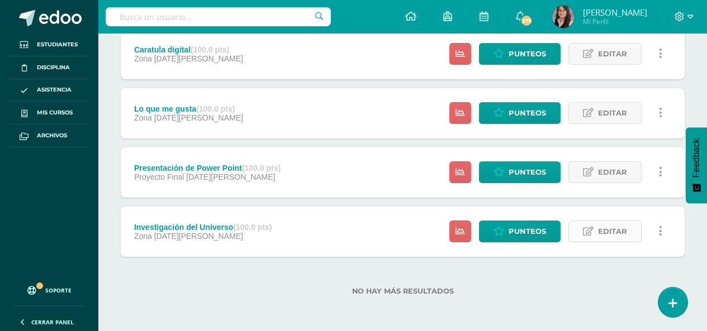
click at [615, 230] on span "Editar" at bounding box center [612, 231] width 29 height 21
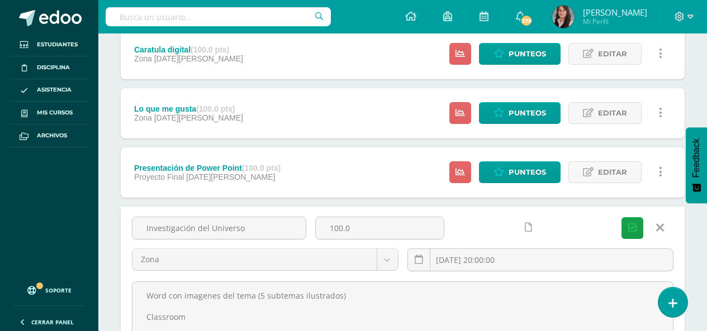
drag, startPoint x: 288, startPoint y: 235, endPoint x: 21, endPoint y: 225, distance: 267.3
click at [27, 228] on body "La tarea Herramientas y entorno de Canva fue editada exitosamente. Estudiantes …" at bounding box center [353, 106] width 707 height 769
type input "Afiche Informativo"
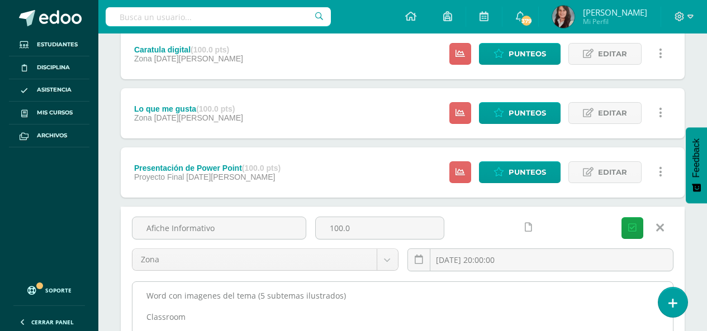
drag, startPoint x: 201, startPoint y: 315, endPoint x: 146, endPoint y: 284, distance: 62.6
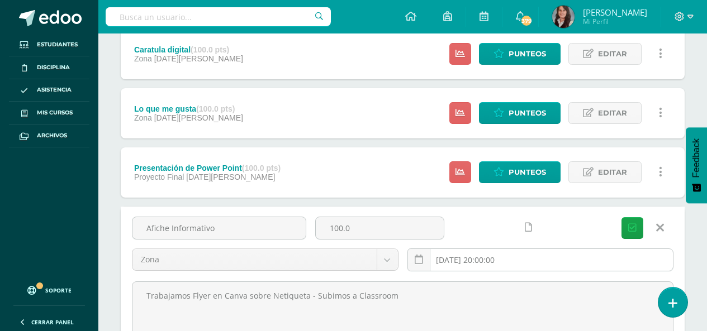
type textarea "Trabajamos Flyer en Canva sobre Netiqueta - Subimos a Classroom"
click at [517, 261] on input "2025-06-16 20:00:00" at bounding box center [540, 260] width 265 height 22
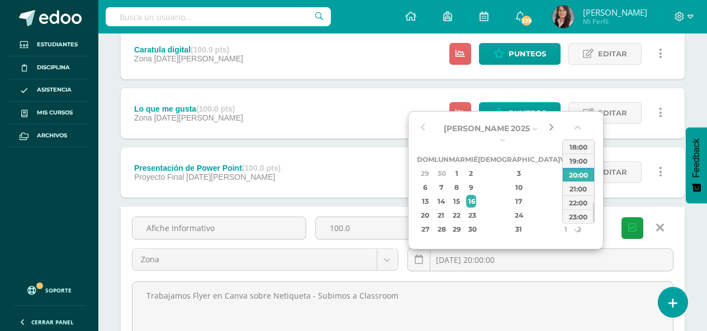
click at [552, 126] on button "button" at bounding box center [550, 128] width 11 height 17
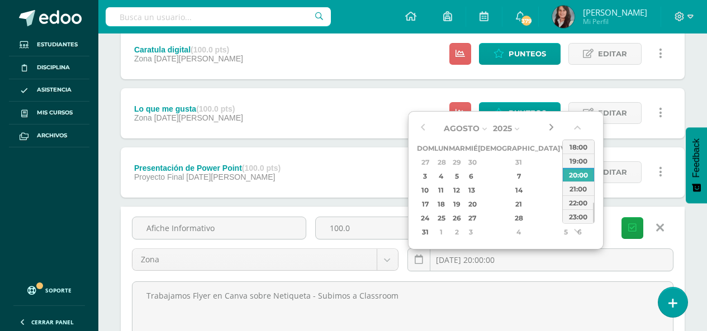
click at [552, 126] on button "button" at bounding box center [550, 128] width 11 height 17
click at [447, 193] on div "15" at bounding box center [441, 190] width 12 height 13
type input "2025-09-15 20:00"
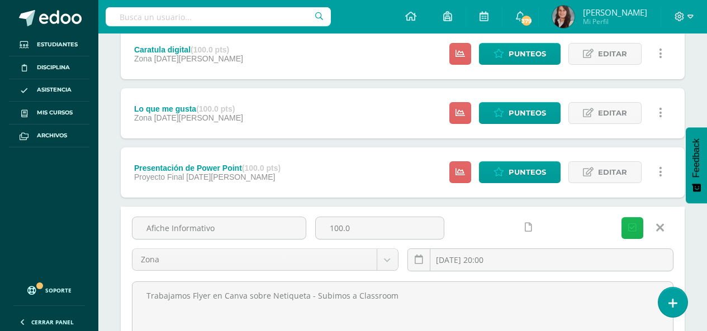
click at [635, 225] on icon "submit" at bounding box center [632, 228] width 8 height 9
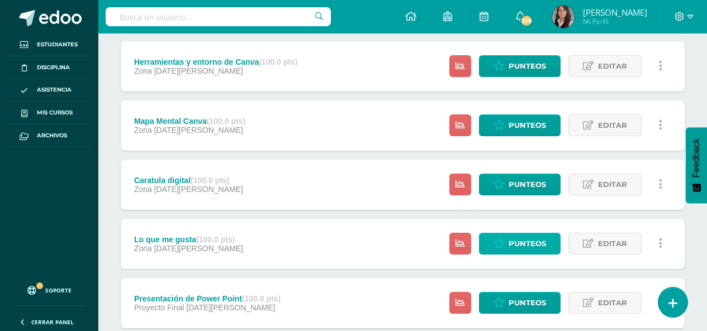
scroll to position [278, 0]
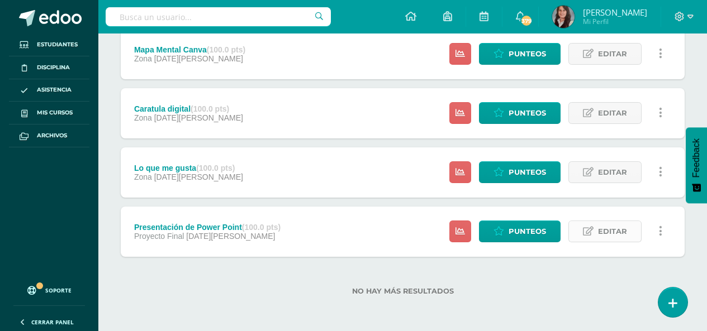
click at [607, 230] on span "Editar" at bounding box center [612, 231] width 29 height 21
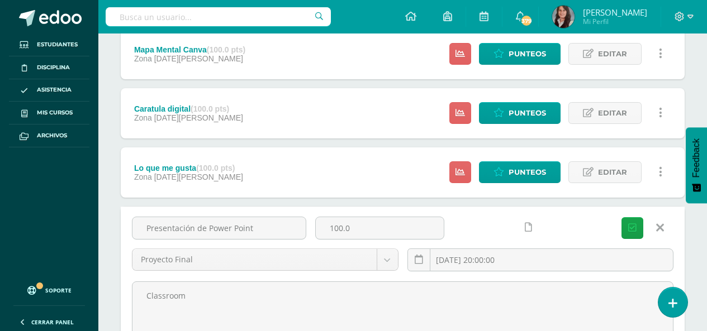
drag, startPoint x: 144, startPoint y: 231, endPoint x: 516, endPoint y: 226, distance: 371.6
click at [514, 227] on div "Presentación de Power Point 100.0 Proyecto Final Proyecto Final Zona 2025-07-07…" at bounding box center [402, 249] width 550 height 64
type input "Trifoliar Calentamiento Global"
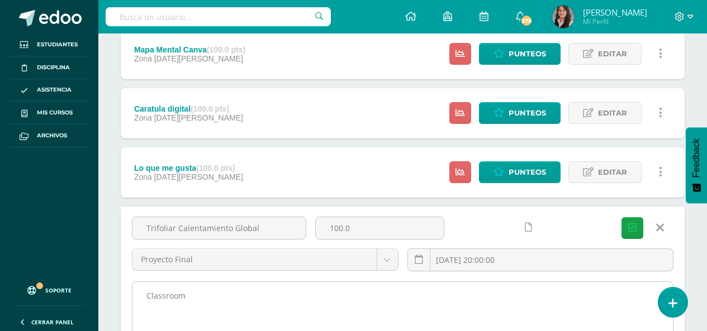
drag, startPoint x: 202, startPoint y: 302, endPoint x: 139, endPoint y: 289, distance: 64.9
click at [127, 300] on div "Trifoliar Calentamiento Global 100.0 Proyecto Final Proyecto Final Zona 2025-07…" at bounding box center [403, 312] width 564 height 210
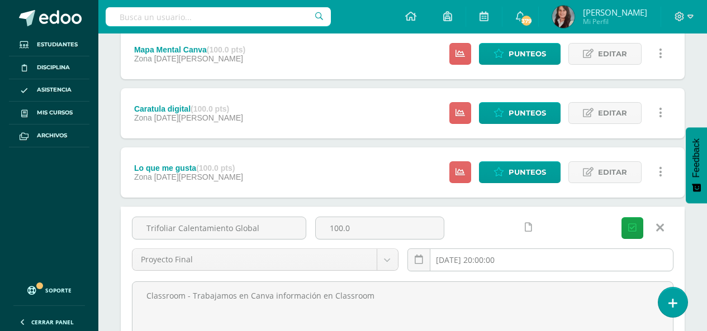
type textarea "Classroom - Trabajamos en Canva información en Classroom"
click at [507, 267] on input "2025-07-07 20:00:00" at bounding box center [540, 260] width 265 height 22
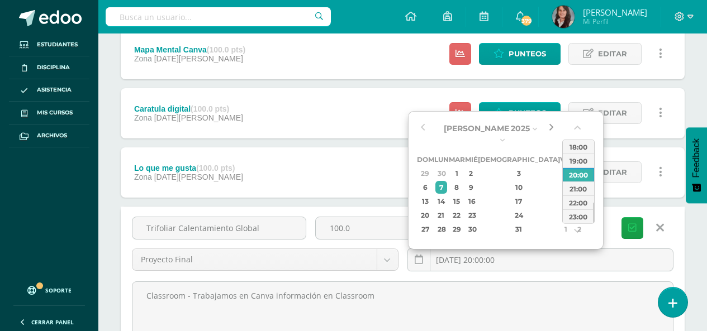
click at [550, 125] on button "button" at bounding box center [550, 128] width 11 height 17
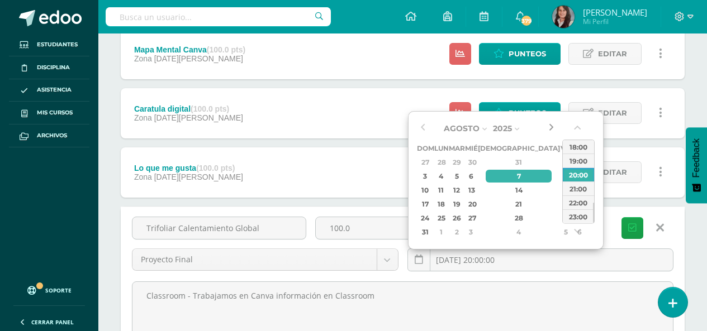
click at [550, 125] on button "button" at bounding box center [550, 128] width 11 height 17
click at [421, 127] on button "button" at bounding box center [422, 128] width 11 height 17
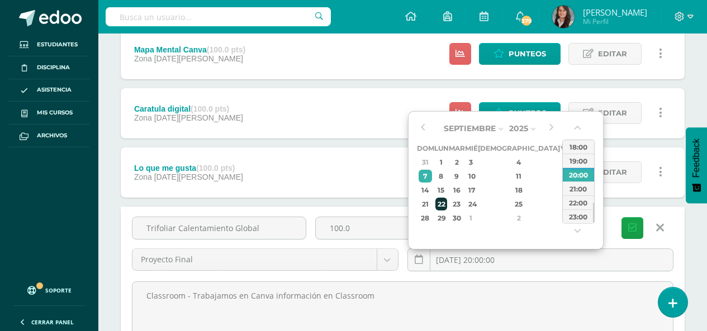
click at [447, 206] on div "22" at bounding box center [441, 204] width 12 height 13
type input "2025-09-22 20:00"
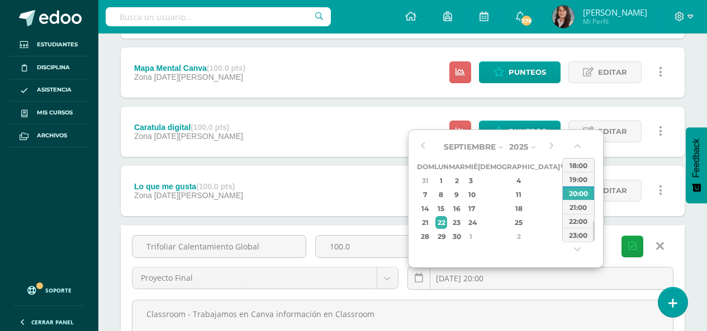
scroll to position [279, 0]
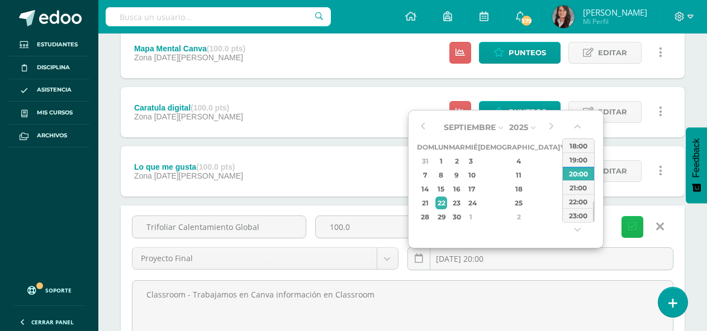
click at [635, 226] on icon "submit" at bounding box center [632, 226] width 8 height 9
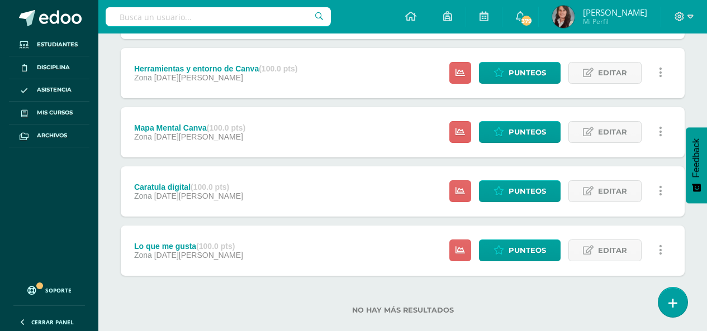
scroll to position [278, 0]
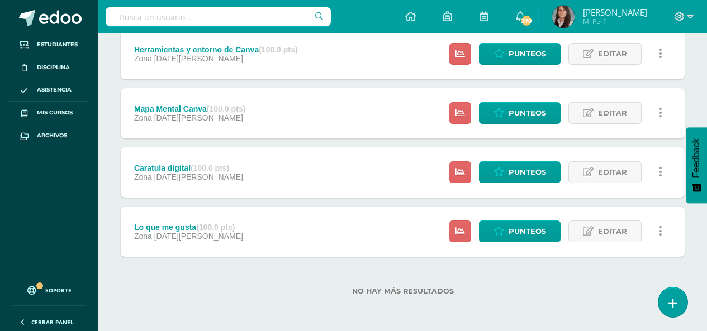
click at [660, 230] on icon at bounding box center [660, 231] width 3 height 12
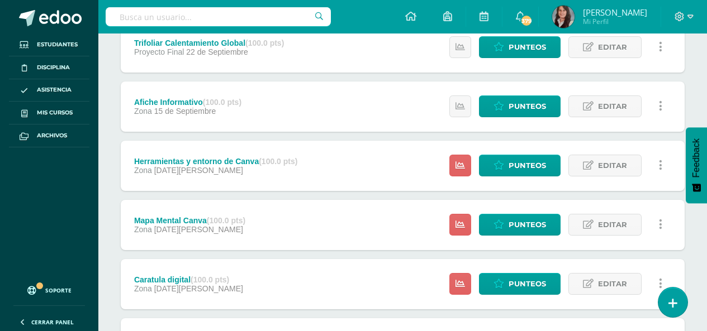
scroll to position [168, 0]
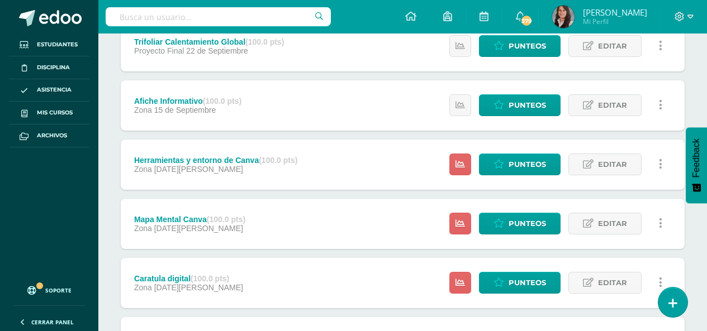
click at [107, 267] on div "Unidad 4 Unidad 1 Unidad 2 Unidad 3 Unidad 4 Resumen de unidad Descargar como H…" at bounding box center [402, 192] width 609 height 499
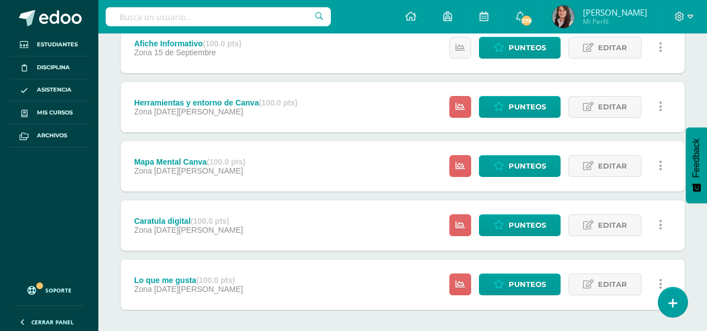
scroll to position [278, 0]
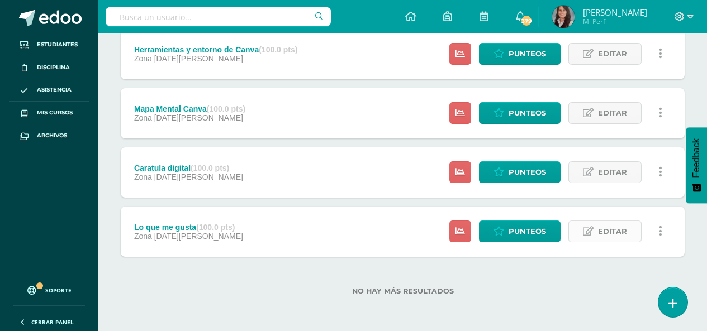
click at [604, 233] on span "Editar" at bounding box center [612, 231] width 29 height 21
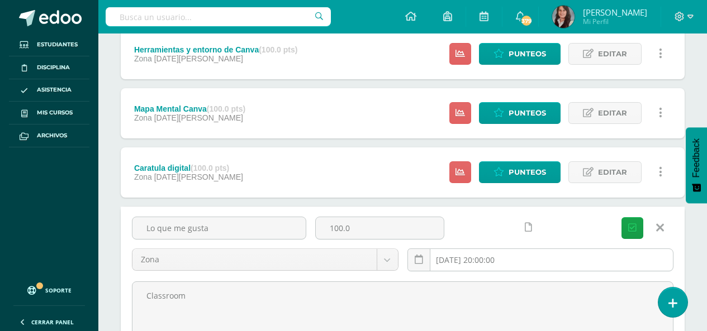
drag, startPoint x: 142, startPoint y: 230, endPoint x: 509, endPoint y: 252, distance: 367.2
click at [508, 252] on div "Lo que me gusta 100.0 Zona Proyecto Final Zona 2025-07-14 20:00:00 Guardar" at bounding box center [402, 249] width 550 height 64
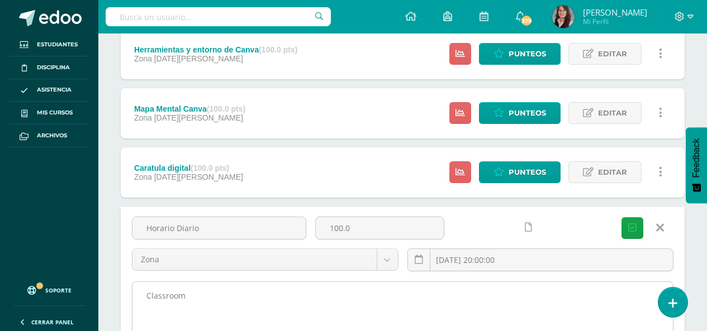
type input "Horario Diario"
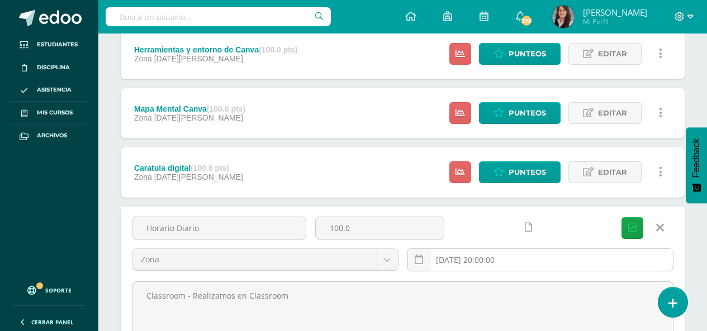
type textarea "Classroom - Realizamos en Classroom"
click at [520, 256] on input "2025-07-14 20:00:00" at bounding box center [540, 260] width 265 height 22
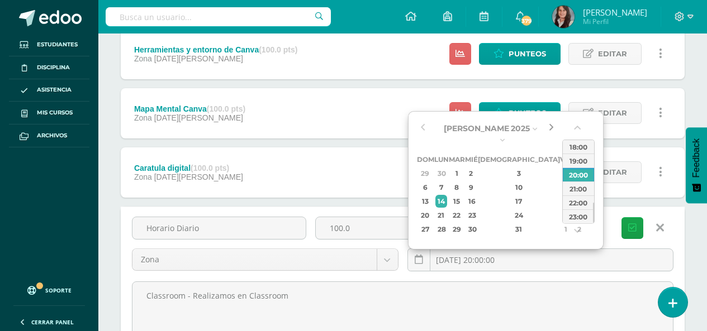
click at [549, 126] on button "button" at bounding box center [550, 128] width 11 height 17
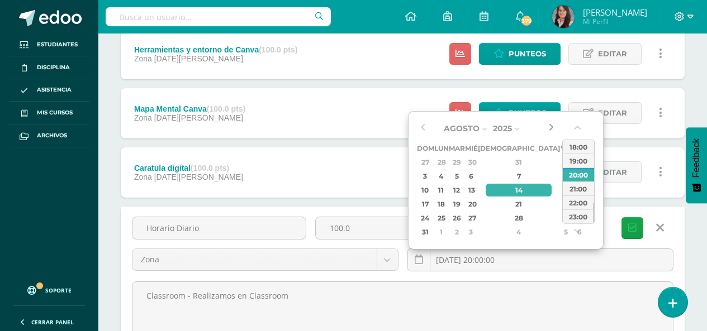
click at [549, 126] on button "button" at bounding box center [550, 128] width 11 height 17
click at [445, 175] on div "6" at bounding box center [441, 176] width 12 height 13
type input "2025-10-06 20:00"
click at [635, 232] on icon "submit" at bounding box center [632, 228] width 8 height 9
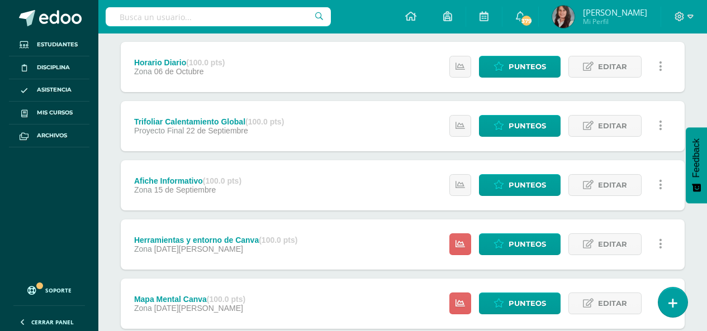
scroll to position [167, 0]
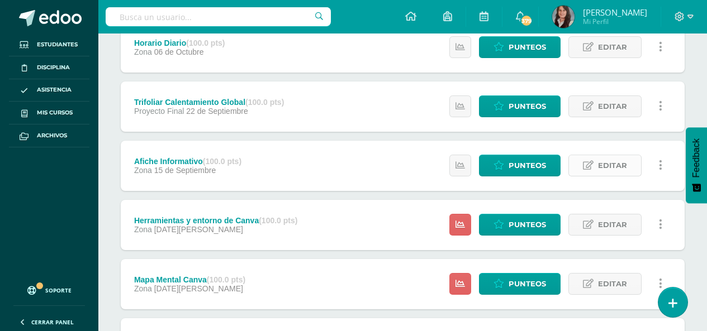
click at [612, 165] on span "Editar" at bounding box center [612, 165] width 29 height 21
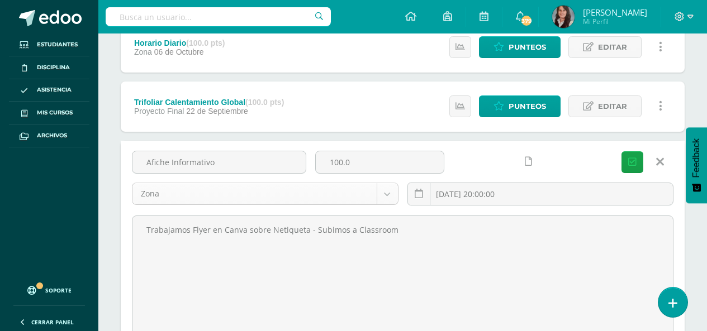
click at [387, 190] on body "La tarea Horario Diario fue editada exitosamente. Estudiantes Disciplina Asiste…" at bounding box center [353, 217] width 707 height 769
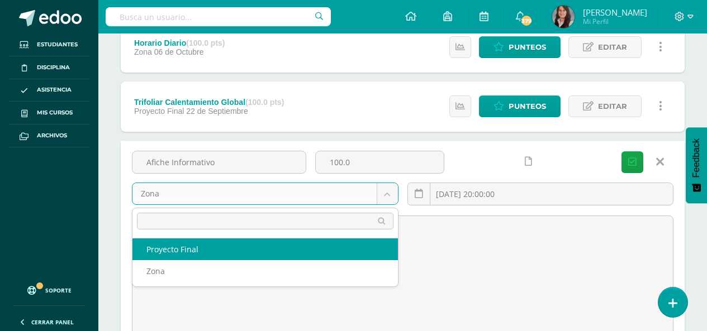
select select "210013"
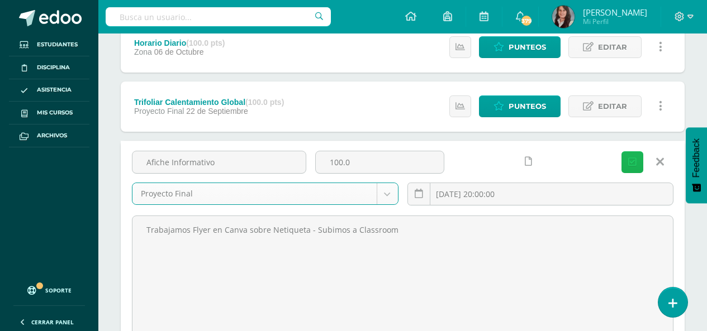
click at [634, 162] on icon "submit" at bounding box center [632, 162] width 8 height 9
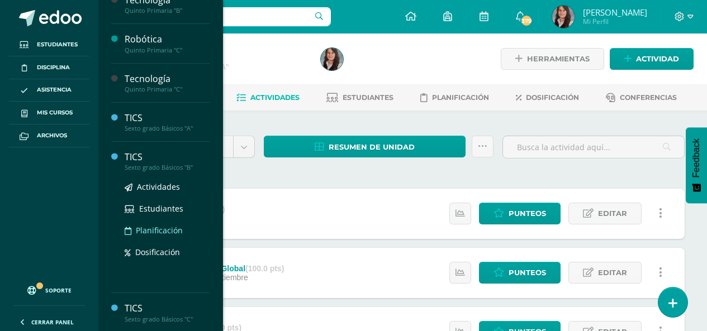
scroll to position [839, 0]
click at [159, 254] on span "Dosificación" at bounding box center [157, 250] width 45 height 11
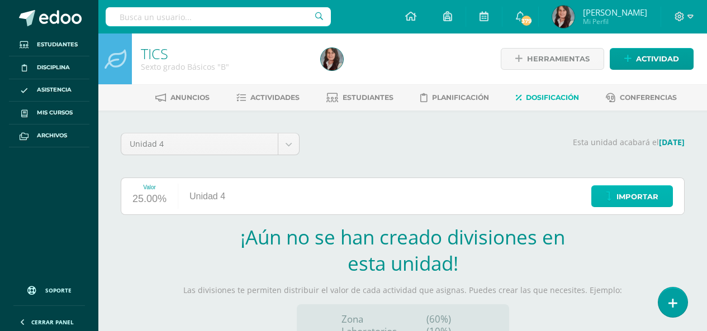
click at [635, 199] on span "Importar" at bounding box center [637, 197] width 42 height 21
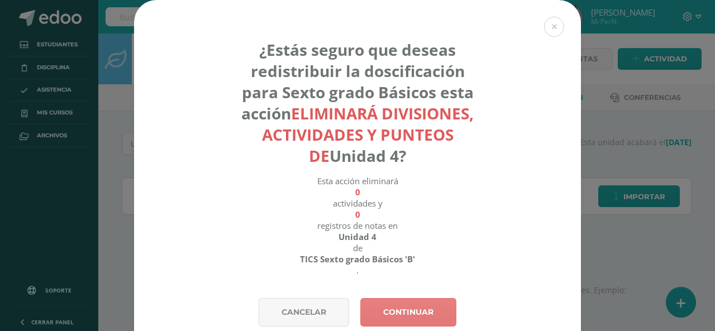
click at [389, 307] on link "Continuar" at bounding box center [408, 312] width 96 height 28
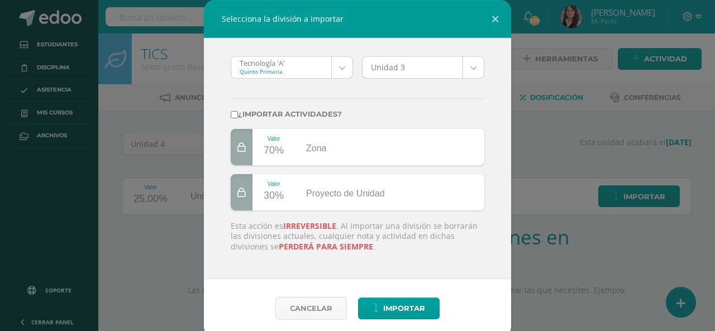
click at [344, 68] on body "Selecciona la división a importar Tecnología 'A' Quinto Primaria Tecnología 'A'…" at bounding box center [357, 236] width 715 height 473
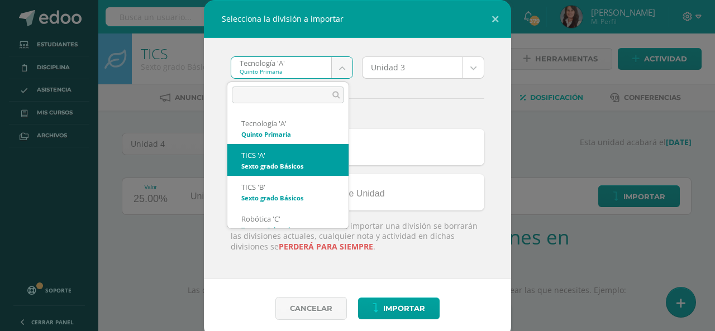
select select "2873"
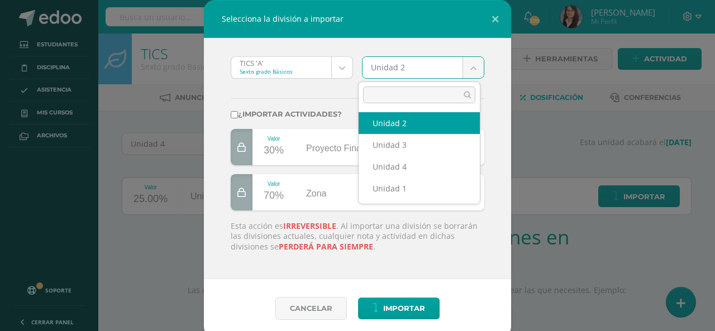
click at [467, 65] on body "Selecciona la división a importar TICS 'A' Sexto grado Básicos Tecnología 'A' T…" at bounding box center [357, 236] width 715 height 473
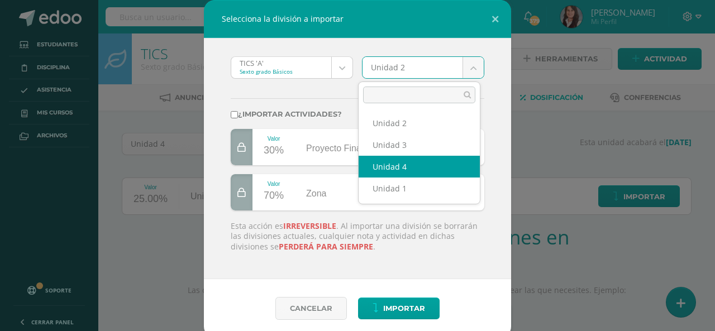
select select "174815"
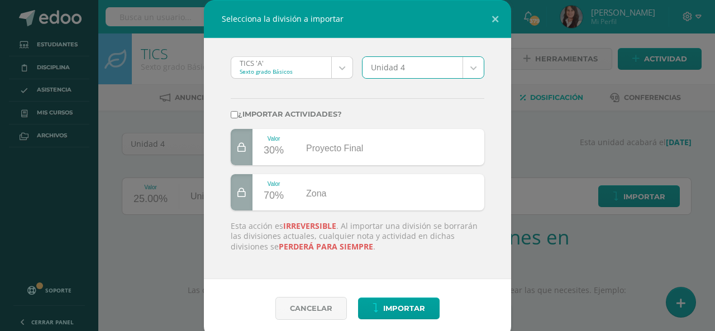
click at [231, 115] on input "¿Importar actividades?" at bounding box center [234, 114] width 7 height 7
checkbox input "true"
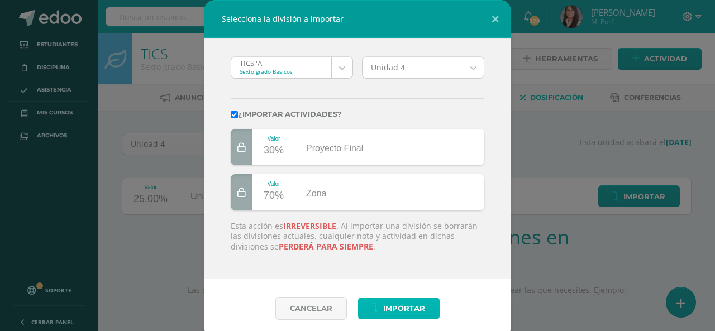
click at [402, 308] on span "Importar" at bounding box center [404, 308] width 42 height 21
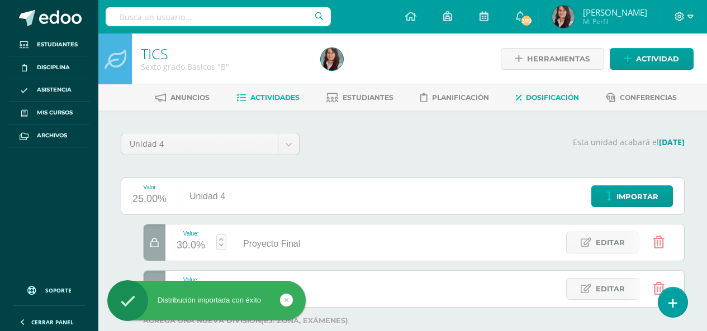
click at [269, 95] on span "Actividades" at bounding box center [274, 97] width 49 height 8
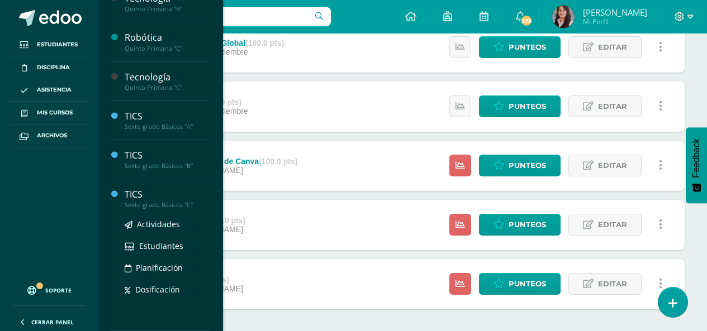
scroll to position [278, 0]
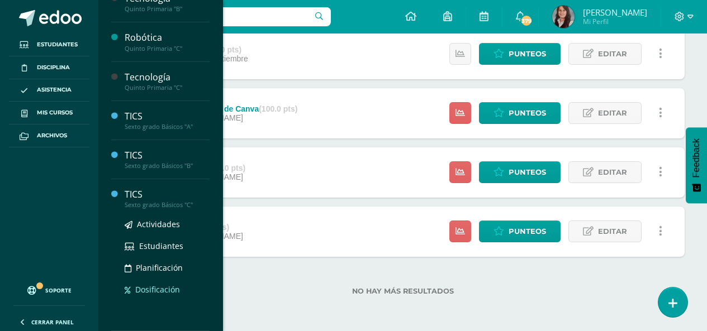
click at [160, 292] on span "Dosificación" at bounding box center [157, 289] width 45 height 11
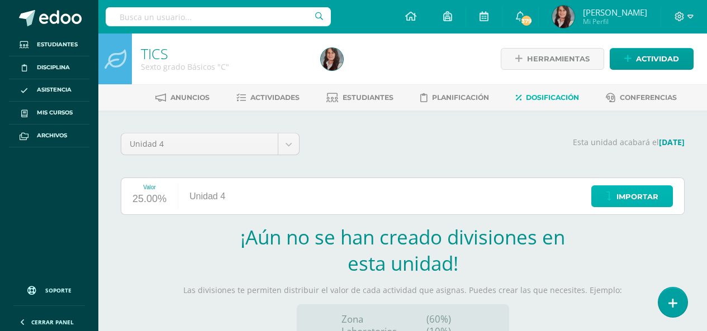
click at [647, 193] on span "Importar" at bounding box center [637, 197] width 42 height 21
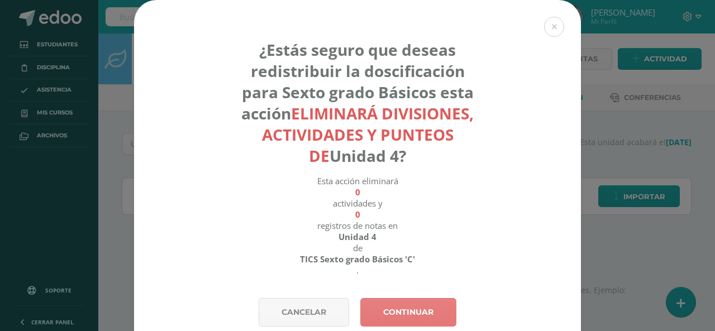
click at [396, 308] on link "Continuar" at bounding box center [408, 312] width 96 height 28
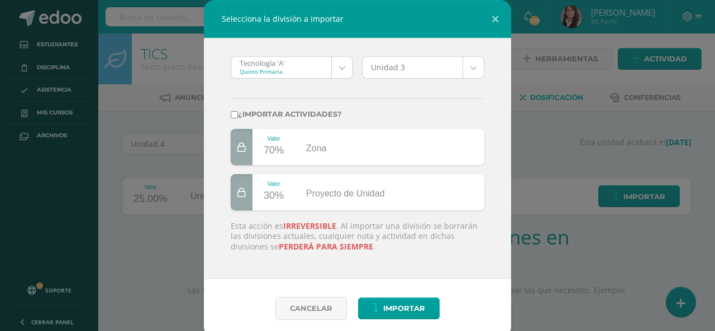
click at [338, 67] on body "Selecciona la división a importar Tecnología 'A' Quinto Primaria Tecnología 'A'…" at bounding box center [357, 236] width 715 height 473
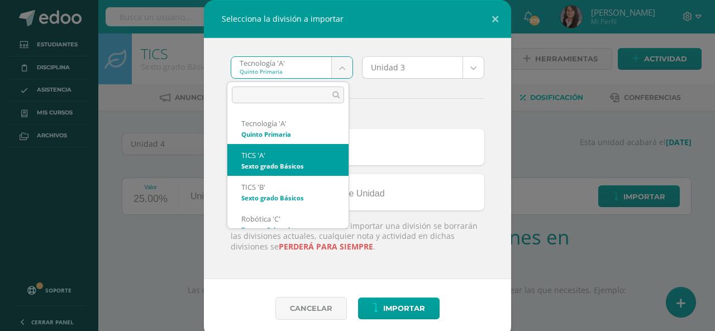
select select "2873"
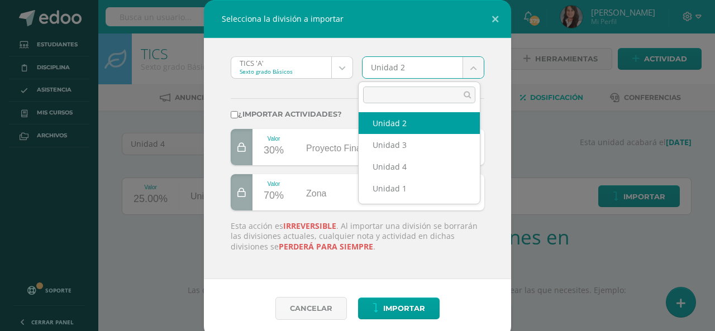
click at [469, 66] on body "Selecciona la división a importar TICS 'A' Sexto grado Básicos Tecnología 'A' T…" at bounding box center [357, 236] width 715 height 473
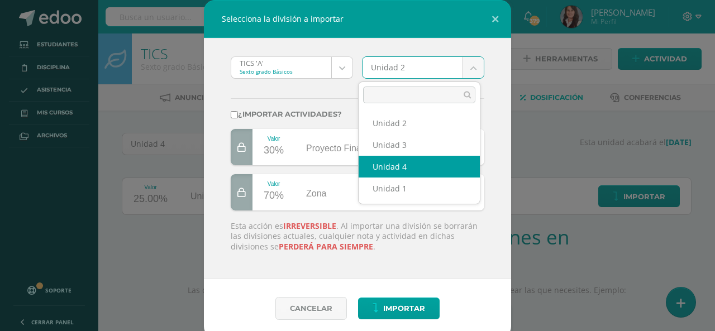
select select "174815"
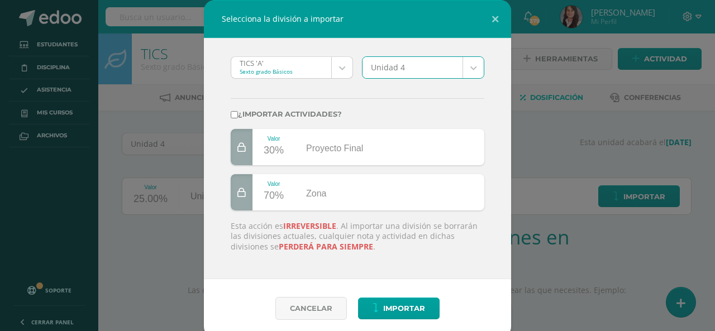
click at [232, 112] on input "¿Importar actividades?" at bounding box center [234, 114] width 7 height 7
checkbox input "true"
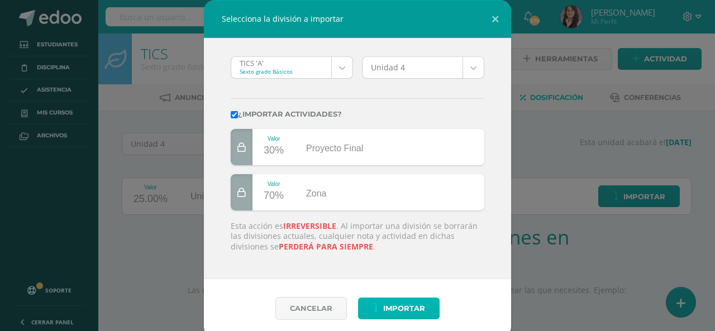
click at [411, 310] on span "Importar" at bounding box center [404, 308] width 42 height 21
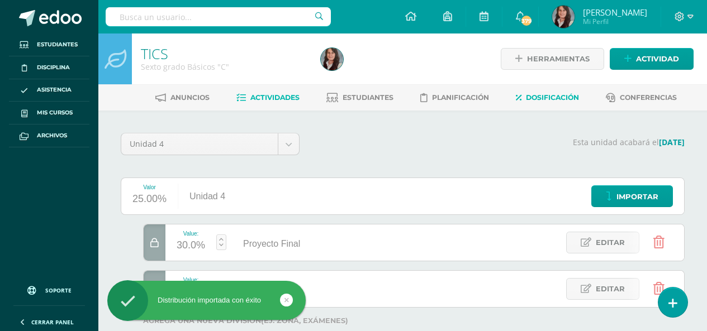
click at [264, 100] on span "Actividades" at bounding box center [274, 97] width 49 height 8
